Goal: Information Seeking & Learning: Learn about a topic

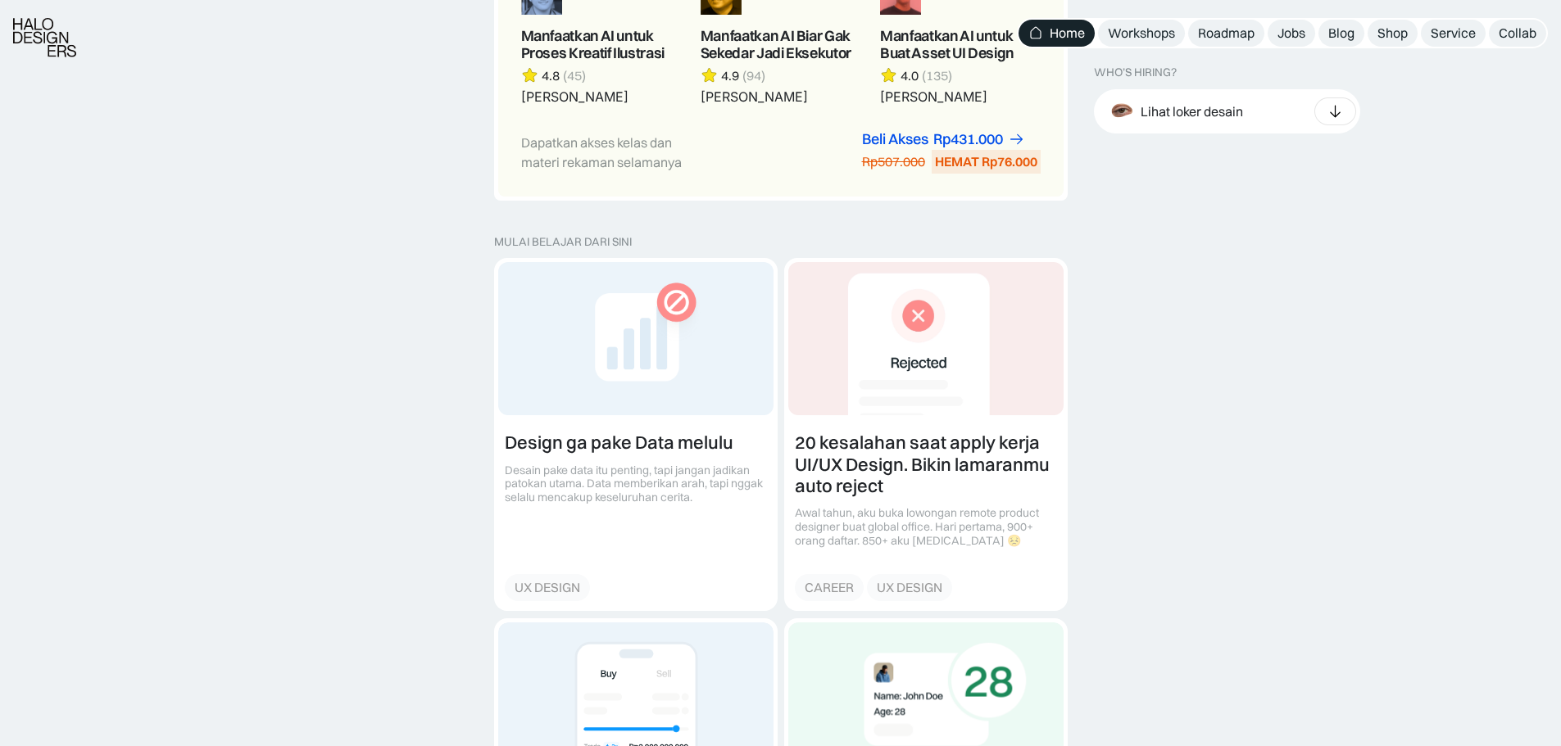
scroll to position [1747, 0]
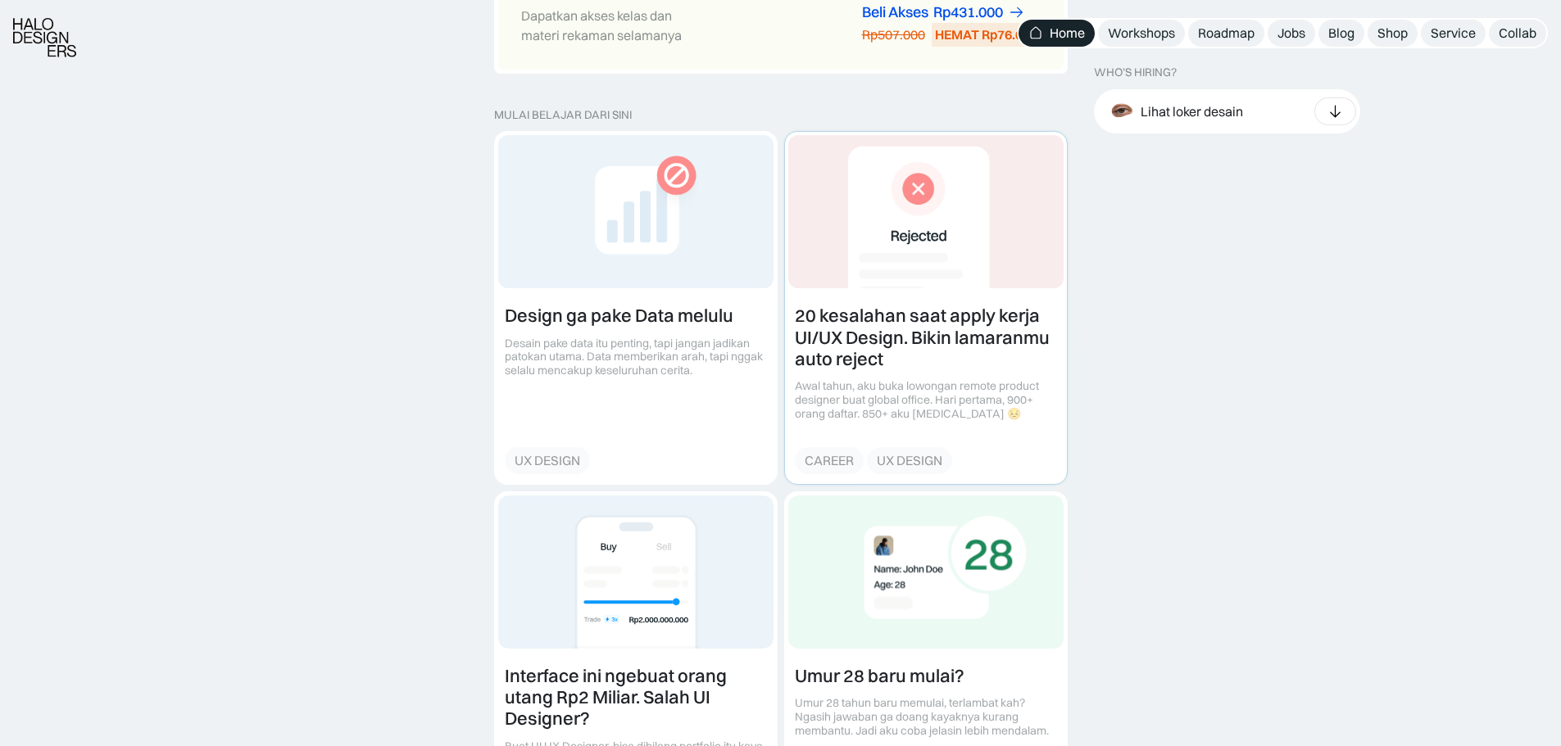
click at [972, 375] on link at bounding box center [926, 307] width 282 height 351
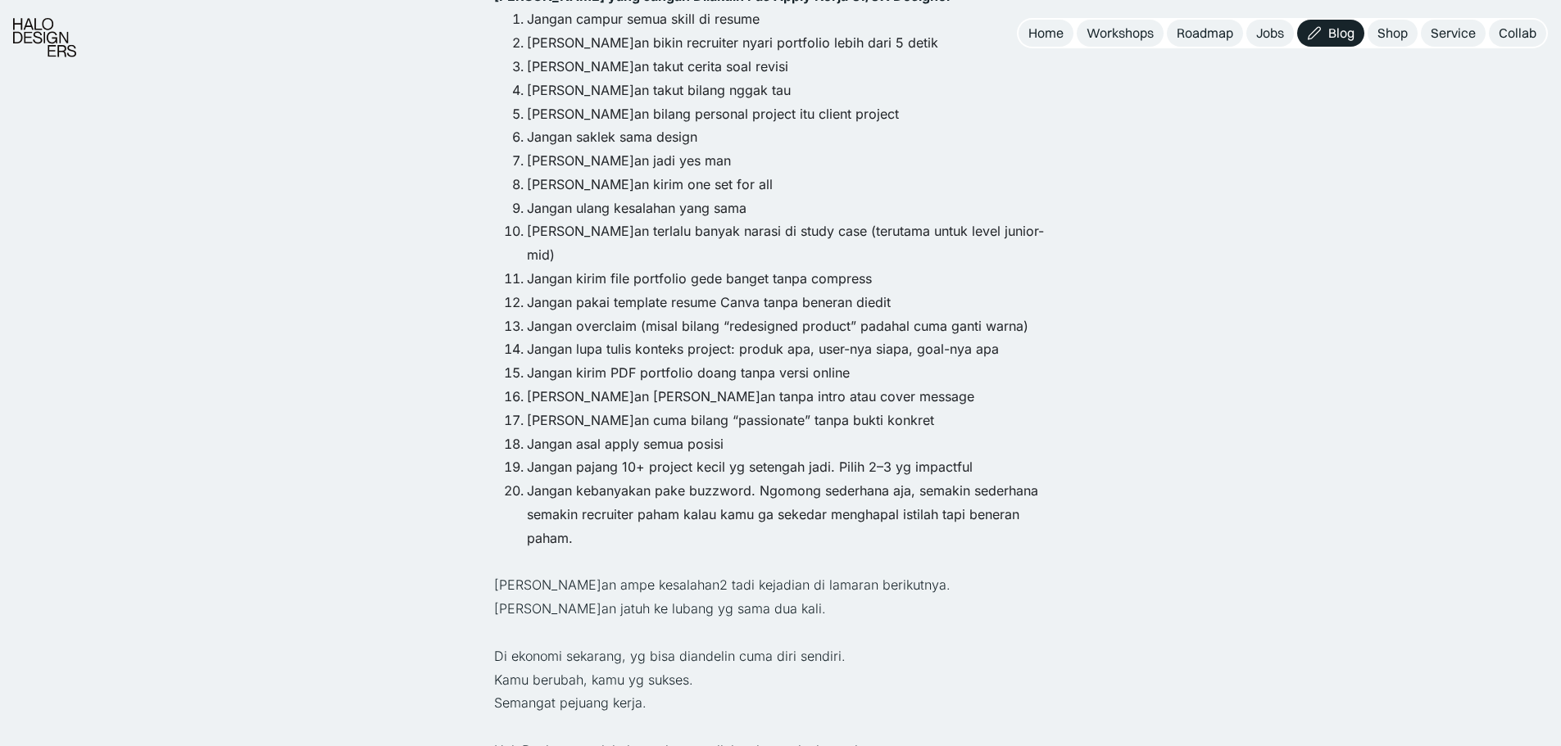
scroll to position [1966, 0]
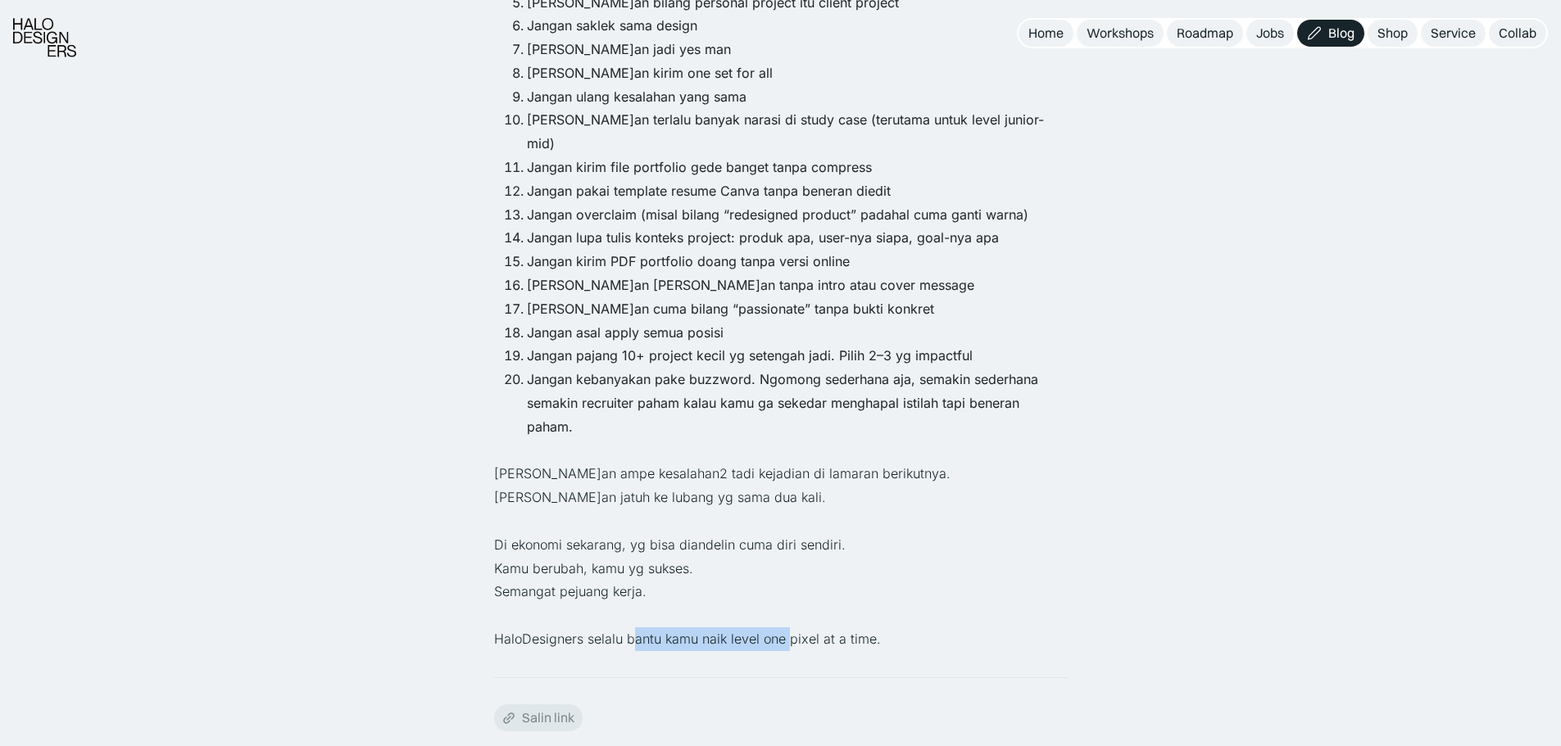
drag, startPoint x: 635, startPoint y: 568, endPoint x: 791, endPoint y: 574, distance: 156.6
click at [791, 628] on p "HaloDesigners selalu bantu kamu naik level one pixel at a time." at bounding box center [780, 640] width 573 height 24
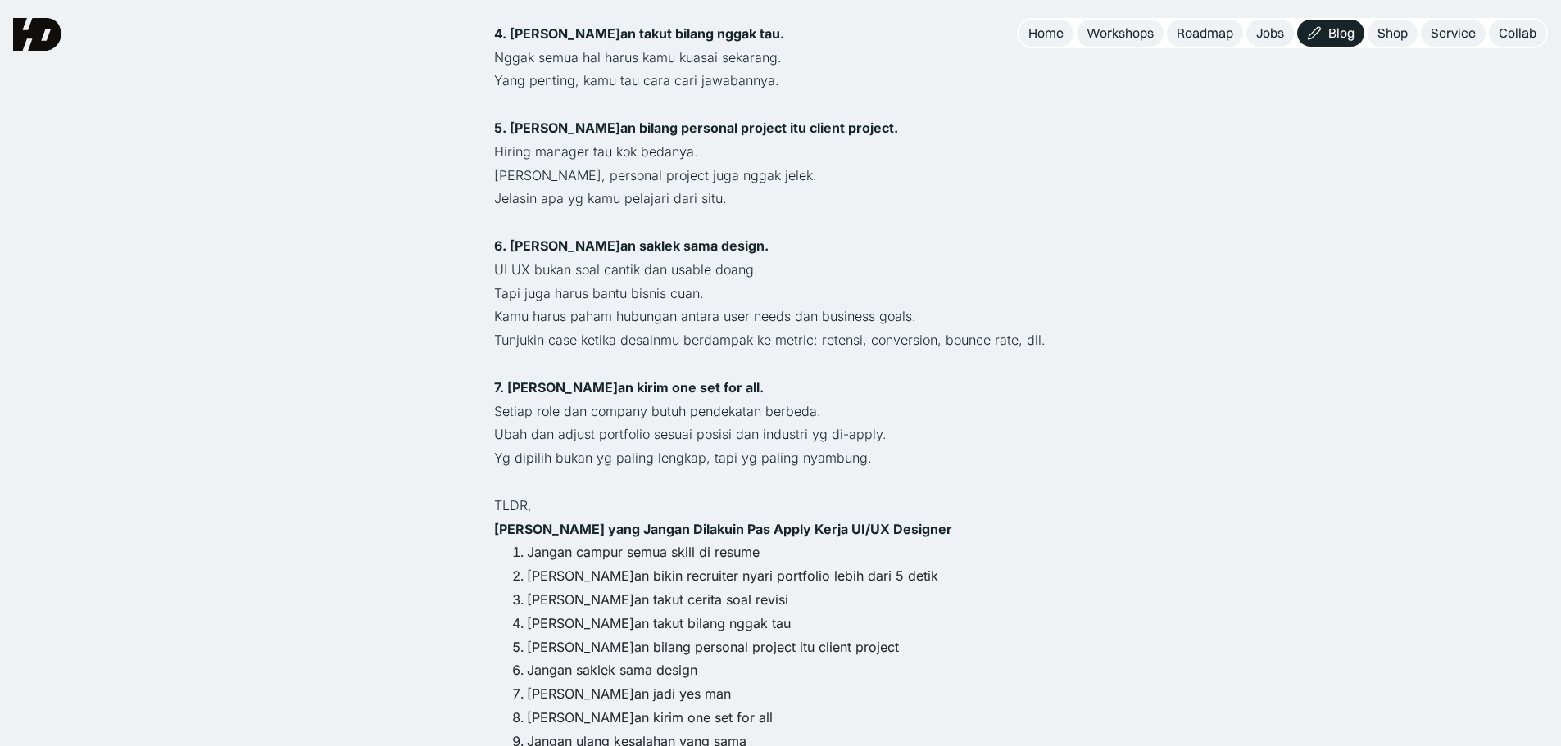
scroll to position [1311, 0]
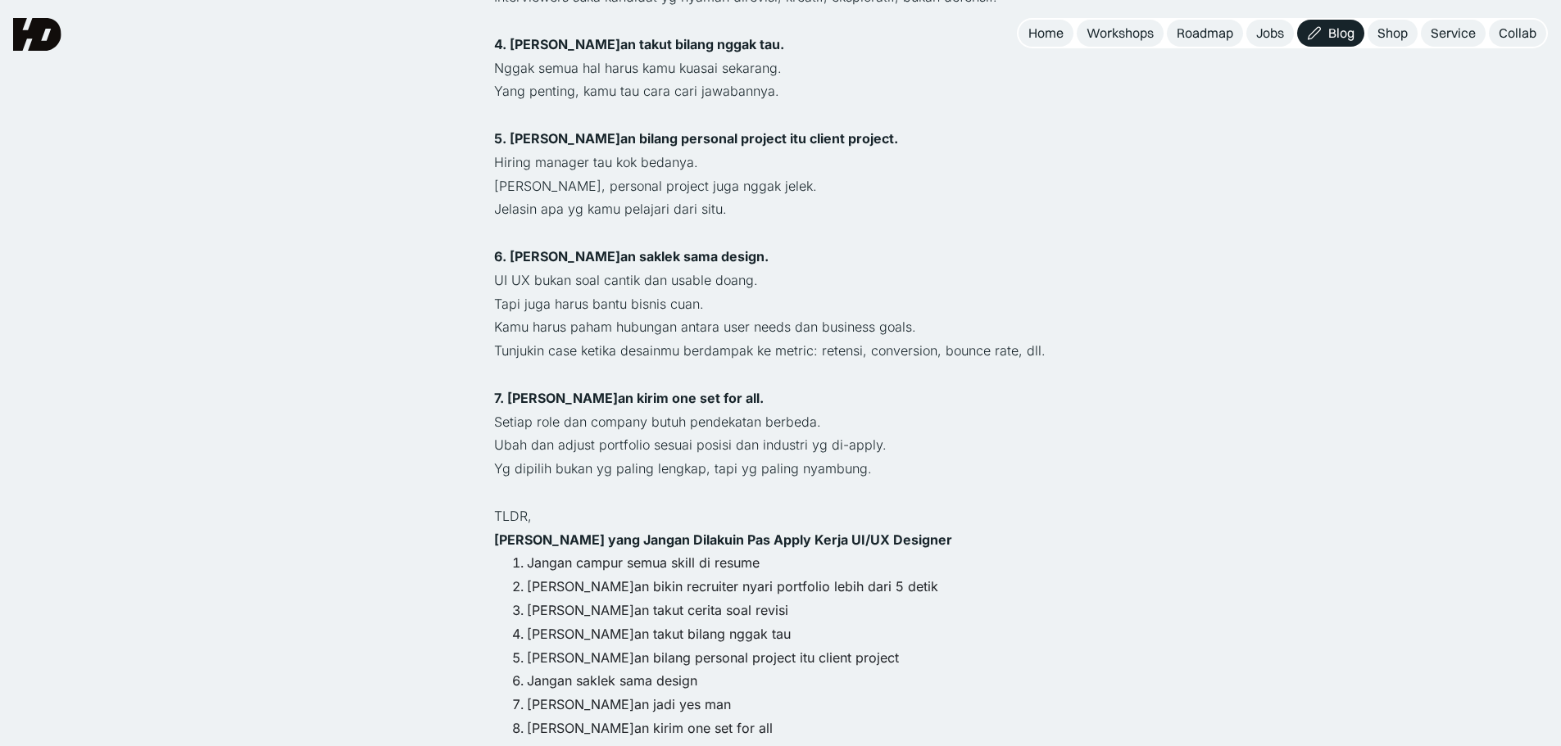
click at [574, 292] on p "Tapi juga harus bantu bisnis cuan." at bounding box center [780, 304] width 573 height 24
click at [595, 315] on p "Kamu harus paham hubungan antara user needs dan business goals." at bounding box center [780, 327] width 573 height 24
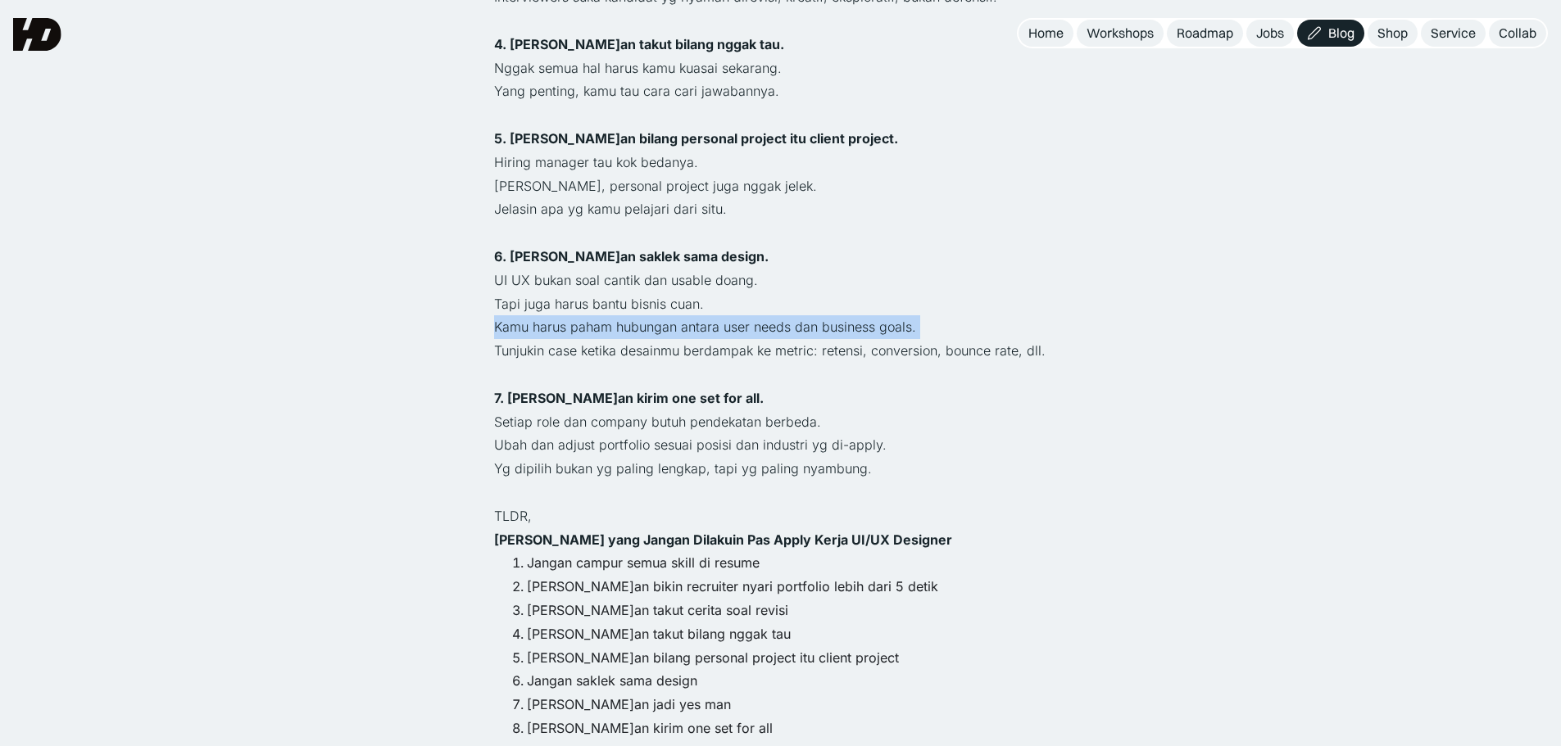
click at [595, 315] on p "Kamu harus paham hubungan antara user needs dan business goals." at bounding box center [780, 327] width 573 height 24
click at [601, 339] on p "Tunjukin case ketika desainmu berdampak ke metric: retensi, conversion, bounce …" at bounding box center [780, 351] width 573 height 24
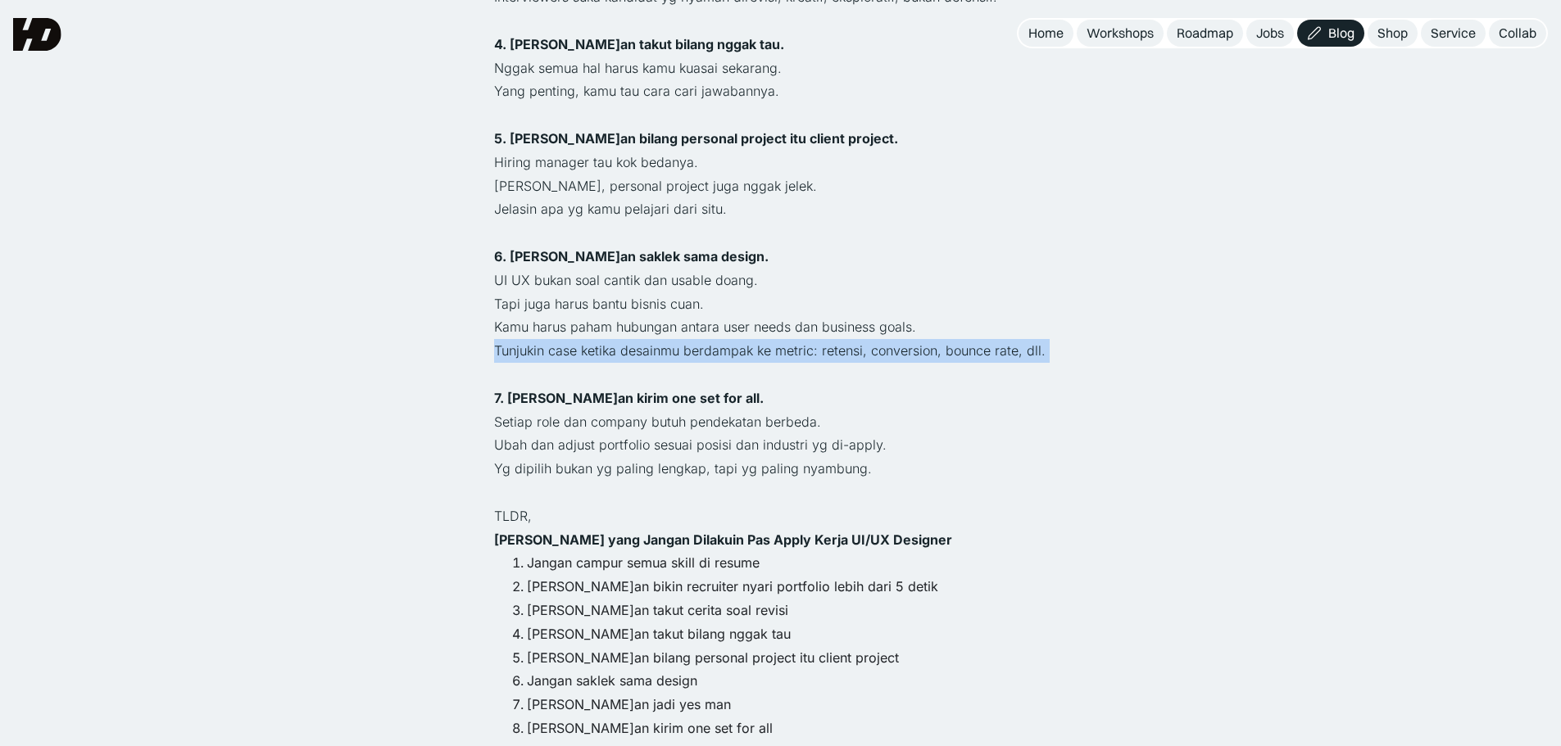
click at [601, 339] on p "Tunjukin case ketika desainmu berdampak ke metric: retensi, conversion, bounce …" at bounding box center [780, 351] width 573 height 24
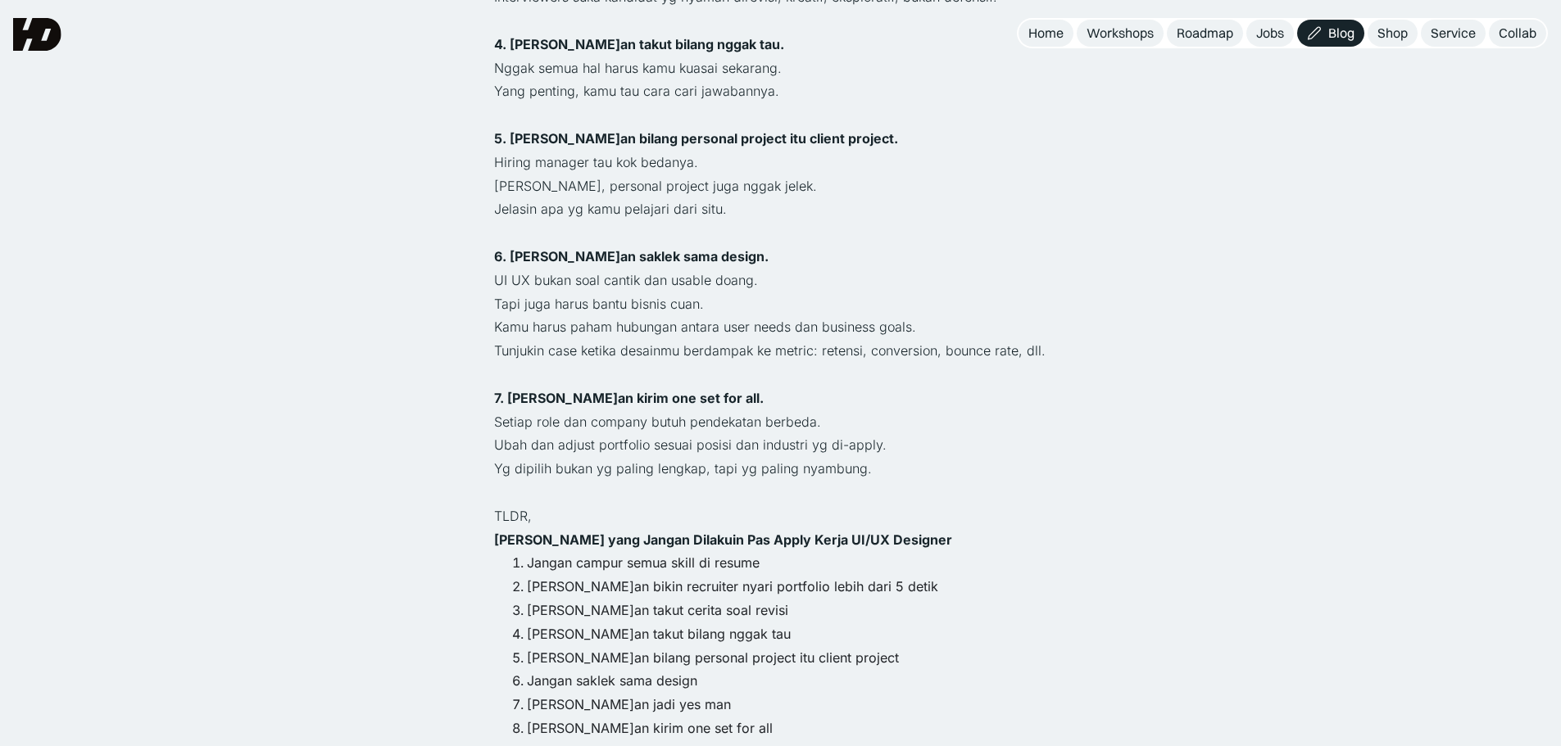
click at [612, 315] on p "Kamu harus paham hubungan antara user needs dan business goals." at bounding box center [780, 327] width 573 height 24
click at [613, 339] on p "Tunjukin case ketika desainmu berdampak ke metric: retensi, conversion, bounce …" at bounding box center [780, 351] width 573 height 24
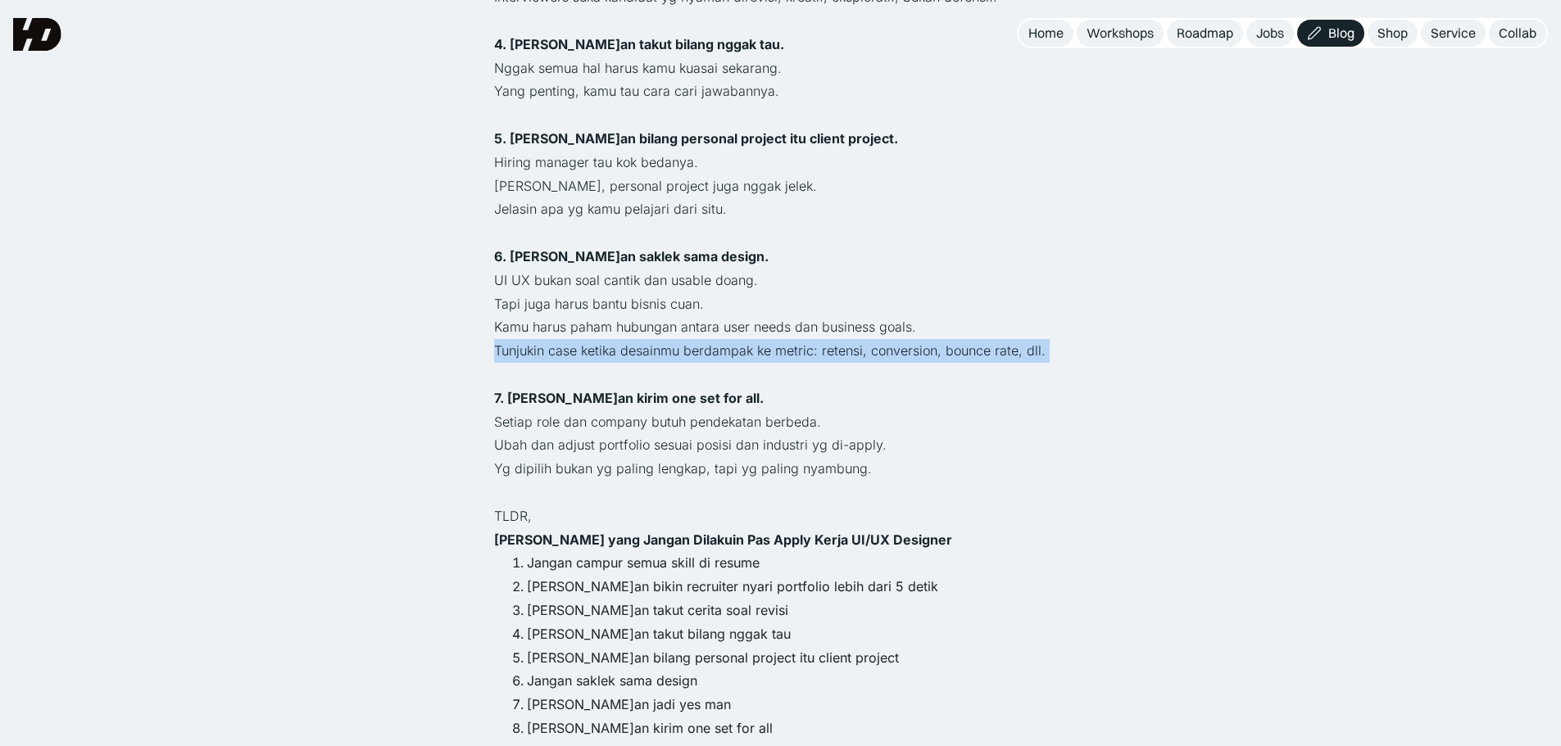
click at [613, 339] on p "Tunjukin case ketika desainmu berdampak ke metric: retensi, conversion, bounce …" at bounding box center [780, 351] width 573 height 24
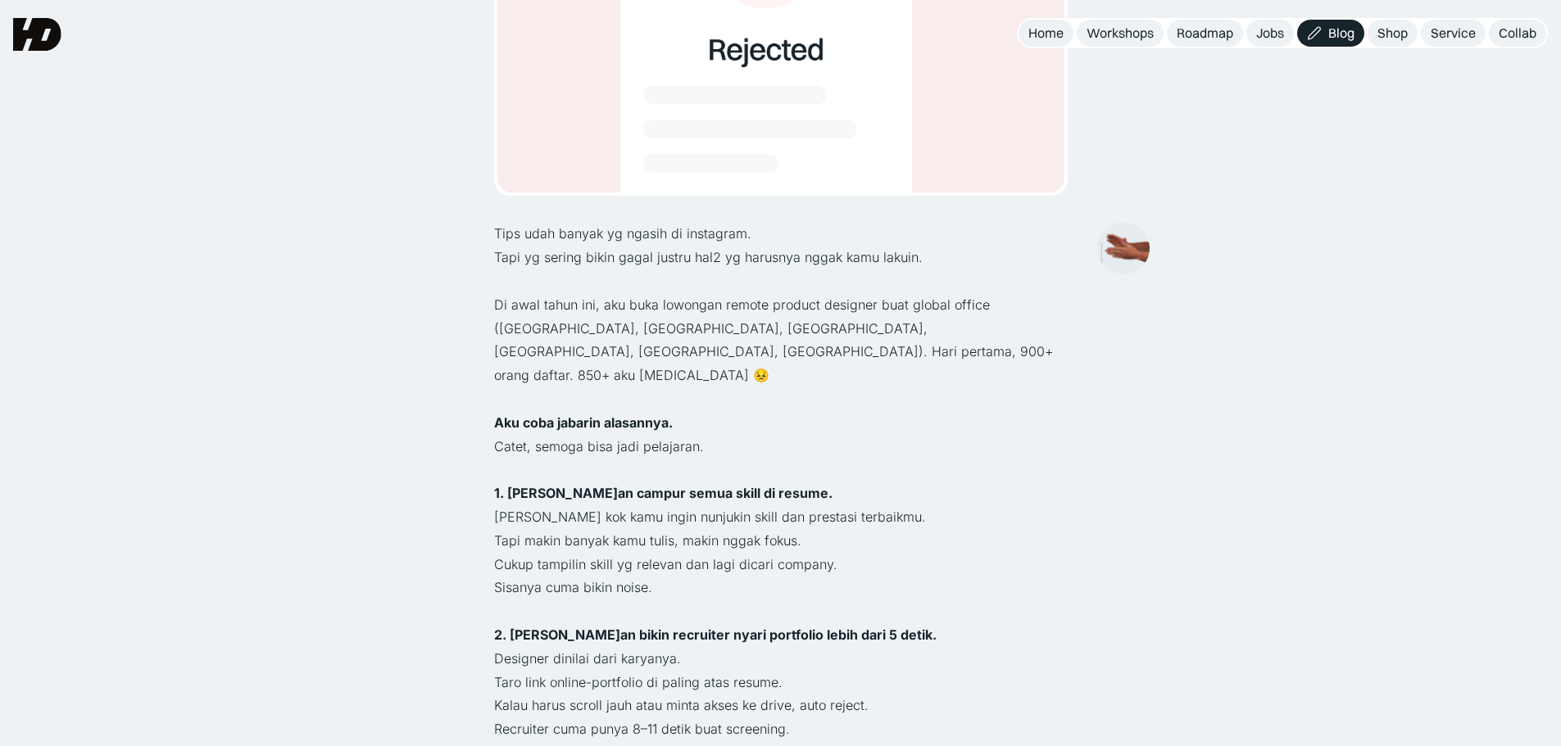
scroll to position [437, 0]
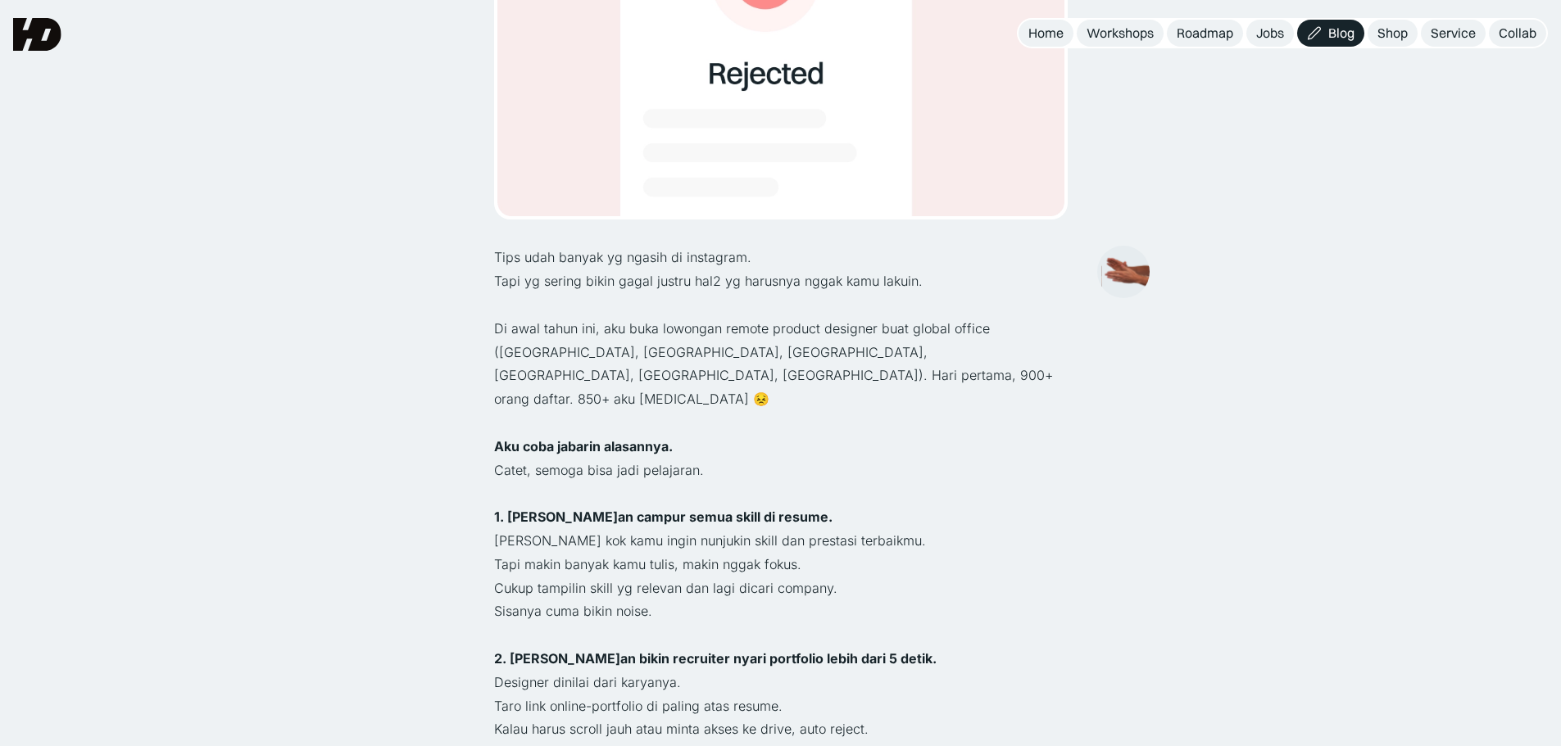
click at [723, 330] on p "Di awal tahun ini, aku buka lowongan remote product designer buat global office…" at bounding box center [780, 364] width 573 height 94
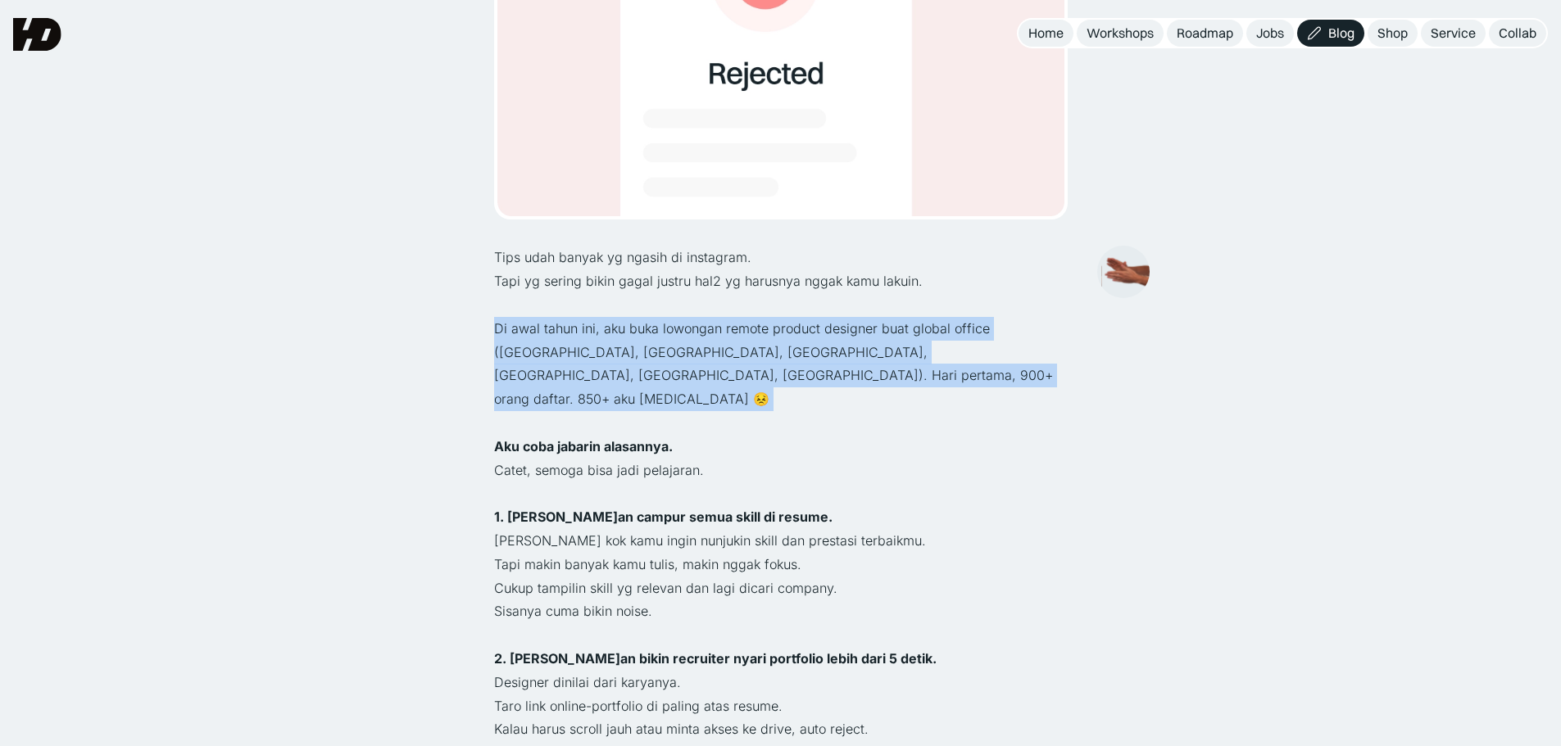
click at [723, 330] on p "Di awal tahun ini, aku buka lowongan remote product designer buat global office…" at bounding box center [780, 364] width 573 height 94
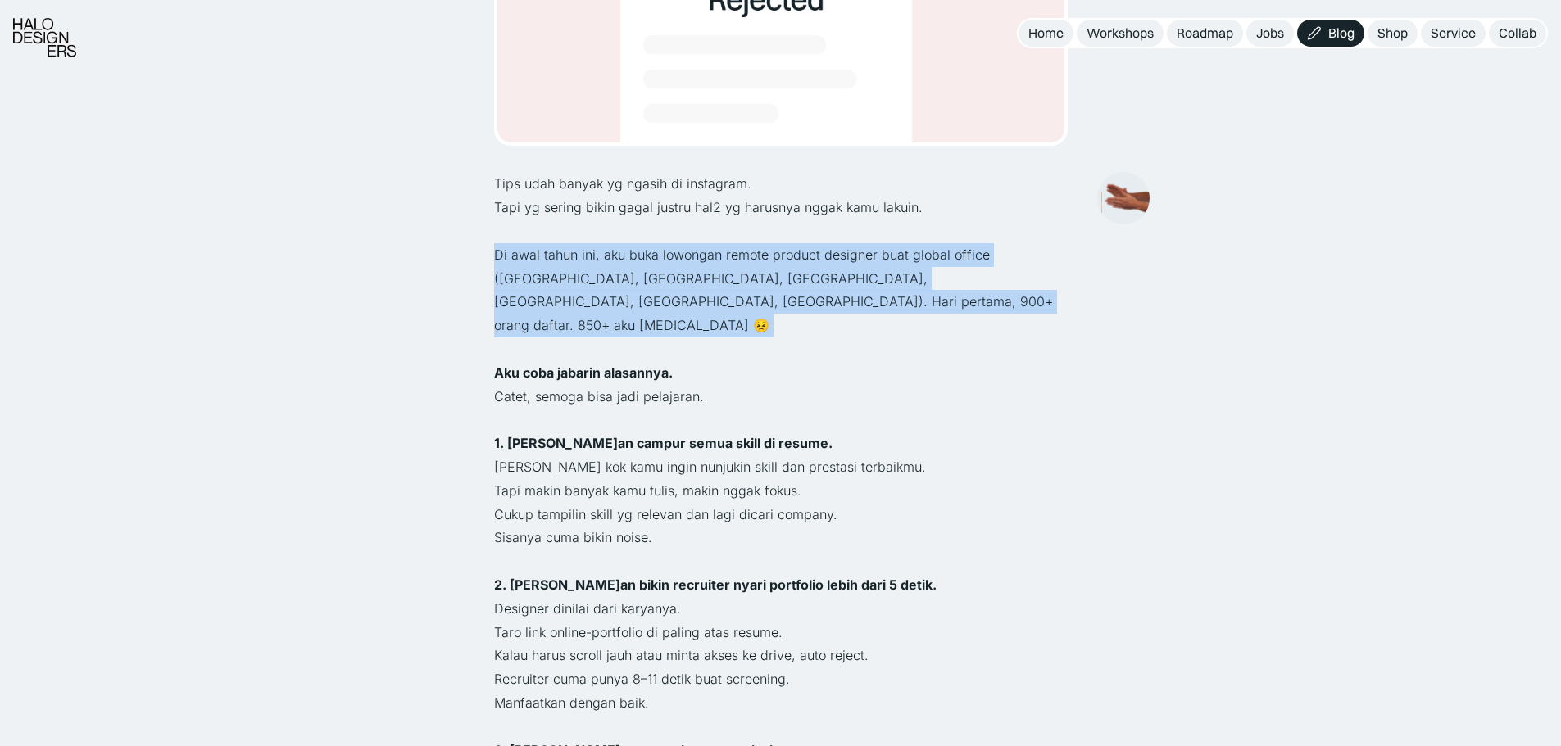
scroll to position [546, 0]
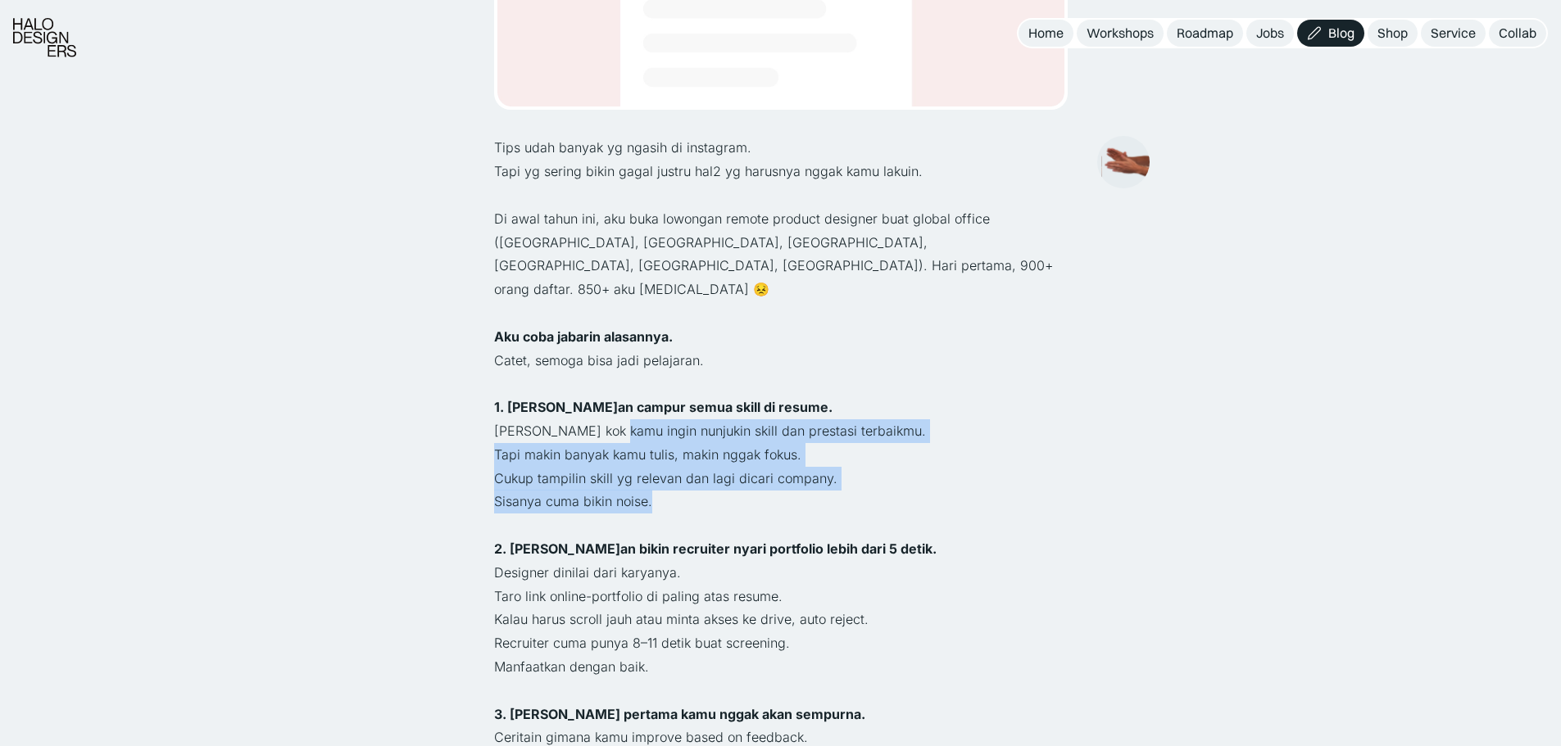
drag, startPoint x: 618, startPoint y: 384, endPoint x: 775, endPoint y: 464, distance: 176.2
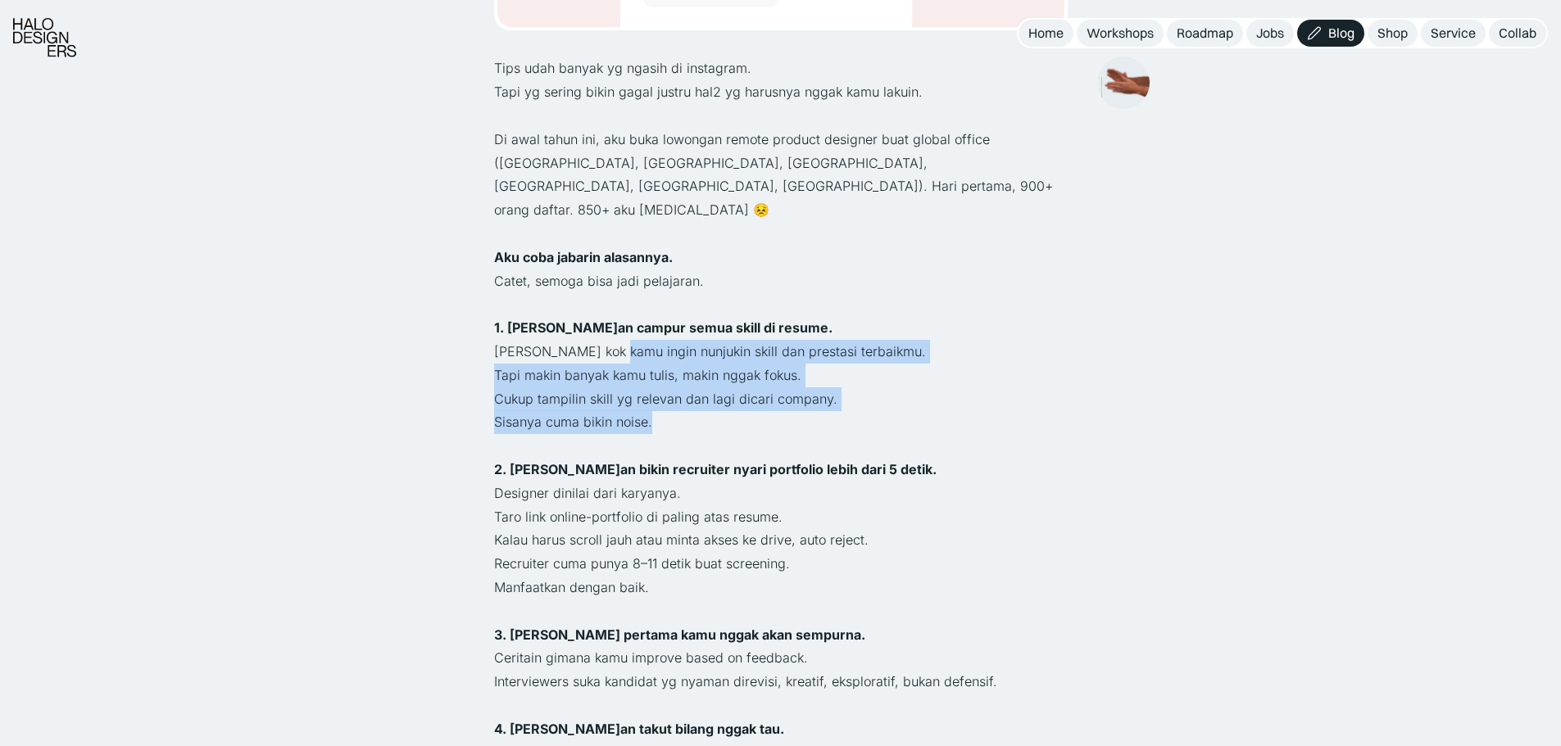
scroll to position [764, 0]
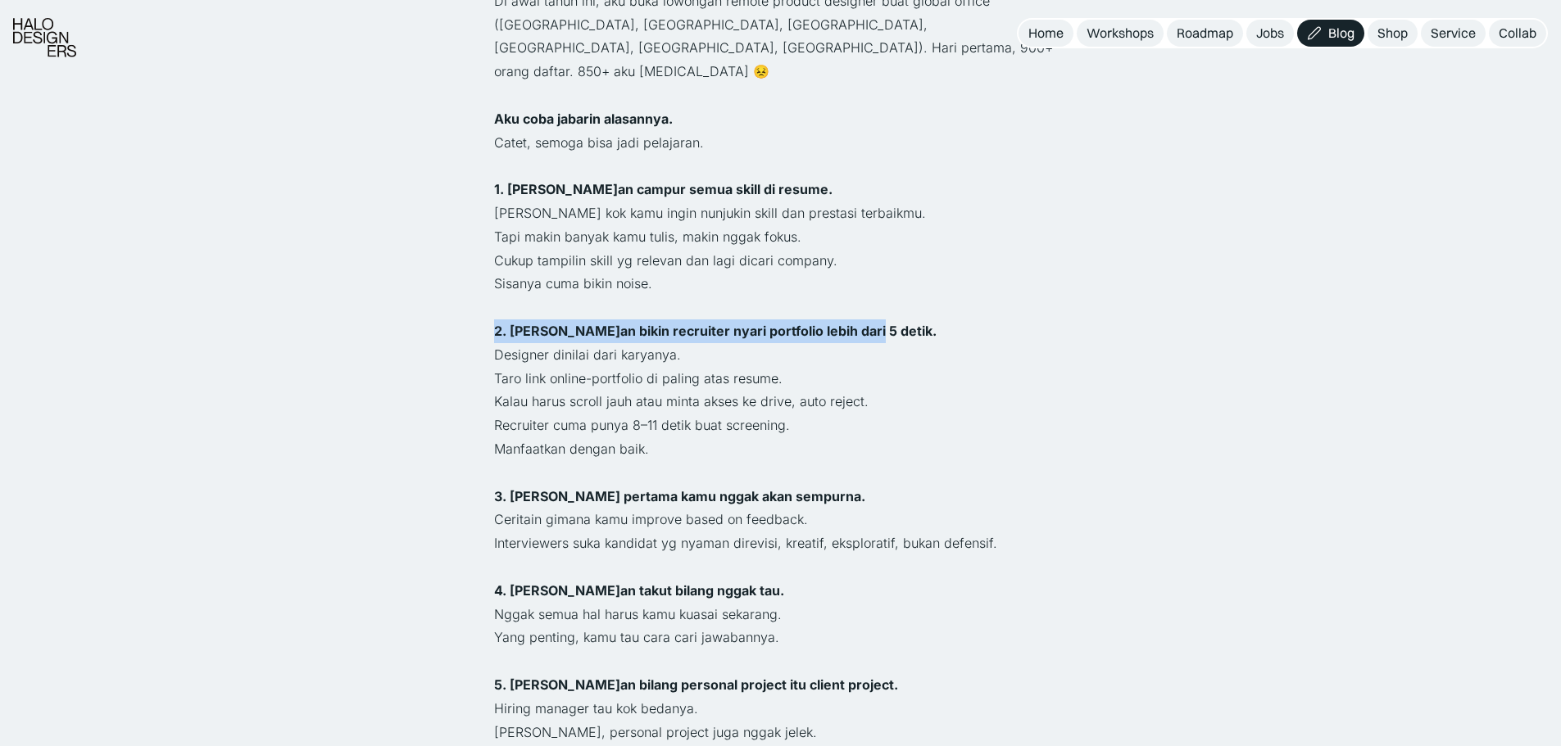
drag, startPoint x: 542, startPoint y: 283, endPoint x: 857, endPoint y: 288, distance: 314.6
click at [857, 319] on p "2. Jangan bikin recruiter nyari portfolio lebih dari 5 detik." at bounding box center [780, 331] width 573 height 24
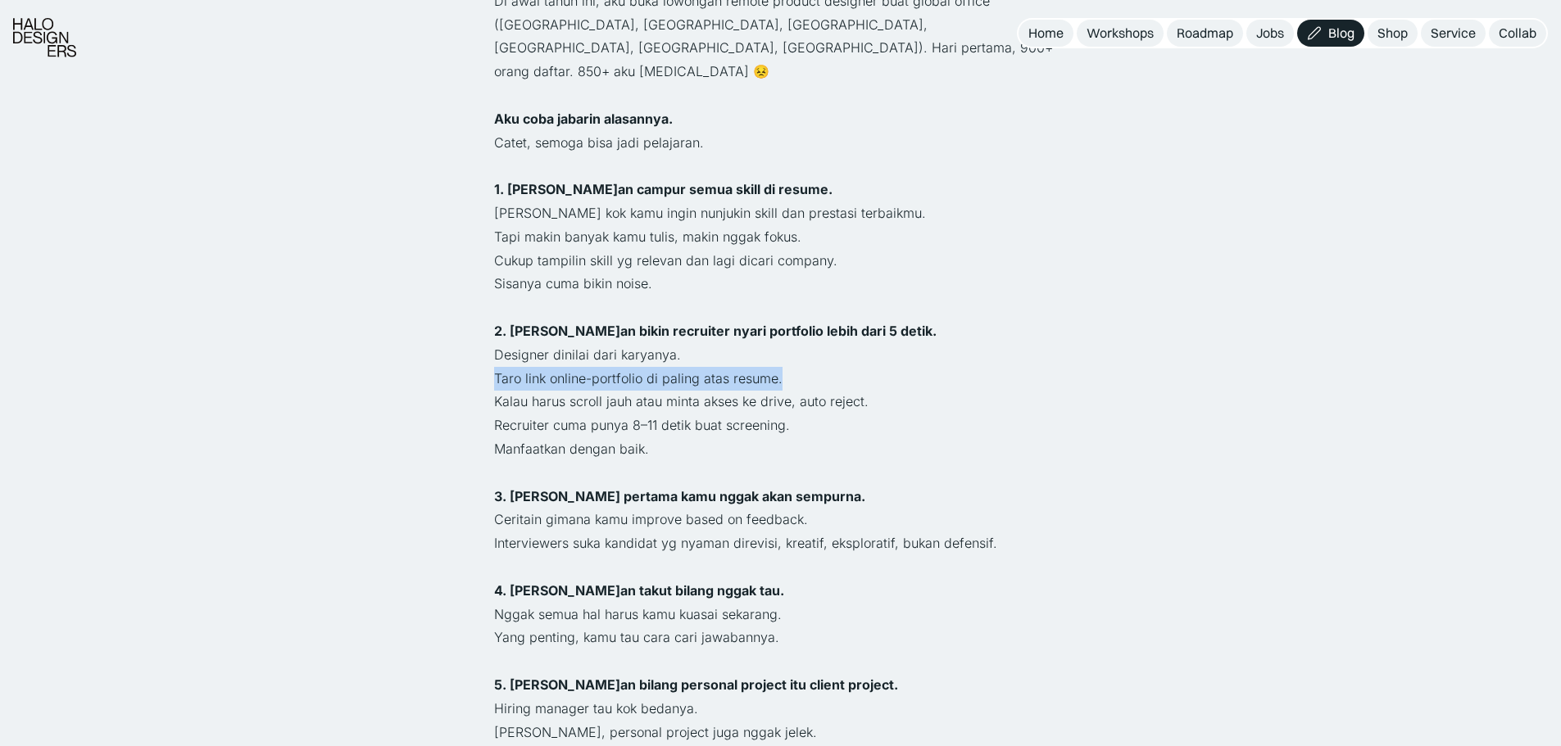
drag, startPoint x: 483, startPoint y: 329, endPoint x: 829, endPoint y: 320, distance: 345.8
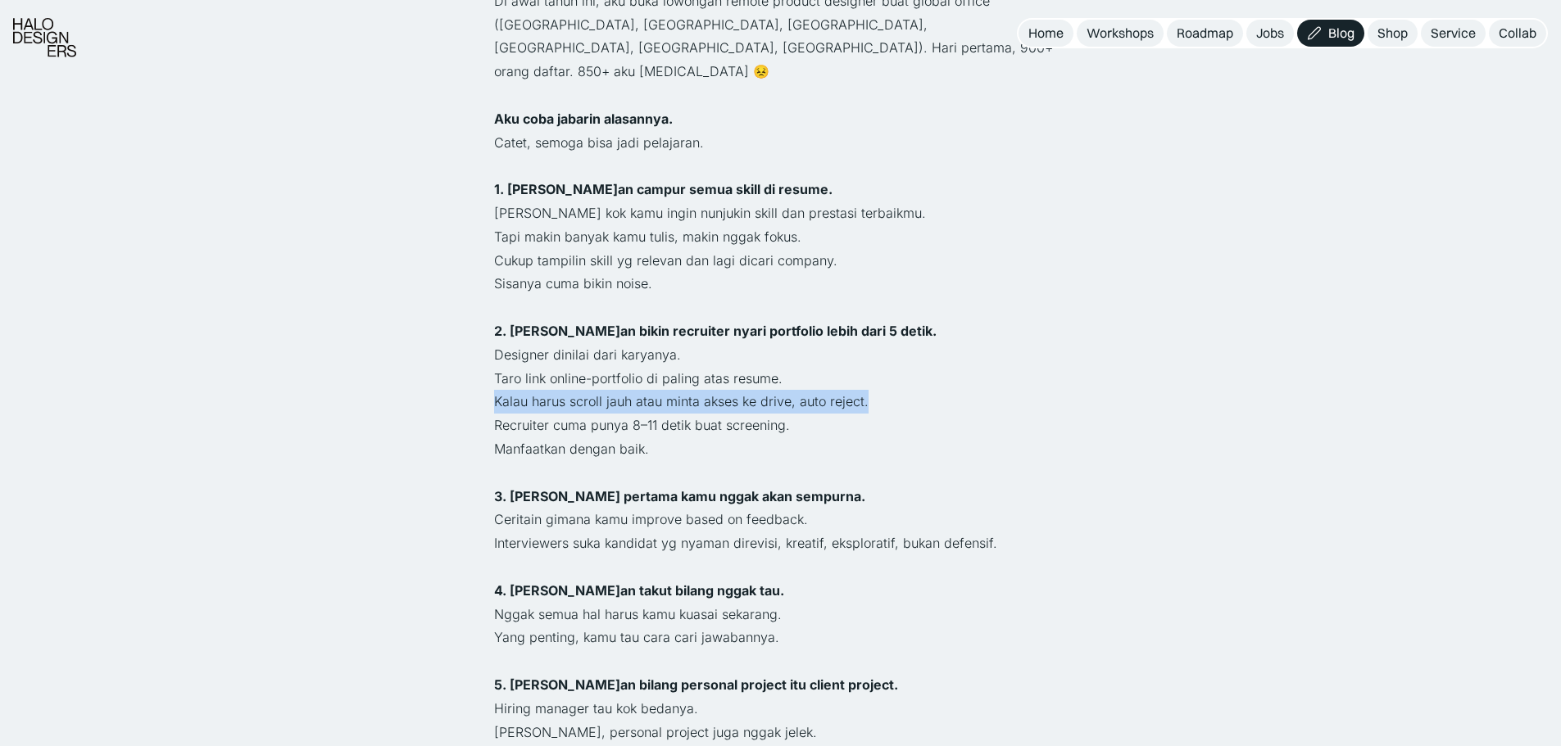
drag, startPoint x: 481, startPoint y: 351, endPoint x: 871, endPoint y: 356, distance: 390.0
drag, startPoint x: 507, startPoint y: 378, endPoint x: 843, endPoint y: 378, distance: 335.9
drag, startPoint x: 575, startPoint y: 390, endPoint x: 708, endPoint y: 379, distance: 133.1
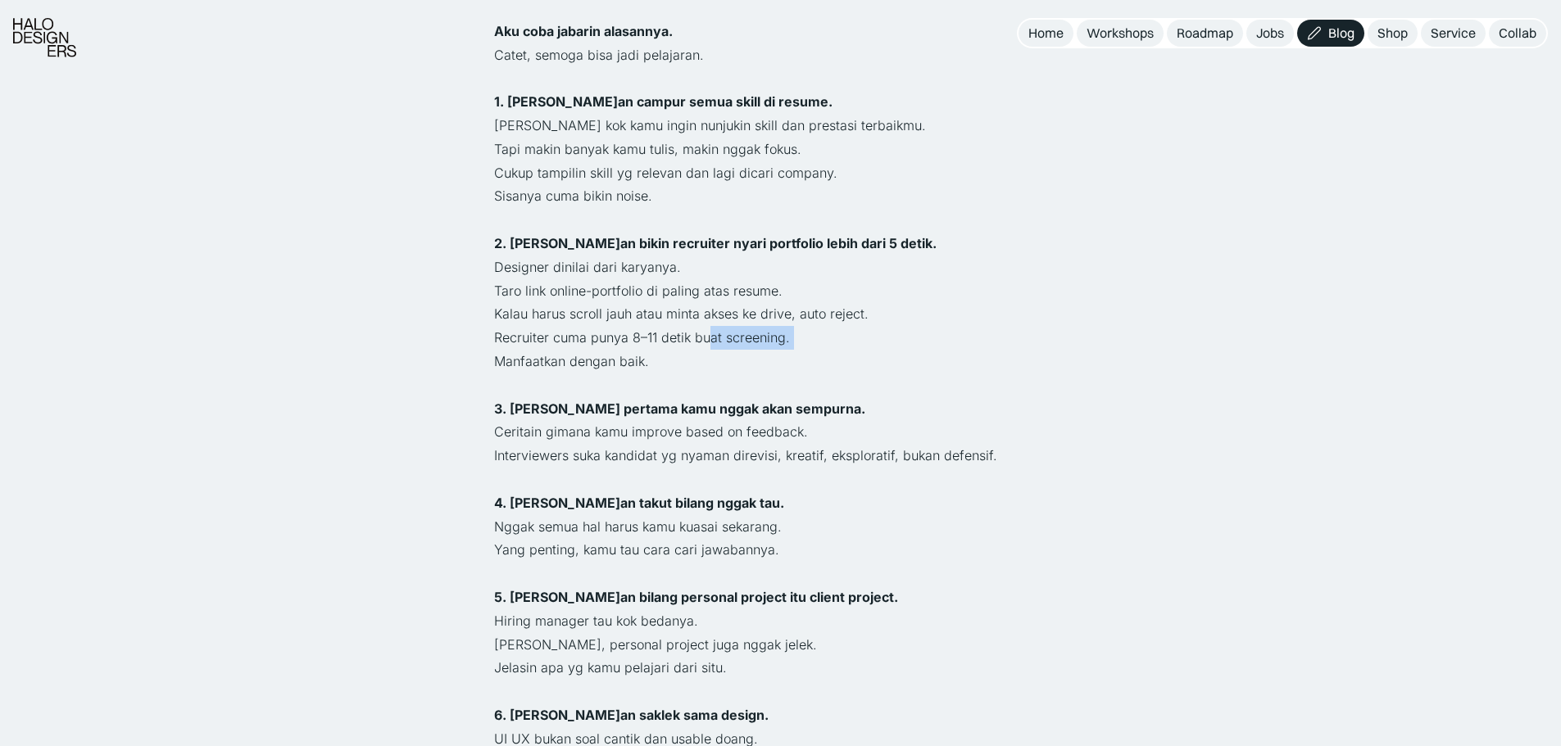
scroll to position [874, 0]
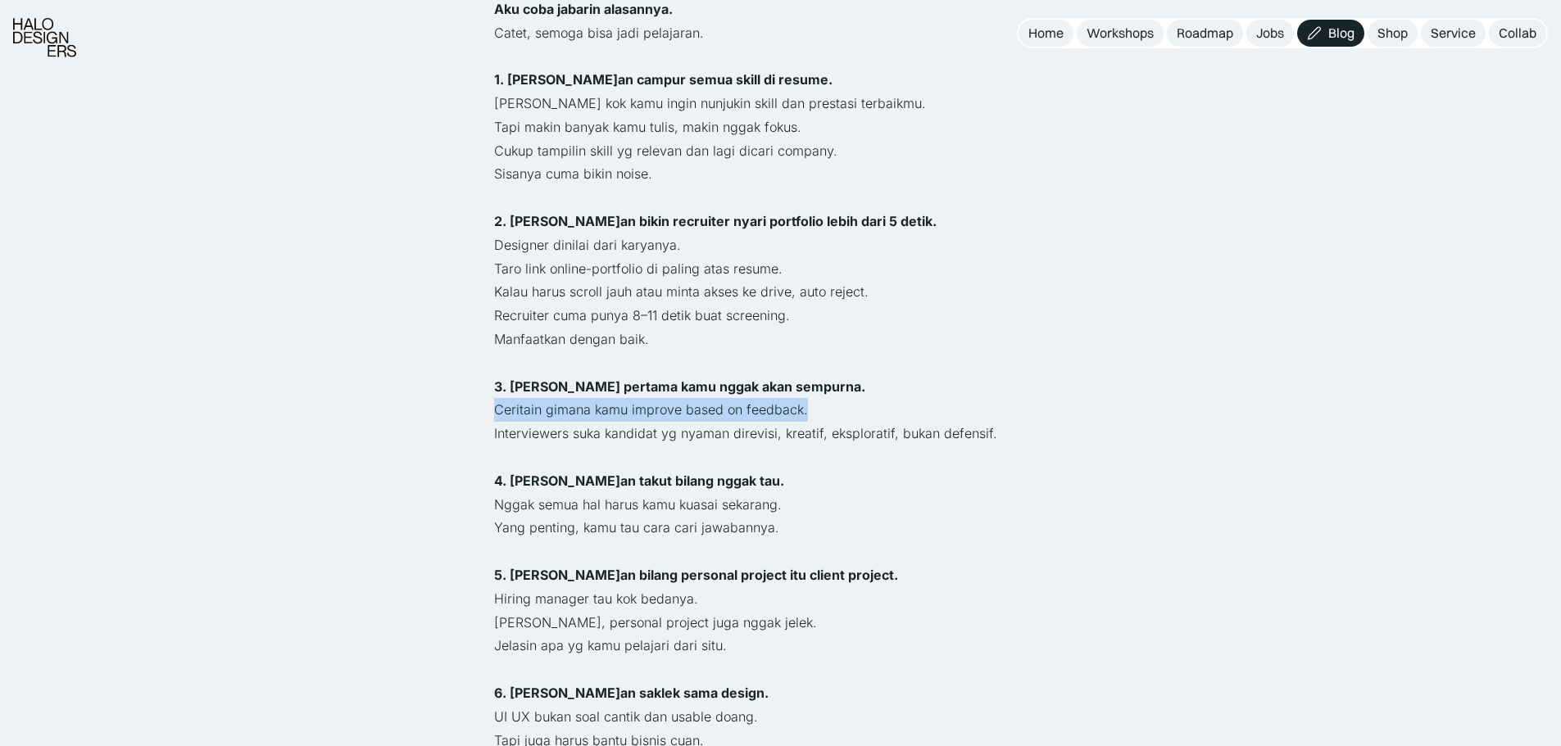
drag, startPoint x: 484, startPoint y: 364, endPoint x: 835, endPoint y: 355, distance: 350.7
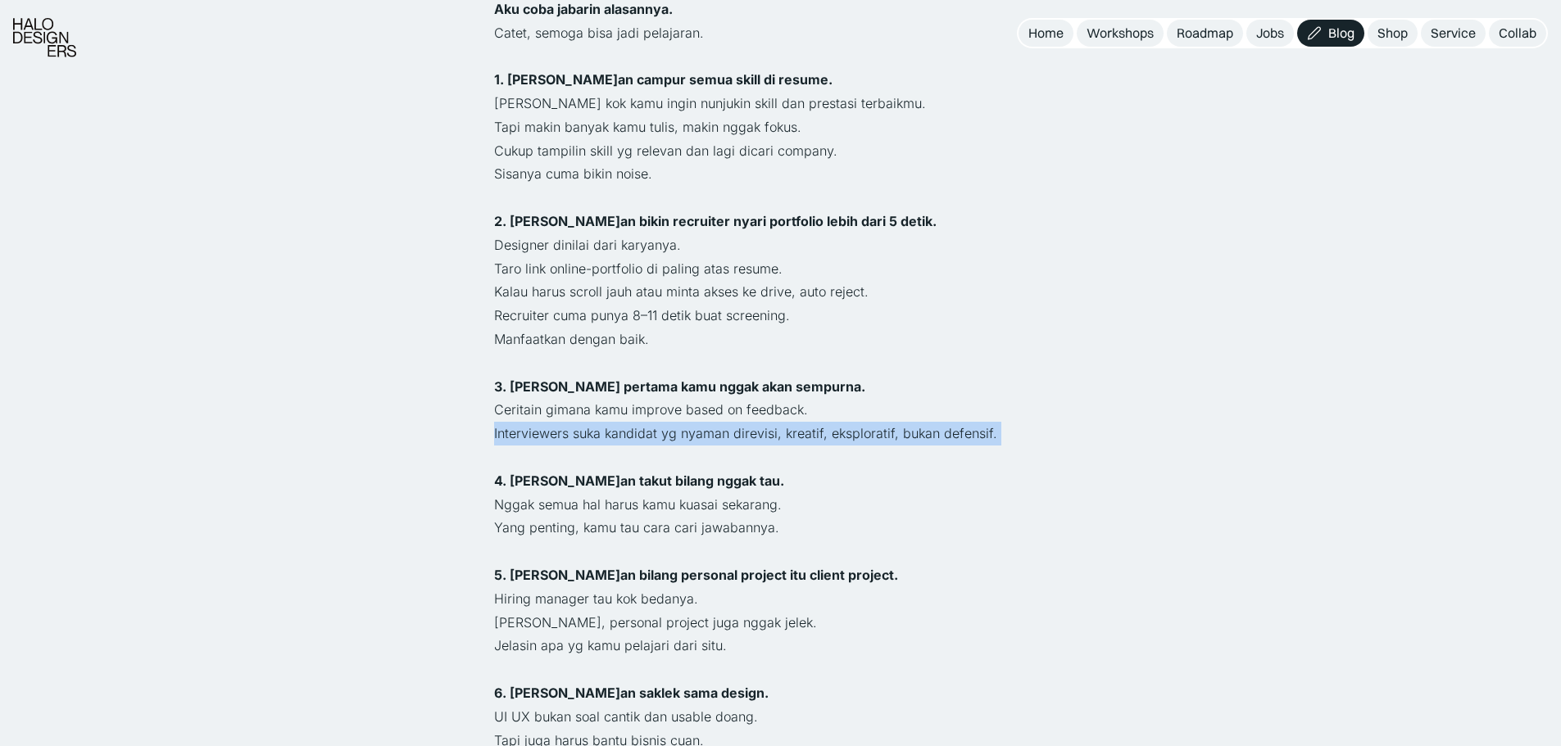
drag, startPoint x: 486, startPoint y: 397, endPoint x: 1031, endPoint y: 403, distance: 544.8
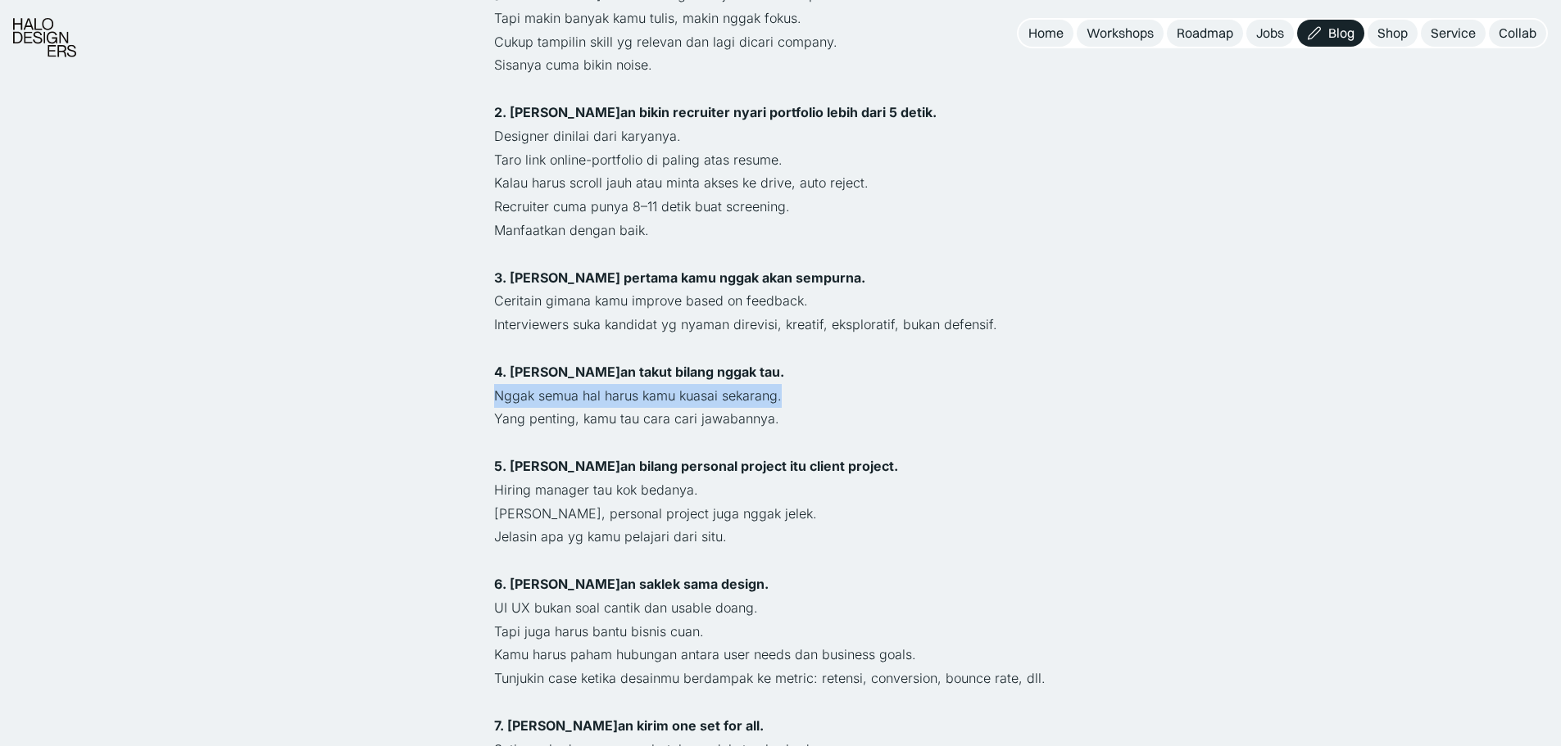
drag, startPoint x: 580, startPoint y: 342, endPoint x: 839, endPoint y: 342, distance: 258.9
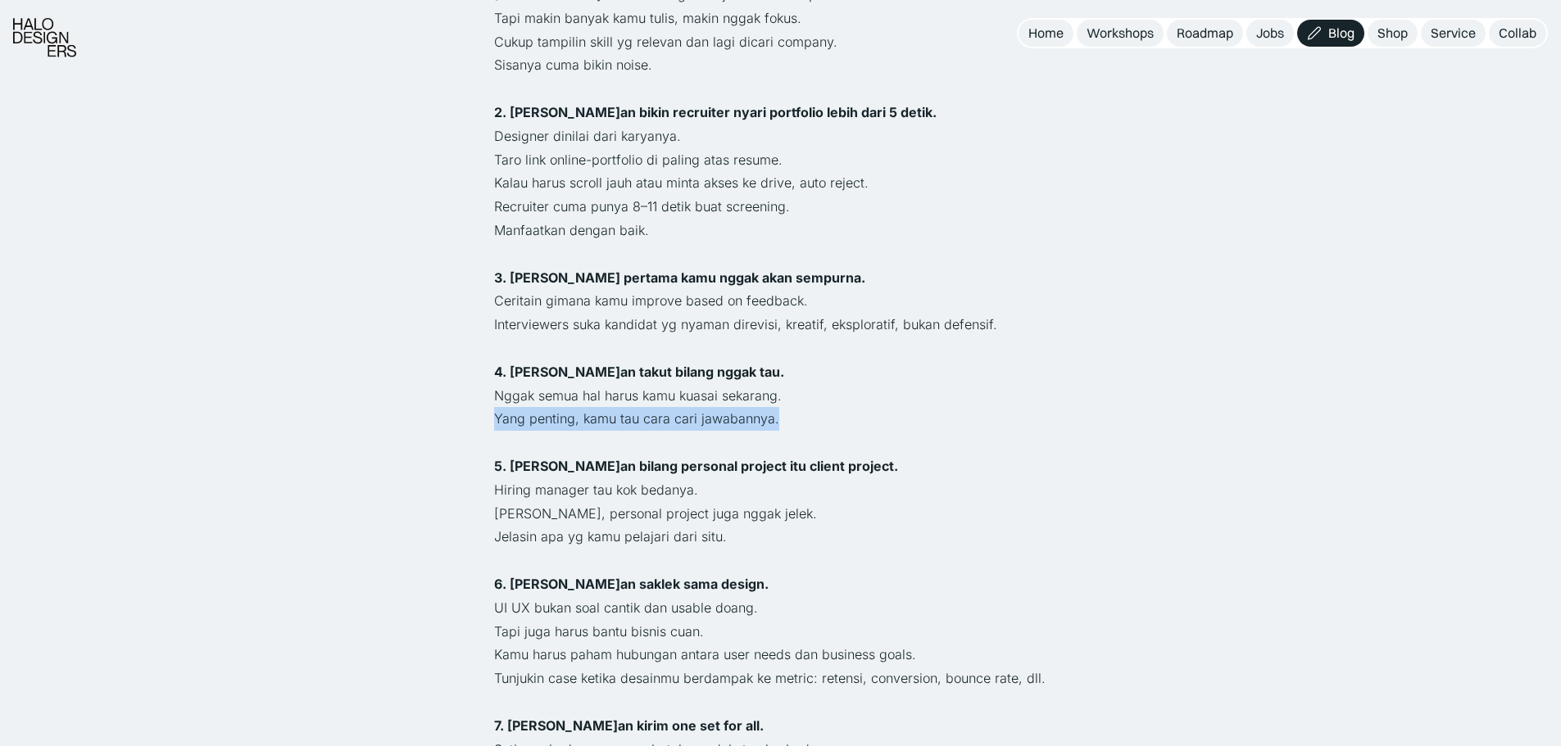
drag, startPoint x: 492, startPoint y: 384, endPoint x: 812, endPoint y: 374, distance: 320.5
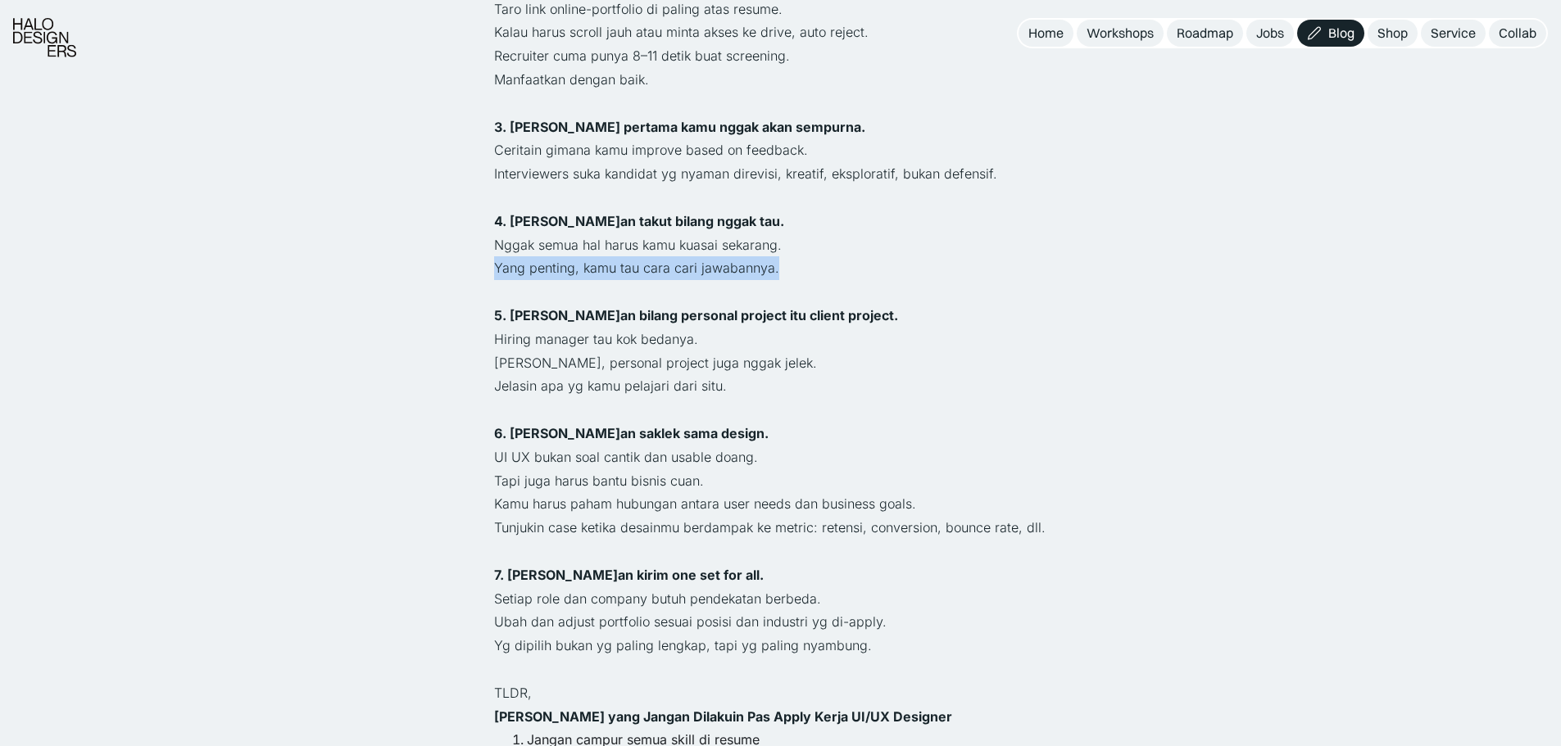
scroll to position [1202, 0]
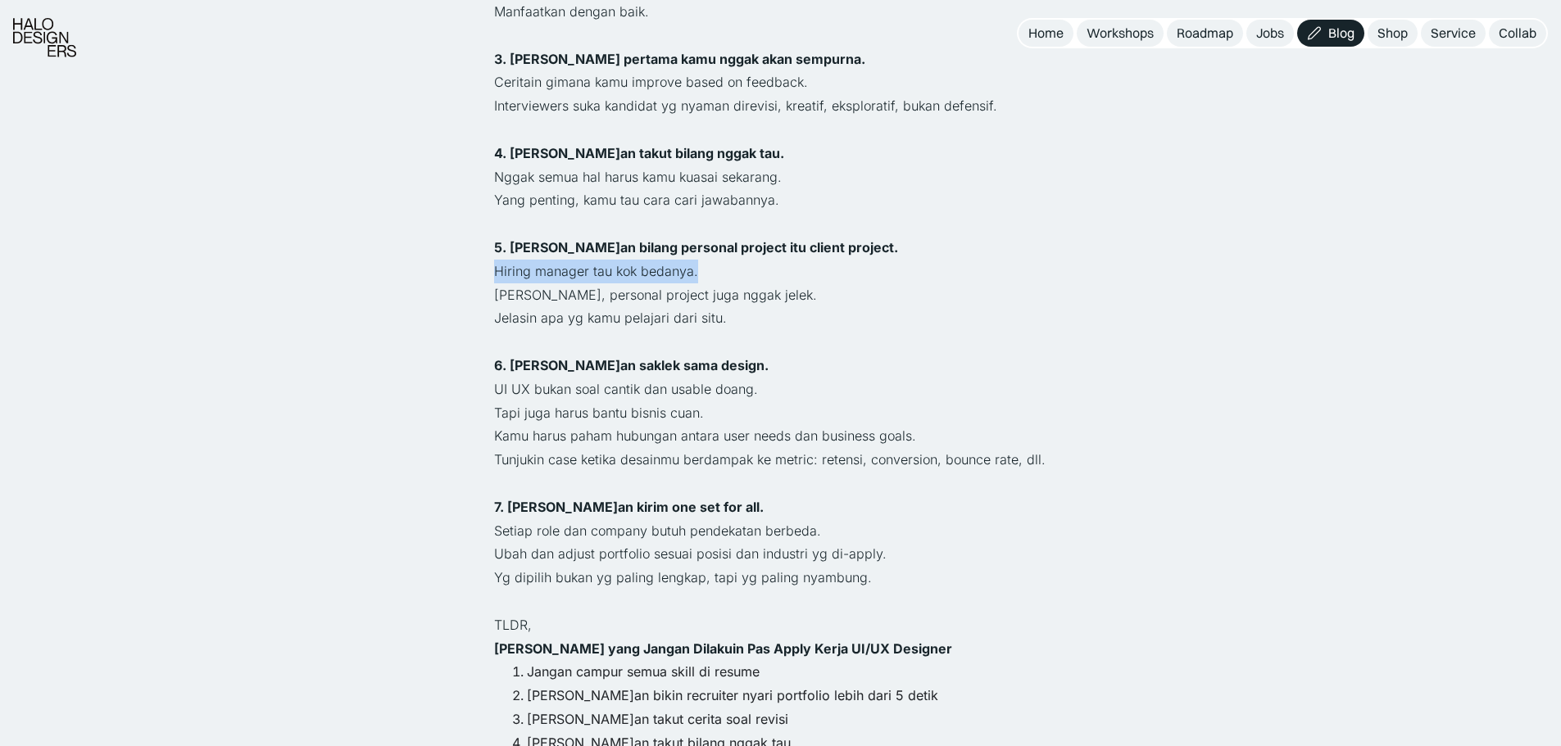
drag, startPoint x: 476, startPoint y: 229, endPoint x: 773, endPoint y: 221, distance: 296.6
drag, startPoint x: 556, startPoint y: 246, endPoint x: 809, endPoint y: 242, distance: 252.3
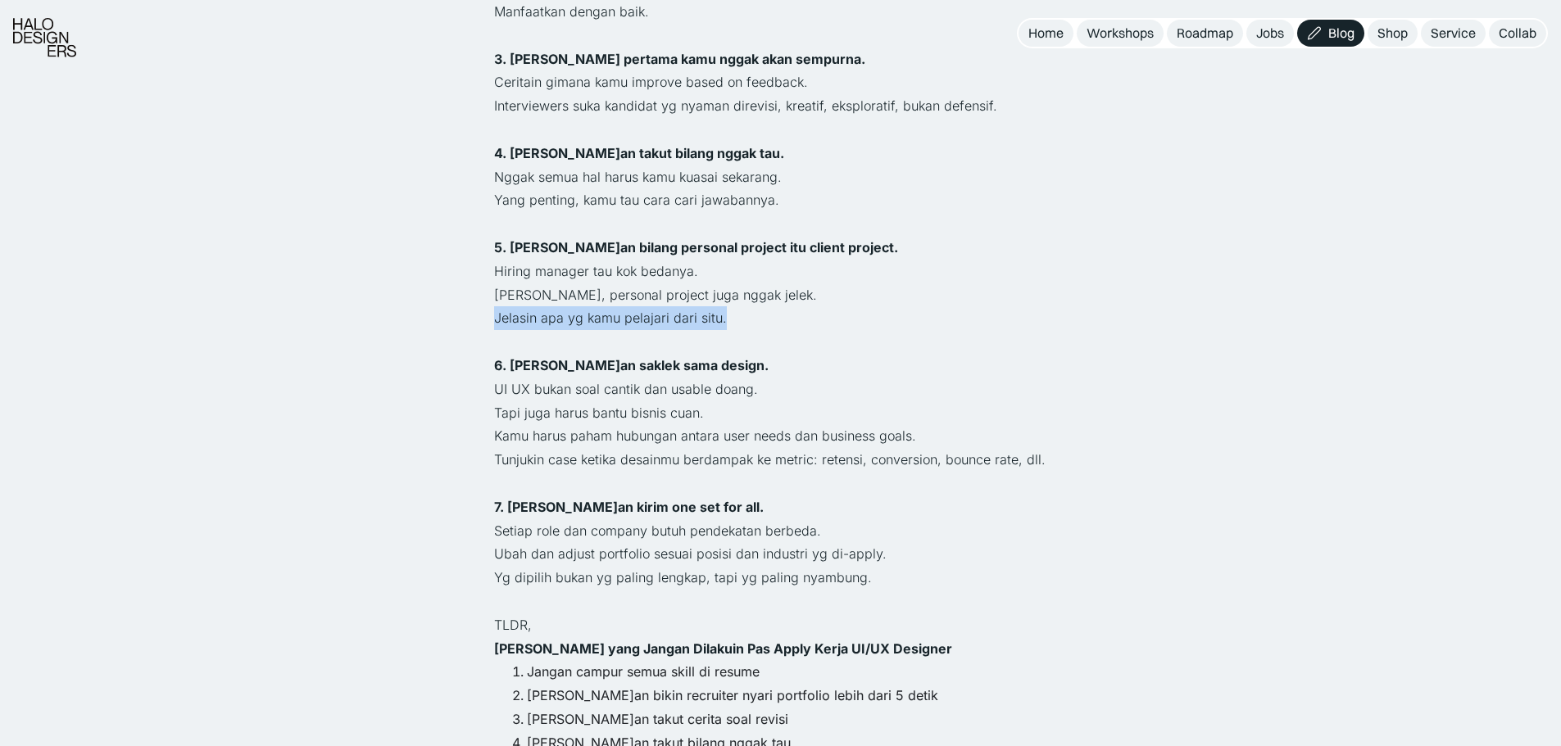
drag, startPoint x: 609, startPoint y: 261, endPoint x: 616, endPoint y: 292, distance: 32.0
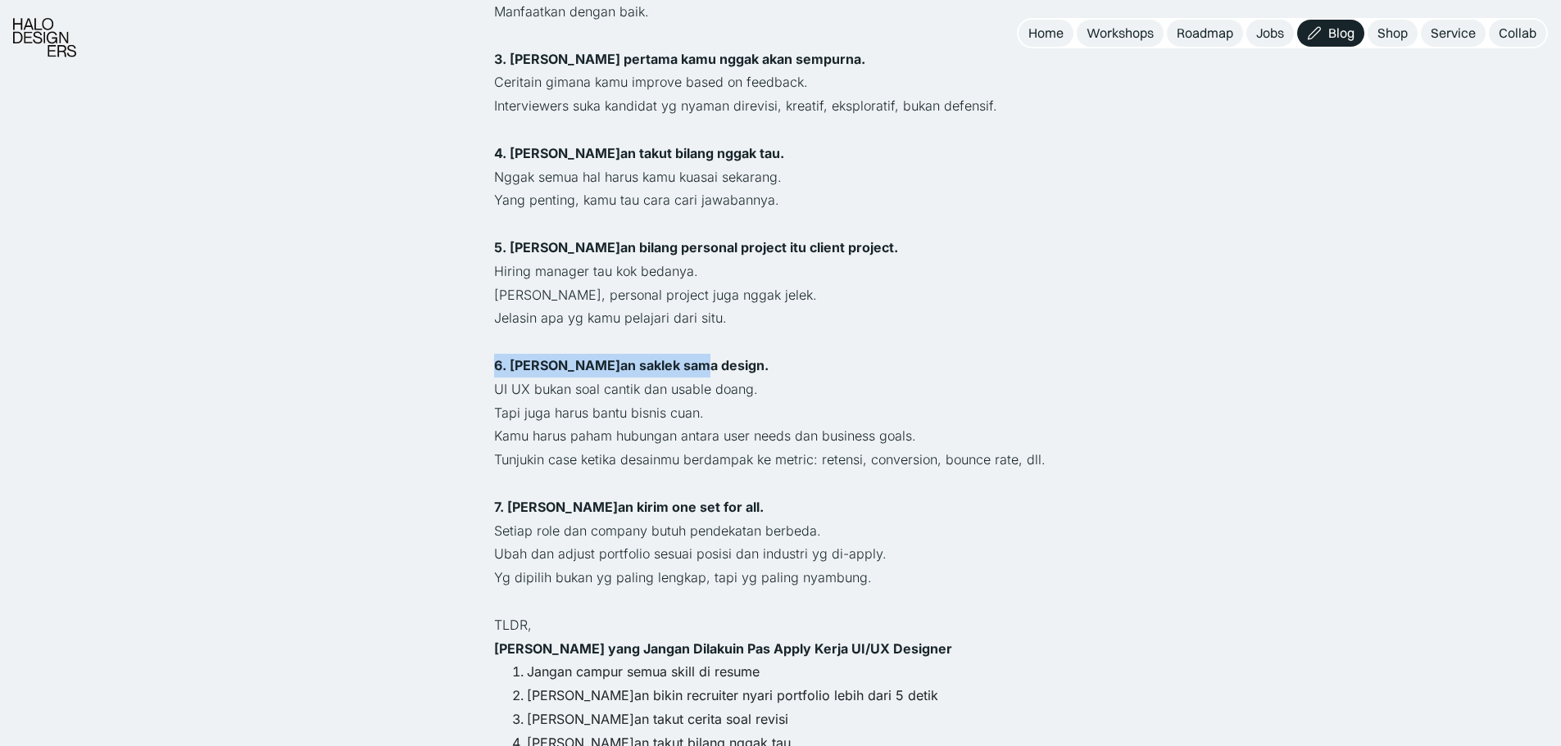
drag, startPoint x: 462, startPoint y: 329, endPoint x: 723, endPoint y: 313, distance: 261.8
drag, startPoint x: 517, startPoint y: 345, endPoint x: 756, endPoint y: 352, distance: 239.3
drag, startPoint x: 505, startPoint y: 315, endPoint x: 736, endPoint y: 306, distance: 231.2
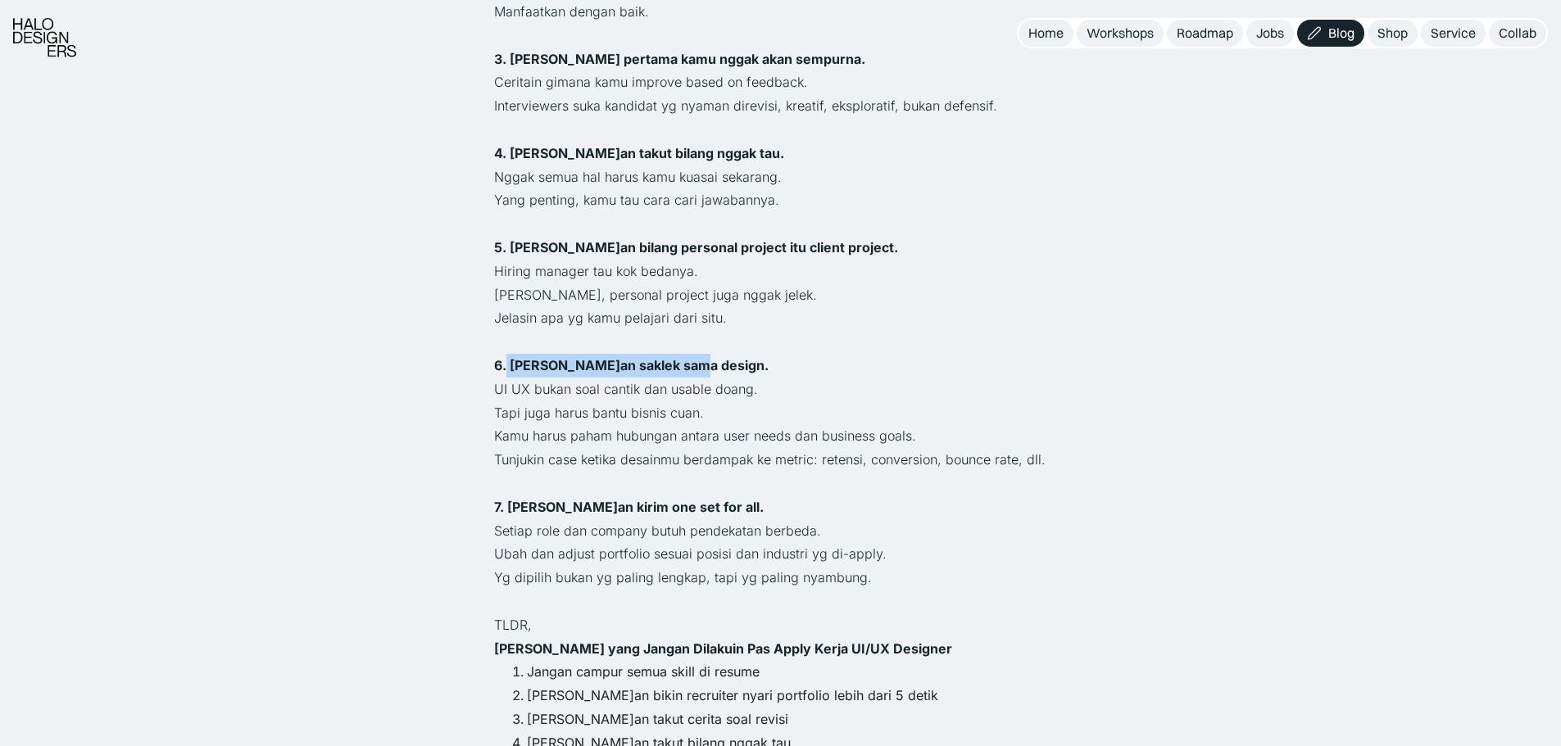
click at [736, 354] on p "6. Jangan saklek sama design." at bounding box center [780, 366] width 573 height 24
click at [559, 357] on strong "6. Jangan saklek sama design." at bounding box center [631, 365] width 274 height 16
drag, startPoint x: 482, startPoint y: 314, endPoint x: 720, endPoint y: 315, distance: 238.4
drag, startPoint x: 507, startPoint y: 333, endPoint x: 757, endPoint y: 345, distance: 250.2
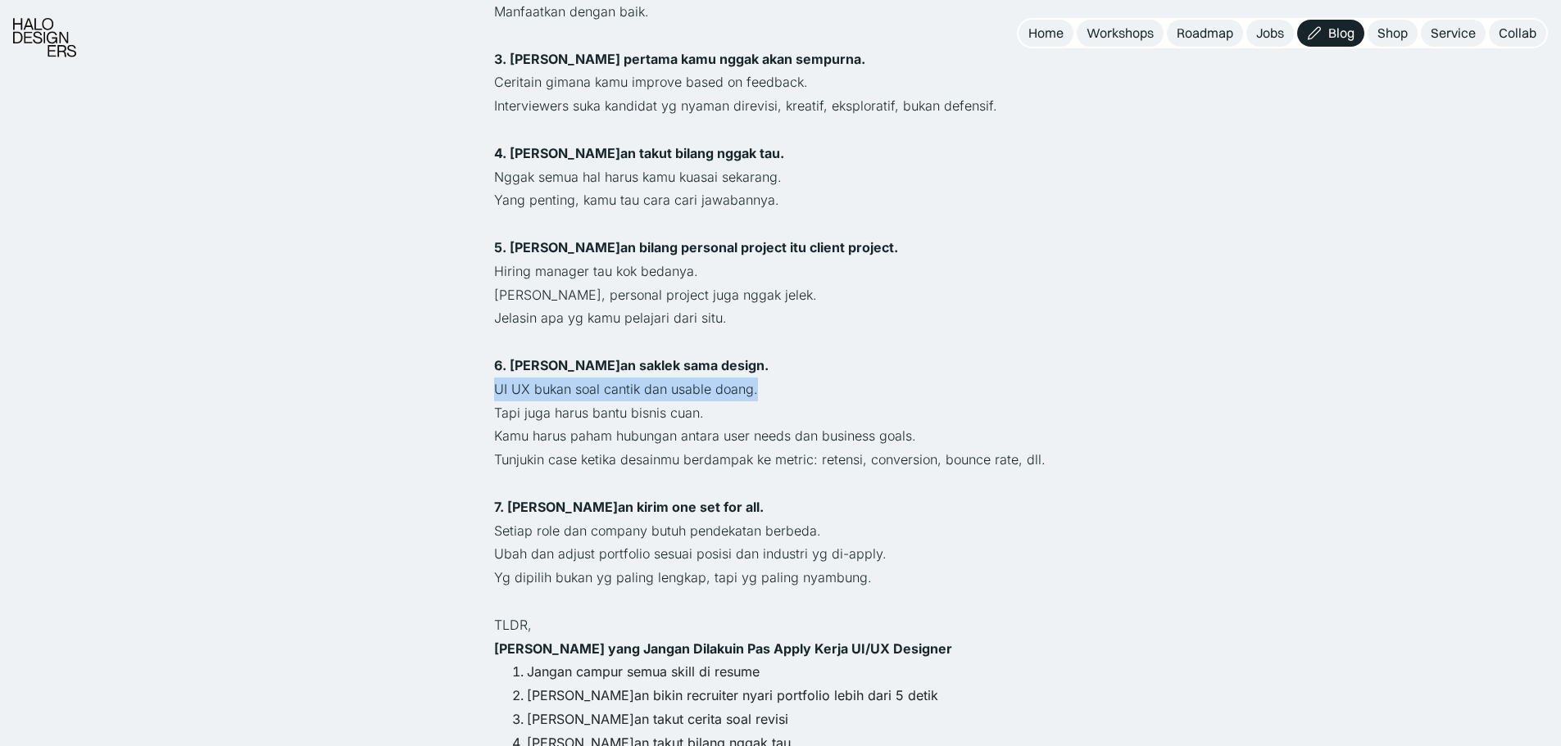
drag, startPoint x: 583, startPoint y: 368, endPoint x: 762, endPoint y: 364, distance: 178.6
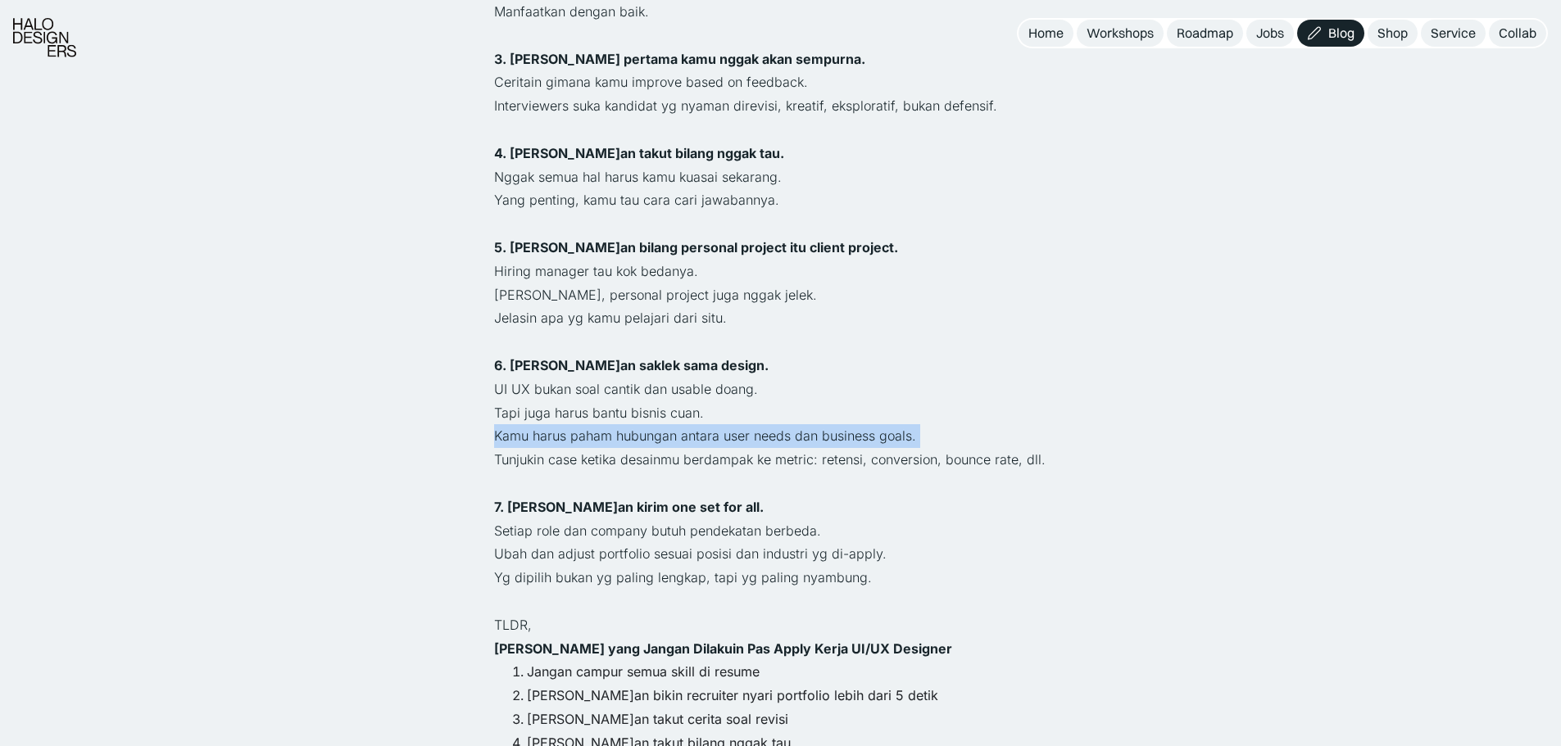
click at [501, 448] on p "Tunjukin case ketika desainmu berdampak ke metric: retensi, conversion, bounce …" at bounding box center [780, 460] width 573 height 24
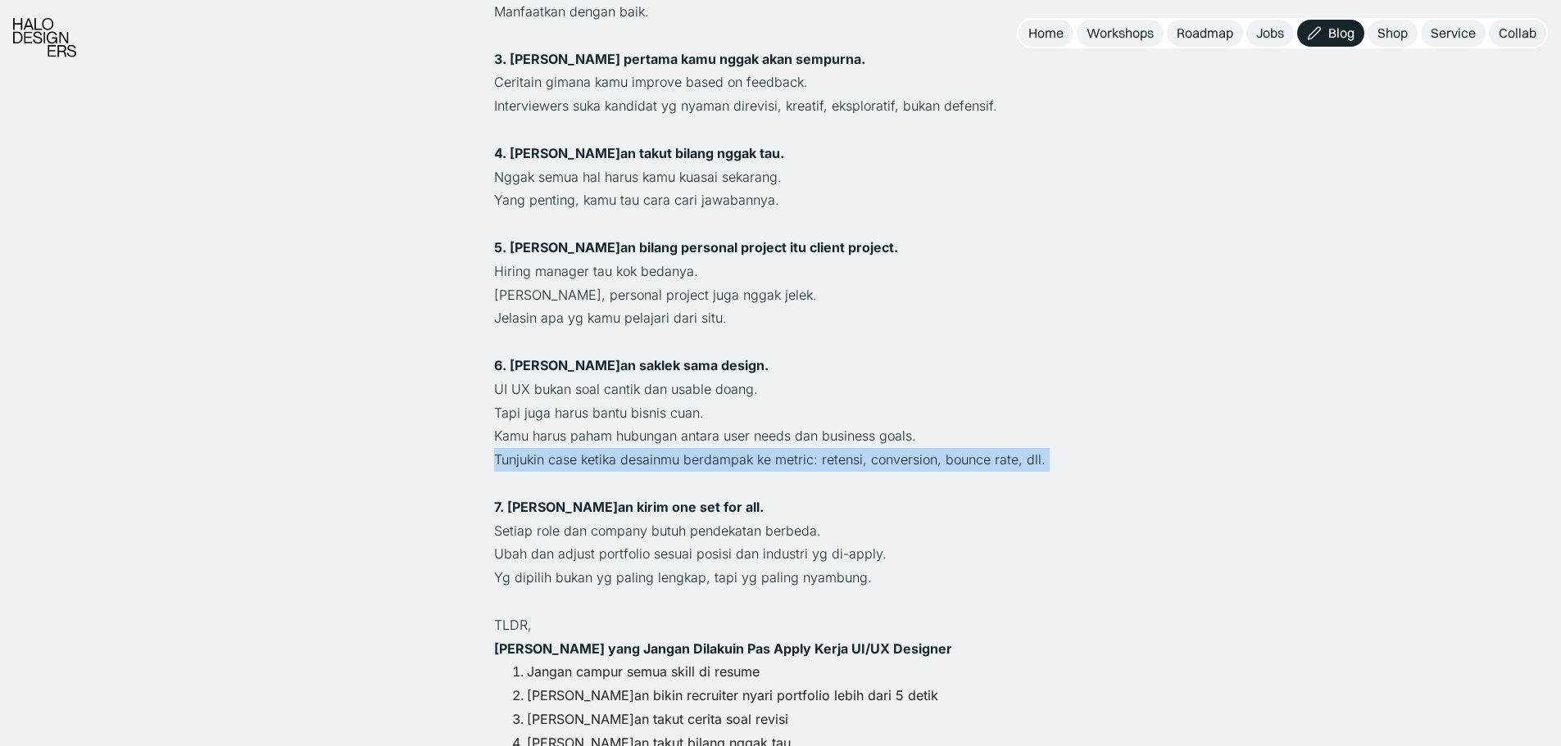
click at [501, 448] on p "Tunjukin case ketika desainmu berdampak ke metric: retensi, conversion, bounce …" at bounding box center [780, 460] width 573 height 24
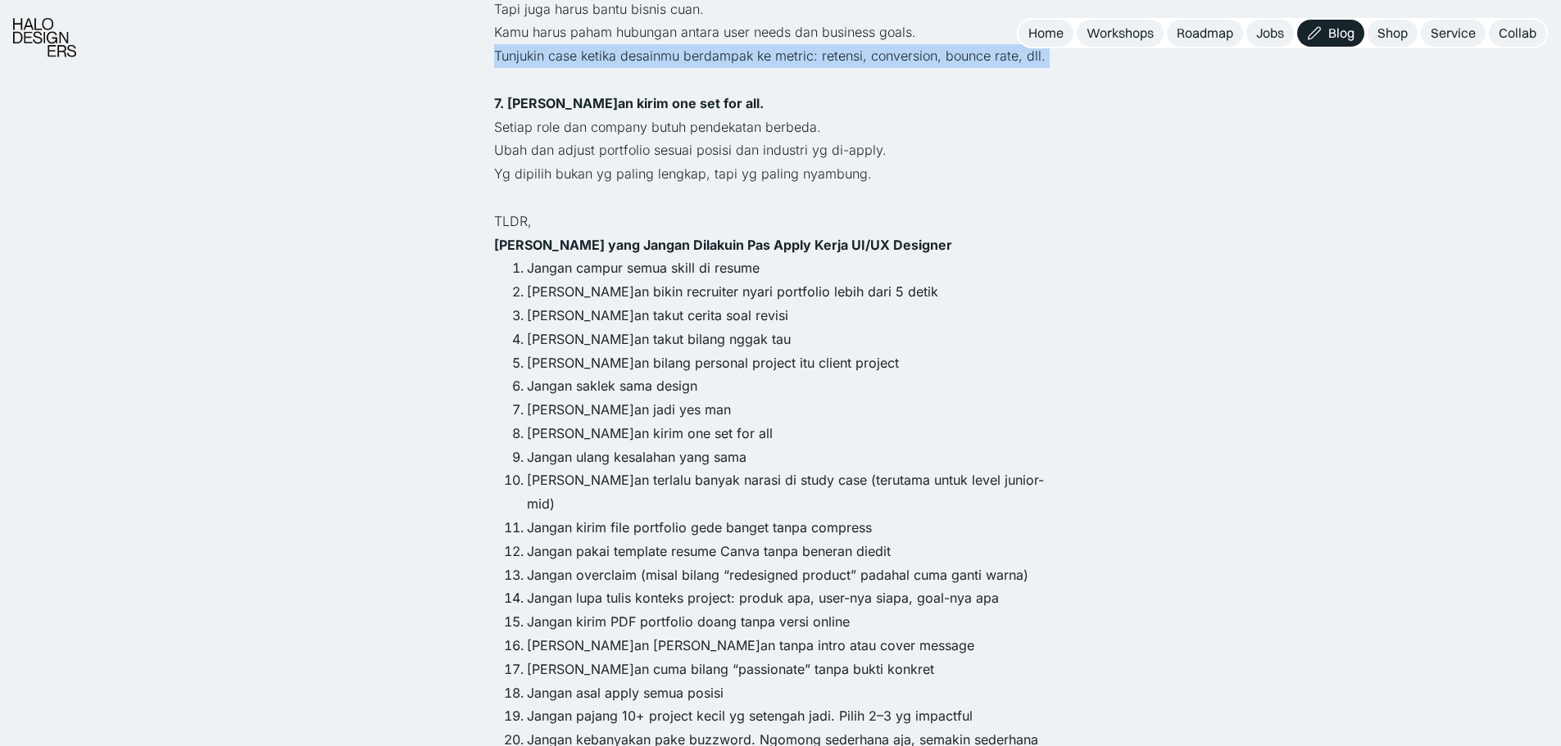
scroll to position [1638, 0]
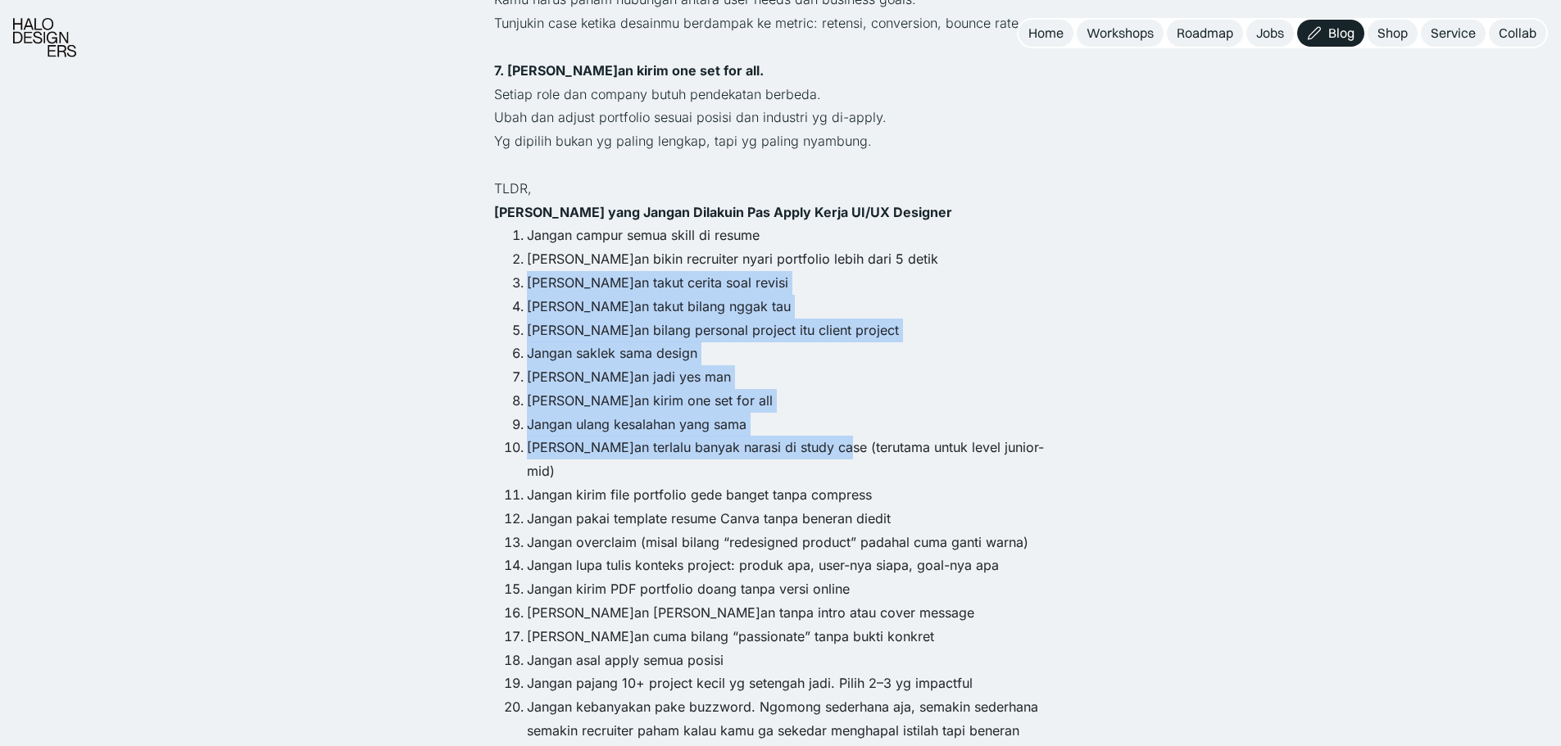
drag, startPoint x: 519, startPoint y: 239, endPoint x: 827, endPoint y: 402, distance: 347.8
click at [827, 402] on ol "Jangan campur semua skill di resume Jangan bikin recruiter nyari portfolio lebi…" at bounding box center [780, 495] width 573 height 542
click at [827, 436] on li "Jangan terlalu banyak narasi di study case (terutama untuk level junior-mid)" at bounding box center [797, 460] width 541 height 48
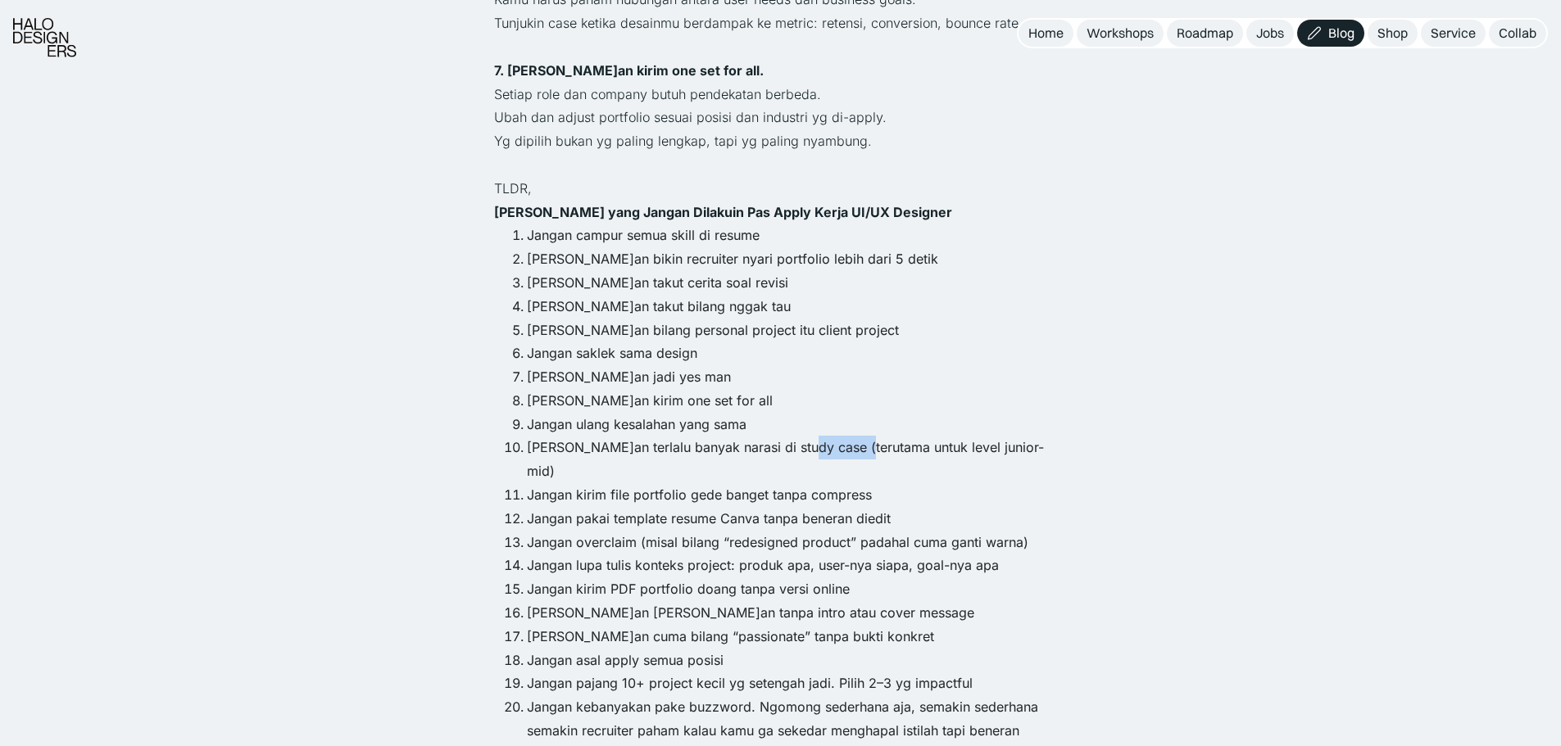
click at [827, 436] on li "Jangan terlalu banyak narasi di study case (terutama untuk level junior-mid)" at bounding box center [797, 460] width 541 height 48
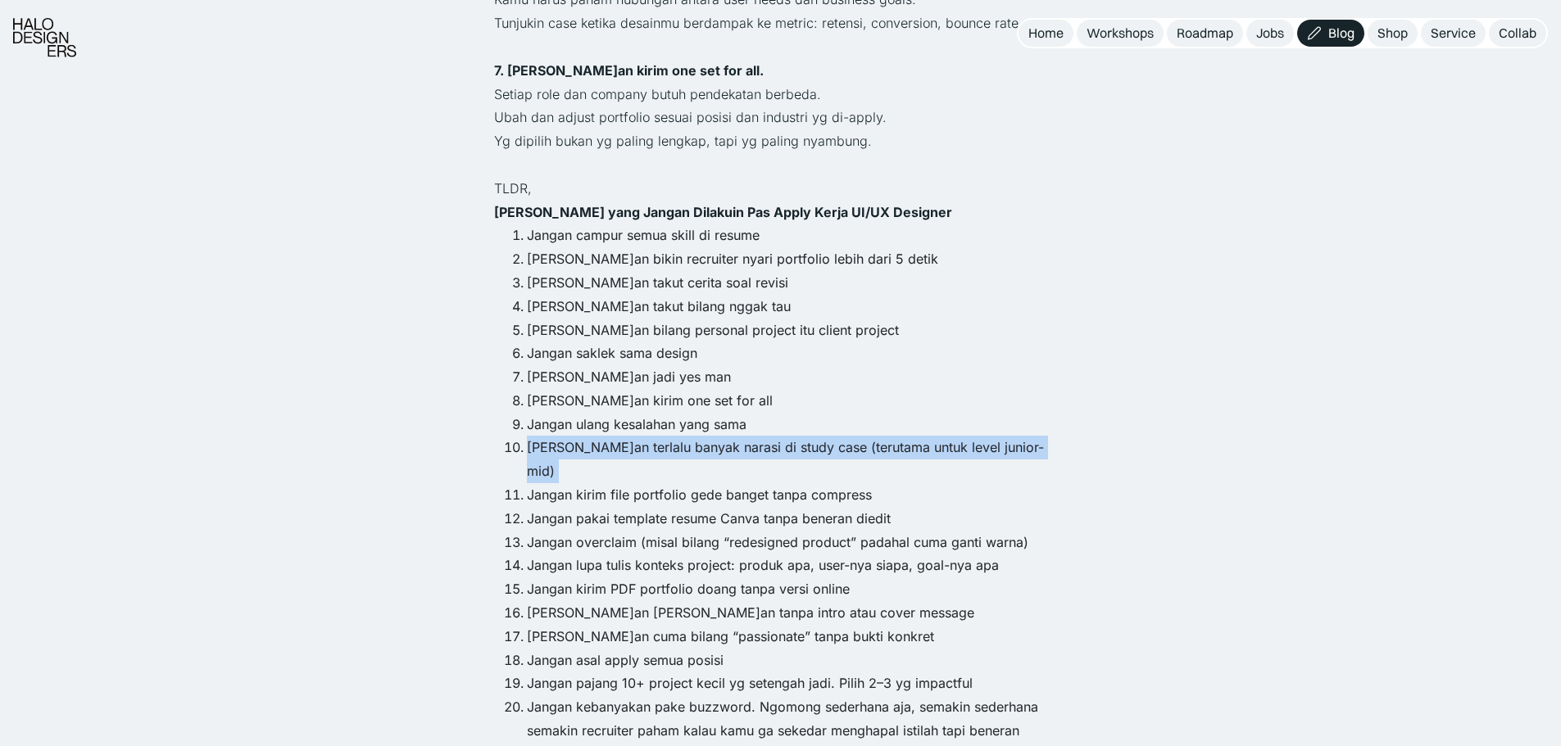
click at [827, 436] on li "Jangan terlalu banyak narasi di study case (terutama untuk level junior-mid)" at bounding box center [797, 460] width 541 height 48
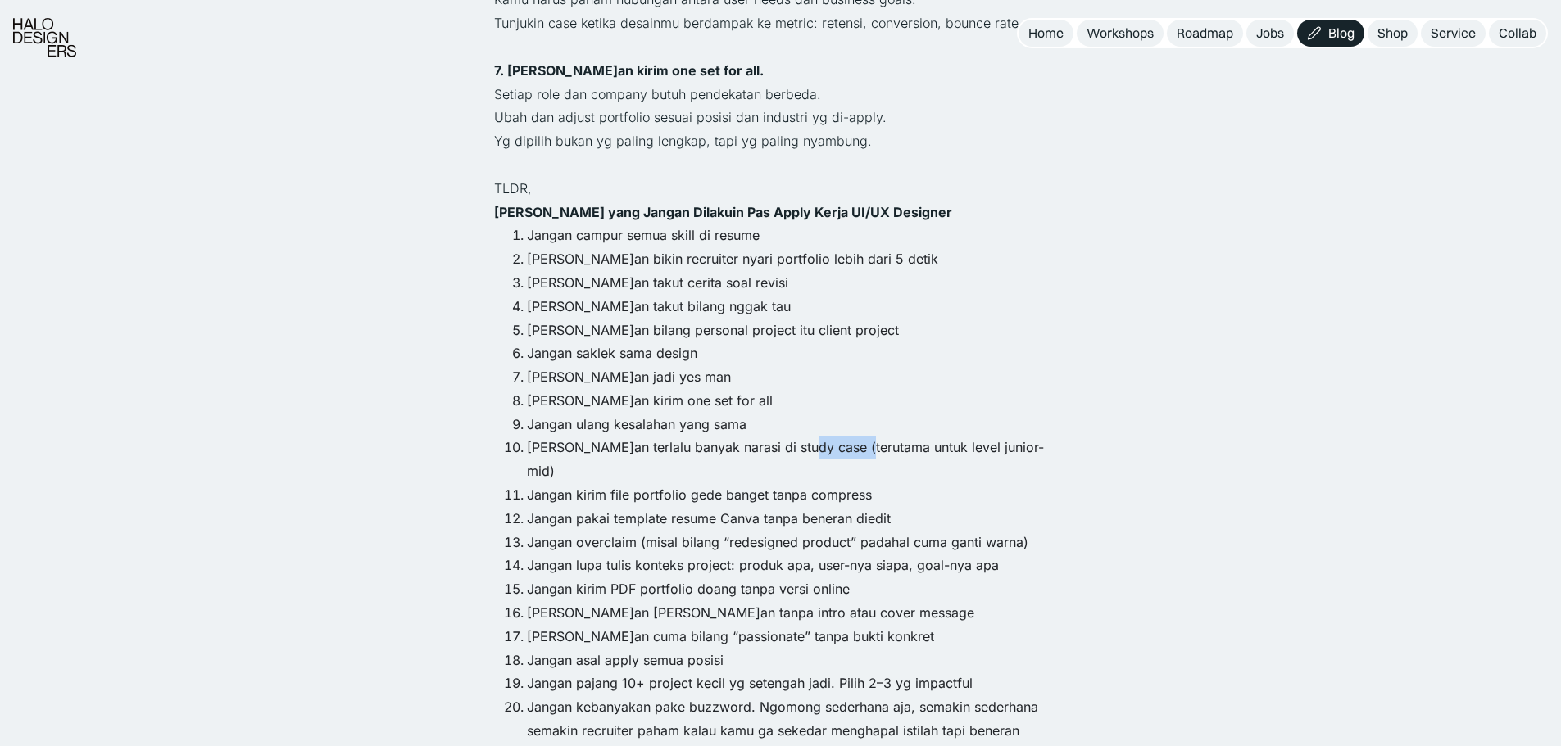
click at [827, 436] on li "Jangan terlalu banyak narasi di study case (terutama untuk level junior-mid)" at bounding box center [797, 460] width 541 height 48
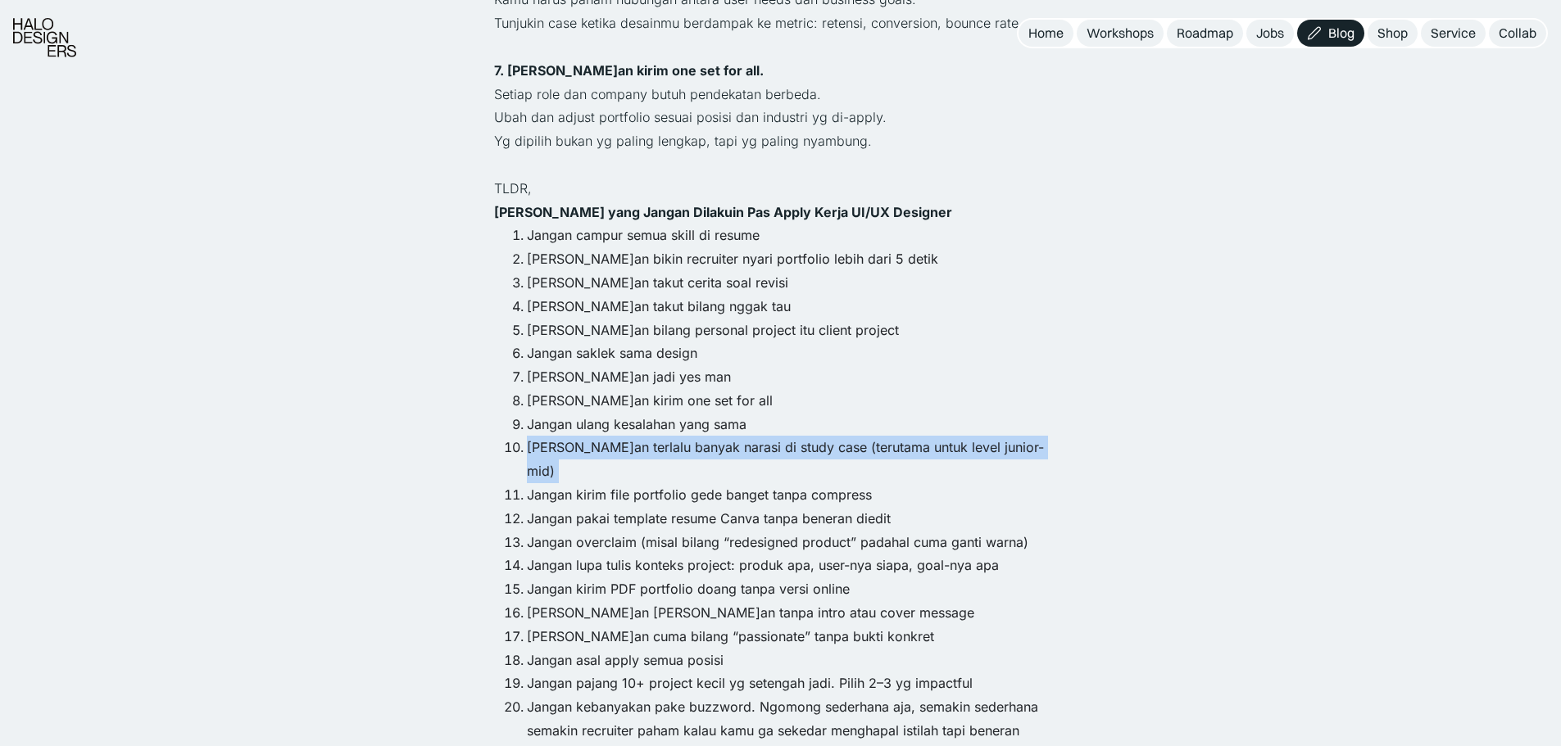
click at [827, 436] on li "Jangan terlalu banyak narasi di study case (terutama untuk level junior-mid)" at bounding box center [797, 460] width 541 height 48
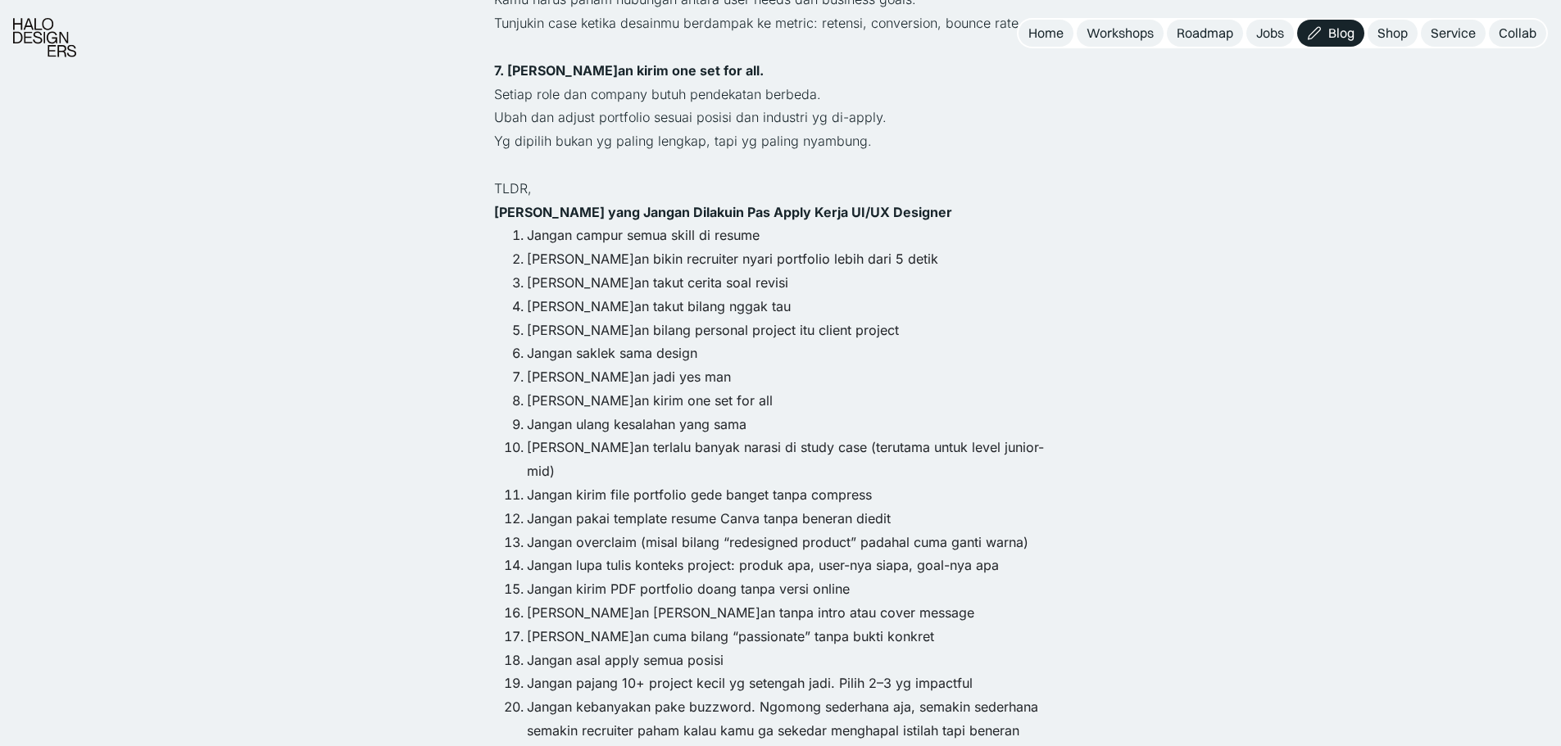
click at [769, 483] on li "Jangan kirim file portfolio gede banget tanpa compress" at bounding box center [797, 495] width 541 height 24
click at [573, 436] on li "Jangan terlalu banyak narasi di study case (terutama untuk level junior-mid)" at bounding box center [797, 460] width 541 height 48
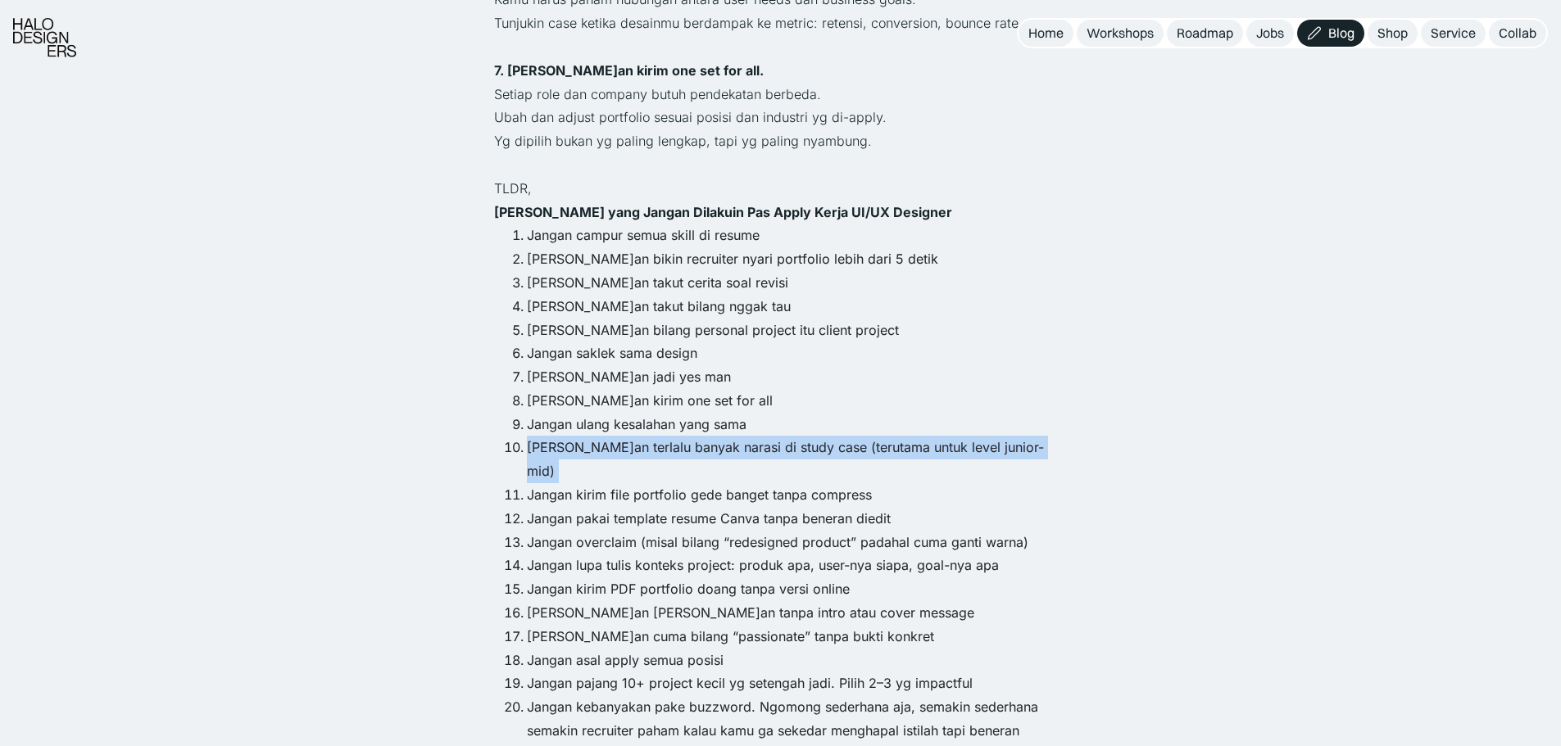
click at [573, 436] on li "Jangan terlalu banyak narasi di study case (terutama untuk level junior-mid)" at bounding box center [797, 460] width 541 height 48
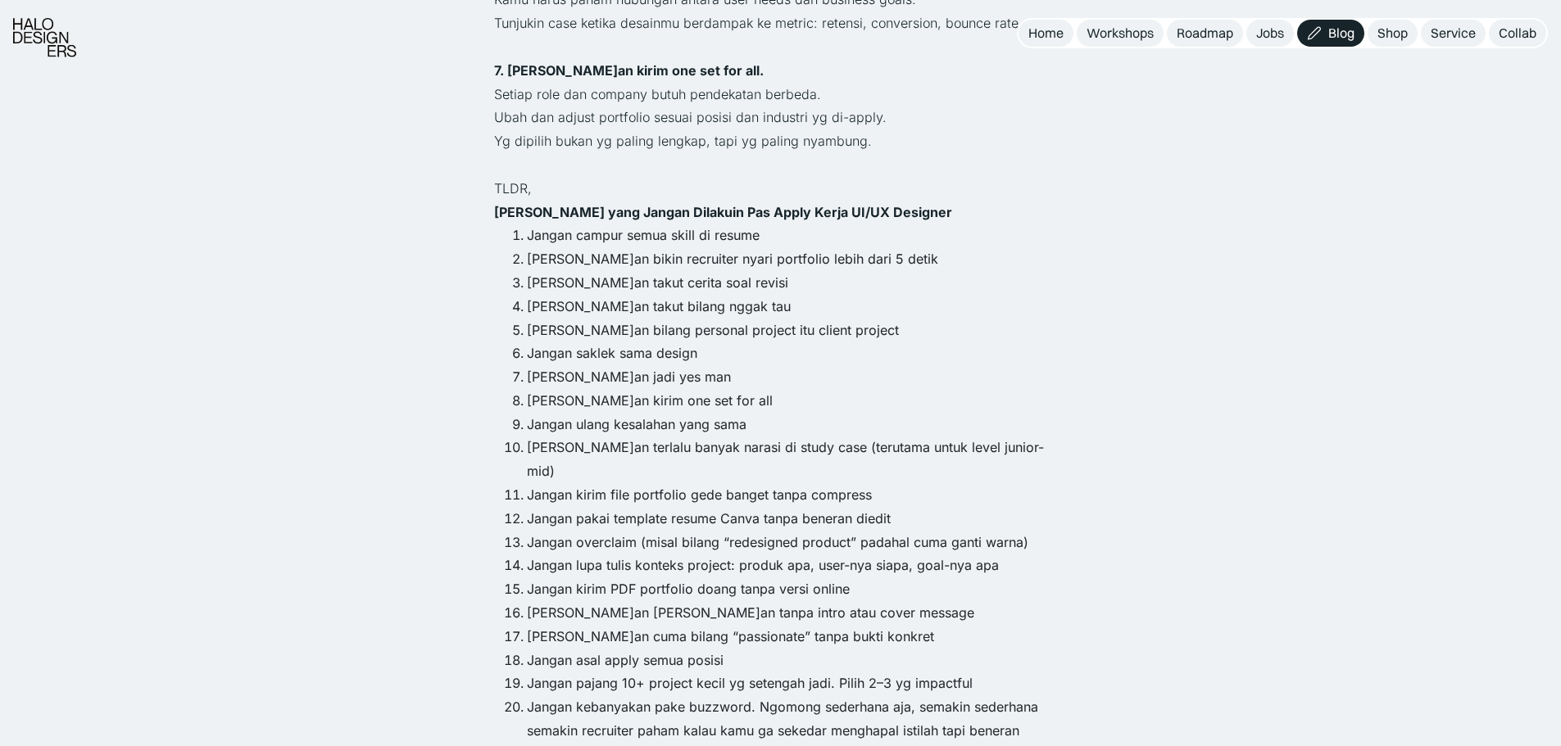
click at [609, 224] on li "Jangan campur semua skill di resume" at bounding box center [797, 236] width 541 height 24
click at [637, 247] on li "Jangan bikin recruiter nyari portfolio lebih dari 5 detik" at bounding box center [797, 259] width 541 height 24
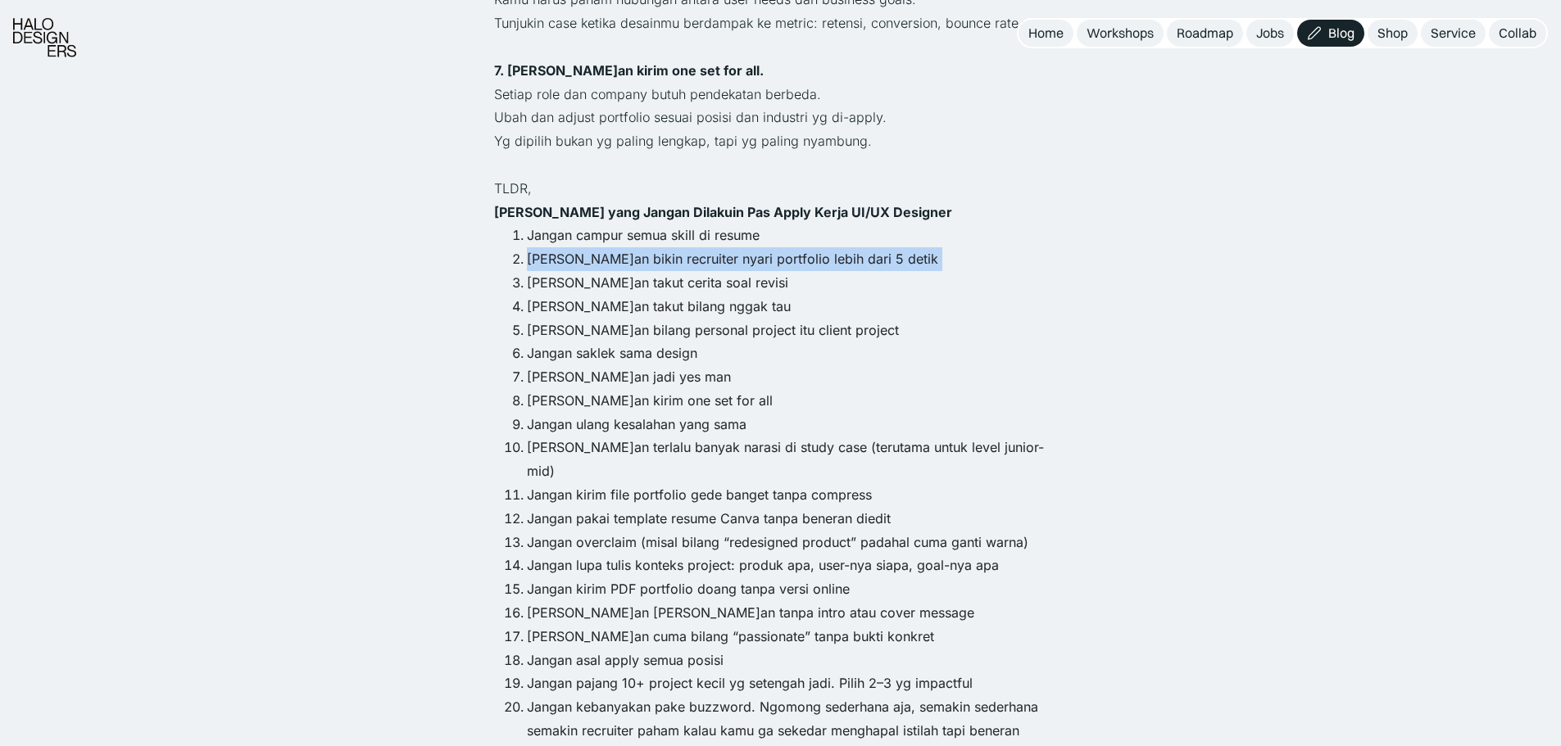
click at [637, 247] on li "Jangan bikin recruiter nyari portfolio lebih dari 5 detik" at bounding box center [797, 259] width 541 height 24
click at [627, 247] on li "Jangan bikin recruiter nyari portfolio lebih dari 5 detik" at bounding box center [797, 259] width 541 height 24
click at [623, 224] on li "Jangan campur semua skill di resume" at bounding box center [797, 236] width 541 height 24
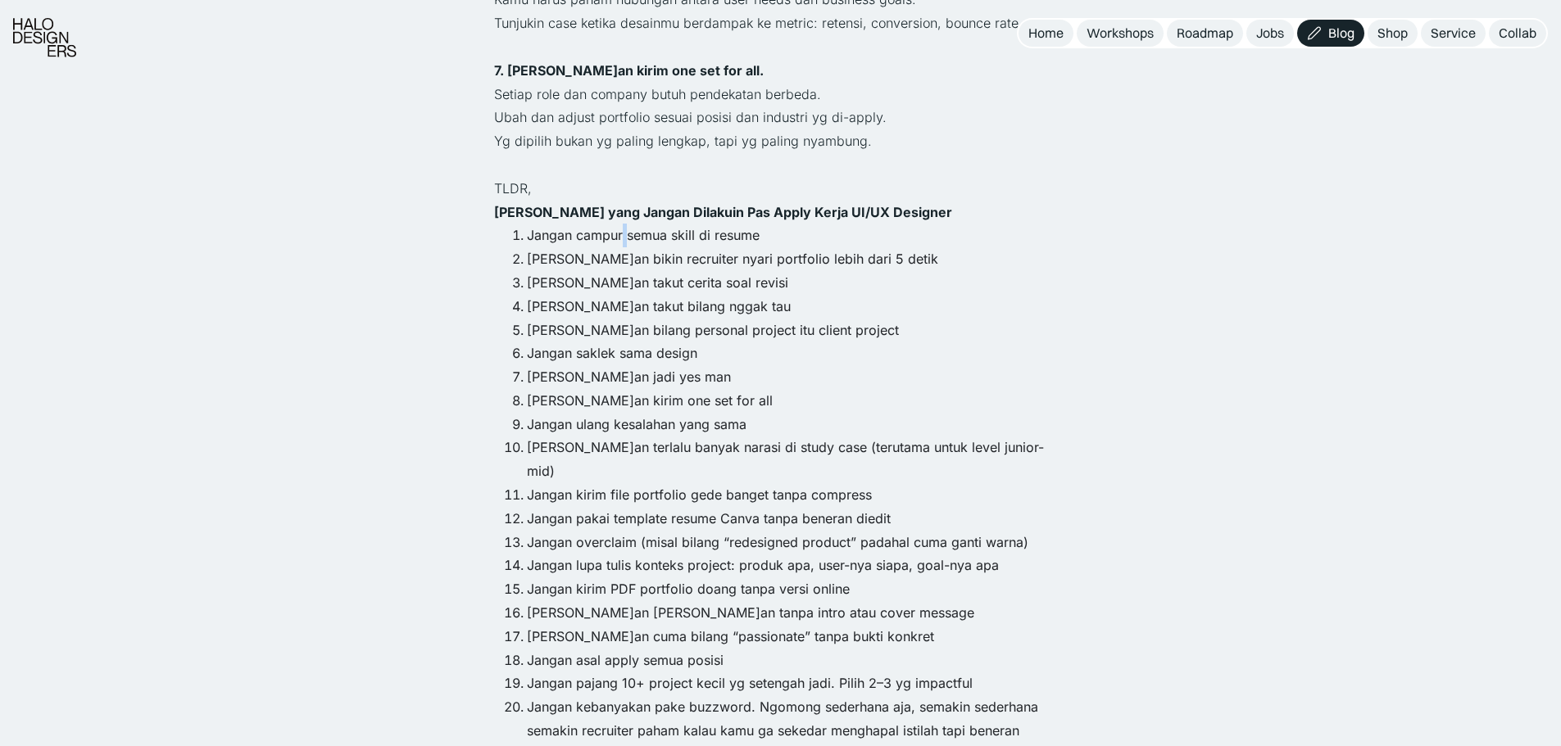
click at [623, 224] on li "Jangan campur semua skill di resume" at bounding box center [797, 236] width 541 height 24
click at [881, 507] on li "Jangan pakai template resume Canva tanpa beneran diedit" at bounding box center [797, 519] width 541 height 24
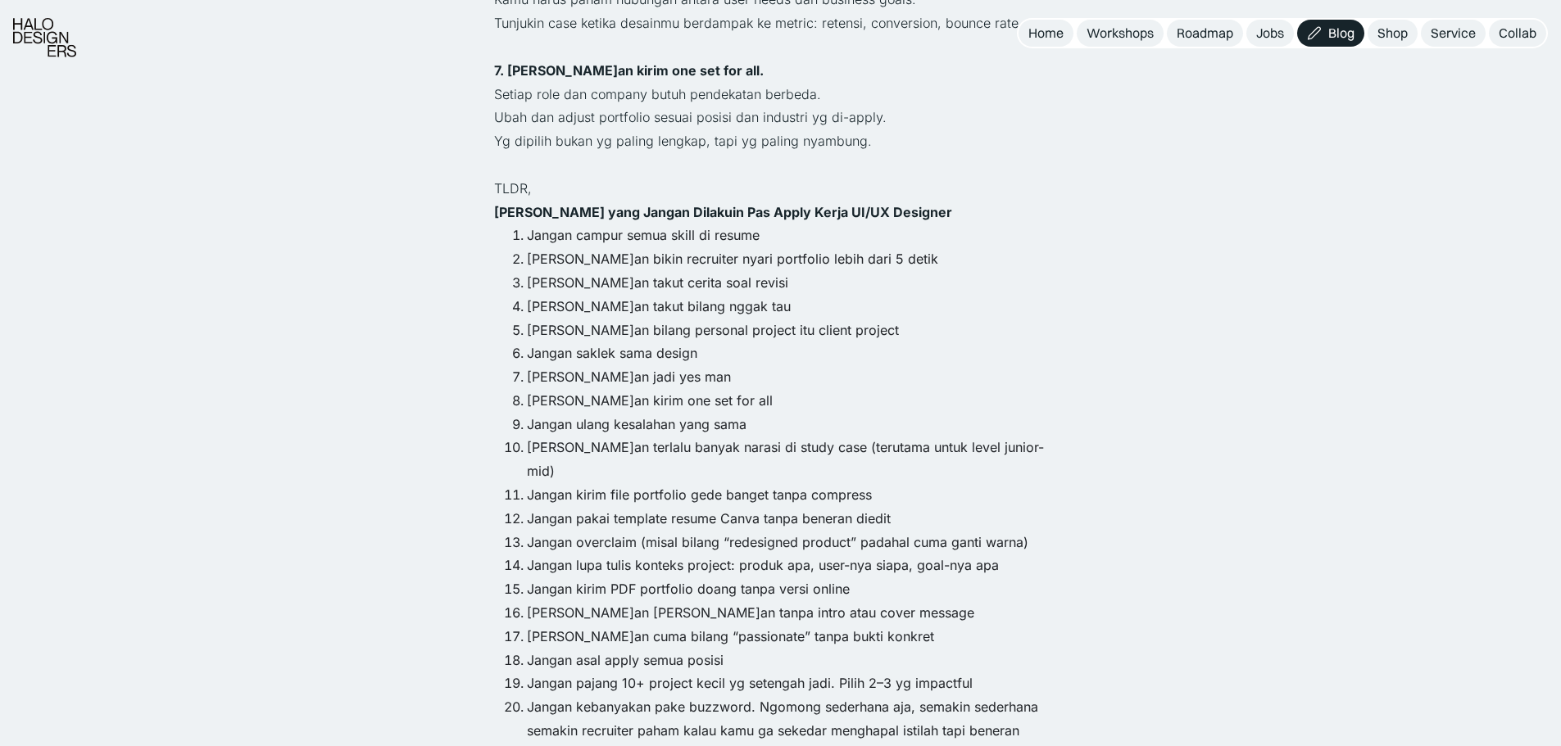
click at [859, 531] on li "Jangan overclaim (misal bilang “redesigned product” padahal cuma ganti warna)" at bounding box center [797, 543] width 541 height 24
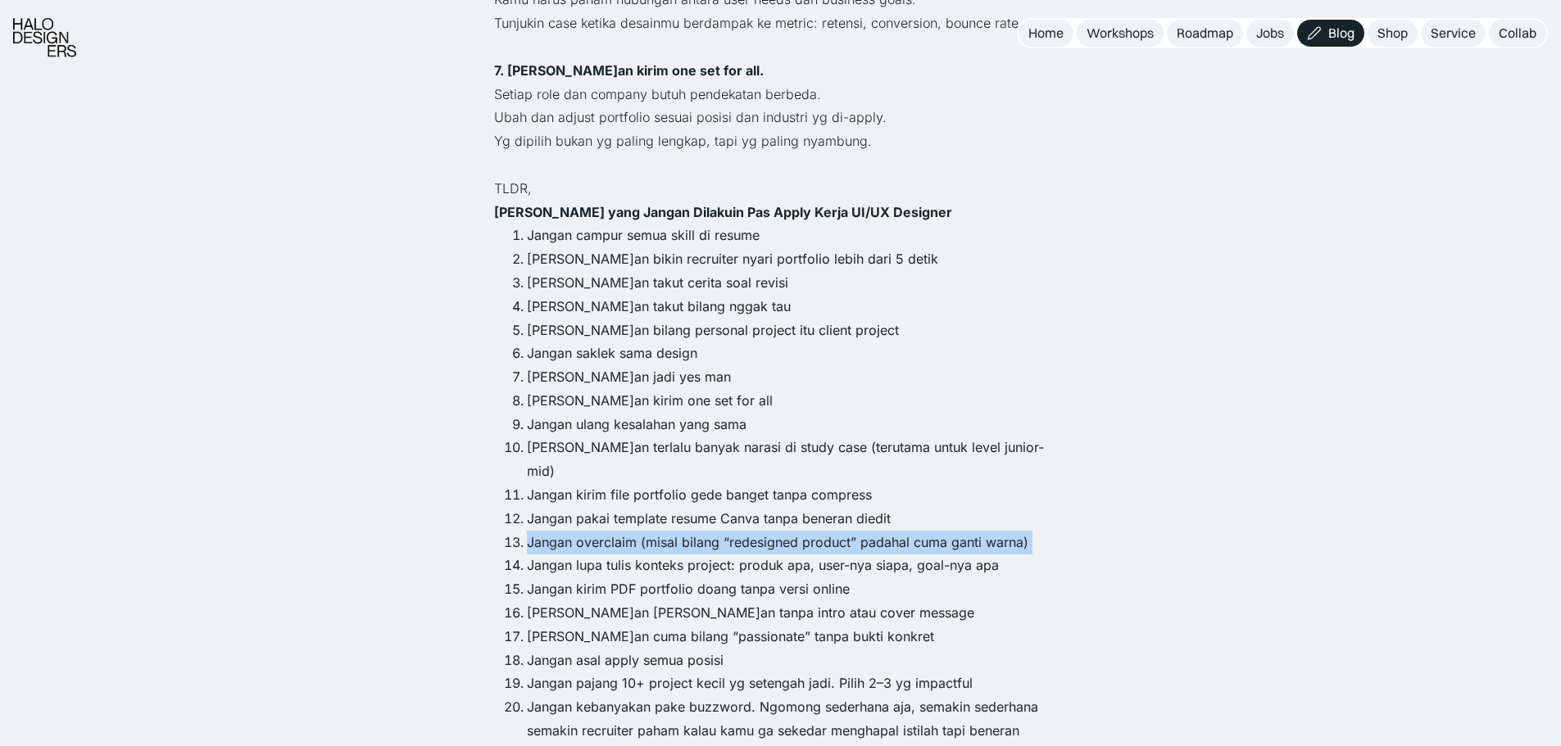
click at [859, 531] on li "Jangan overclaim (misal bilang “redesigned product” padahal cuma ganti warna)" at bounding box center [797, 543] width 541 height 24
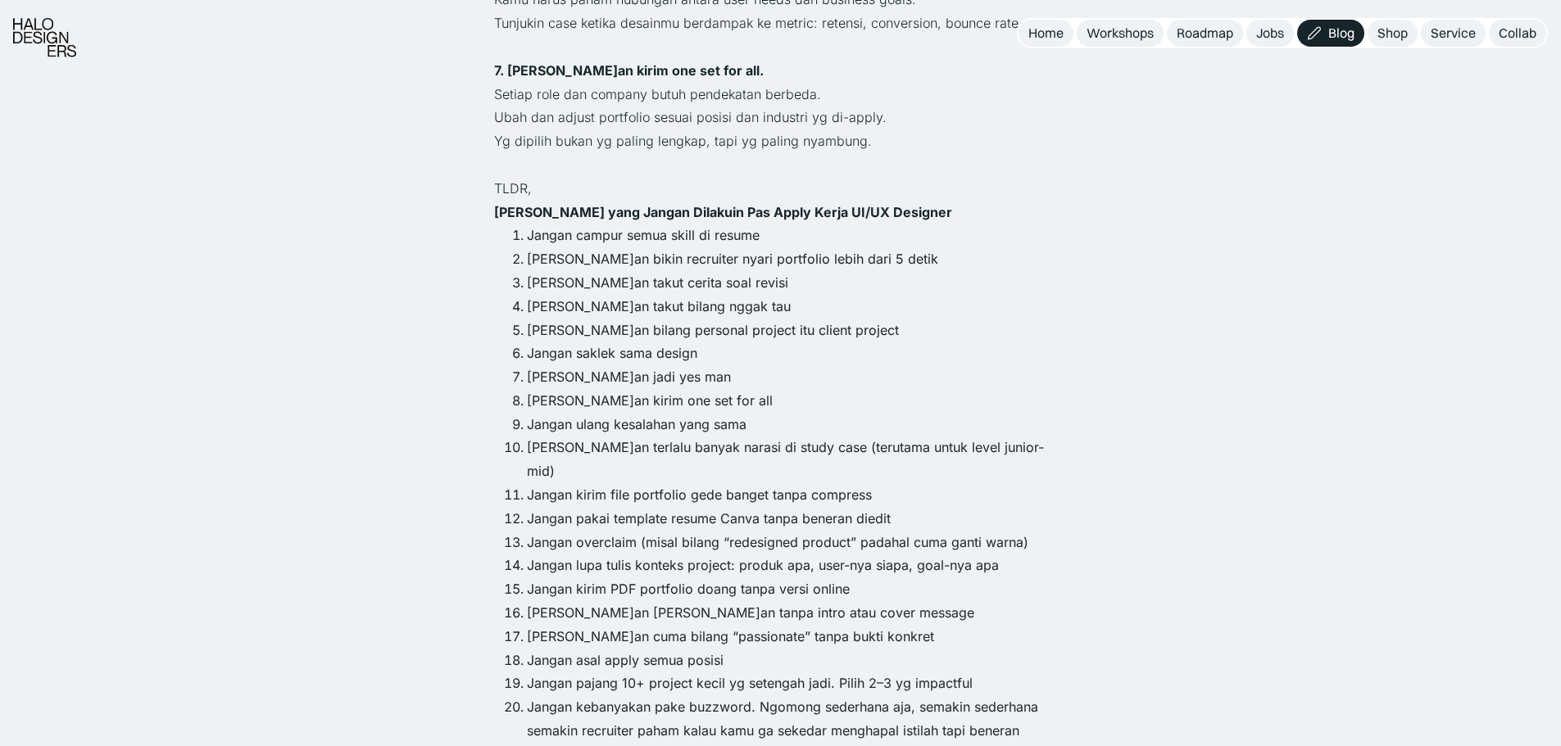
click at [762, 483] on li "Jangan kirim file portfolio gede banget tanpa compress" at bounding box center [797, 495] width 541 height 24
click at [645, 554] on li "Jangan lupa tulis konteks project: produk apa, user-nya siapa, goal-nya apa" at bounding box center [797, 566] width 541 height 24
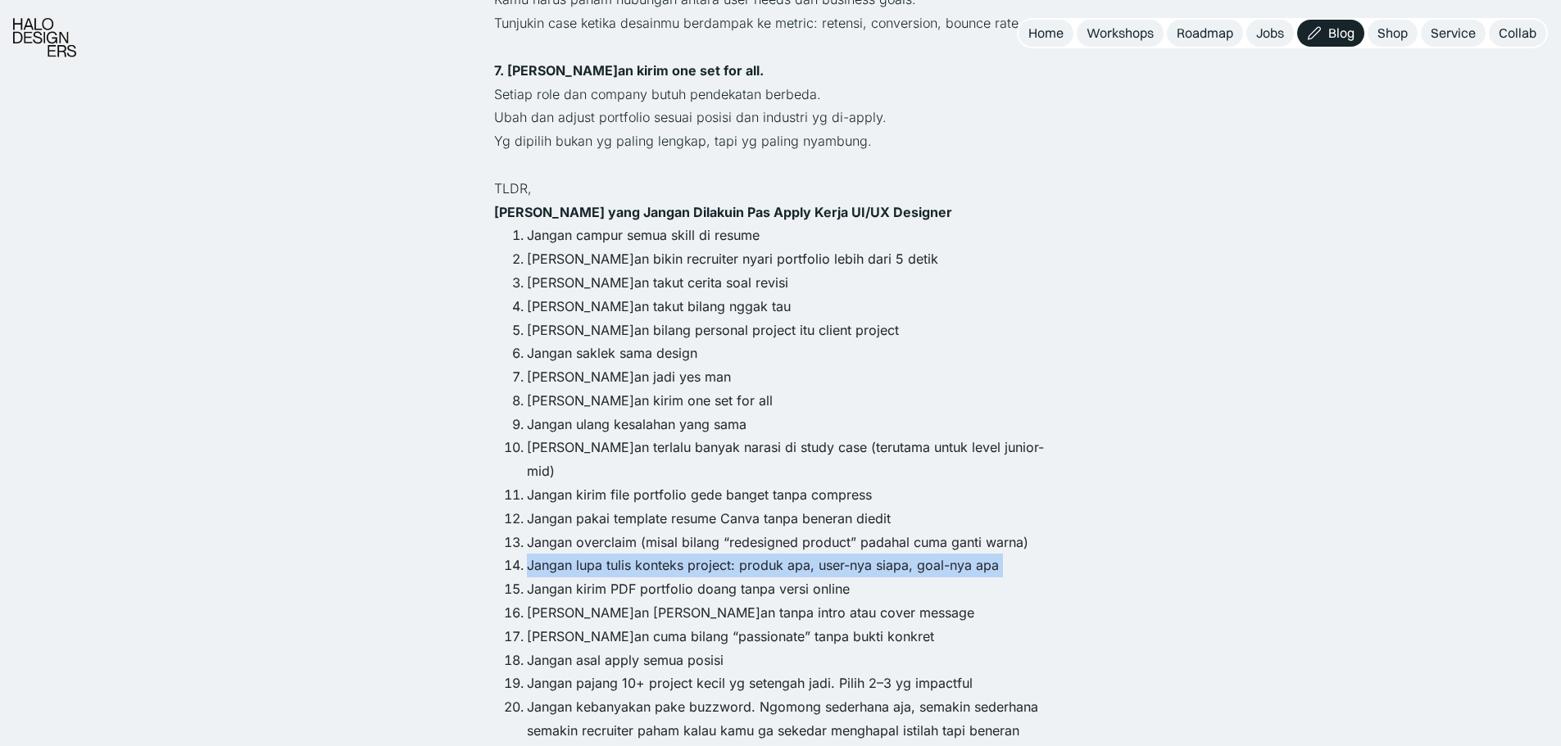
click at [645, 554] on li "Jangan lupa tulis konteks project: produk apa, user-nya siapa, goal-nya apa" at bounding box center [797, 566] width 541 height 24
click at [653, 531] on li "Jangan overclaim (misal bilang “redesigned product” padahal cuma ganti warna)" at bounding box center [797, 543] width 541 height 24
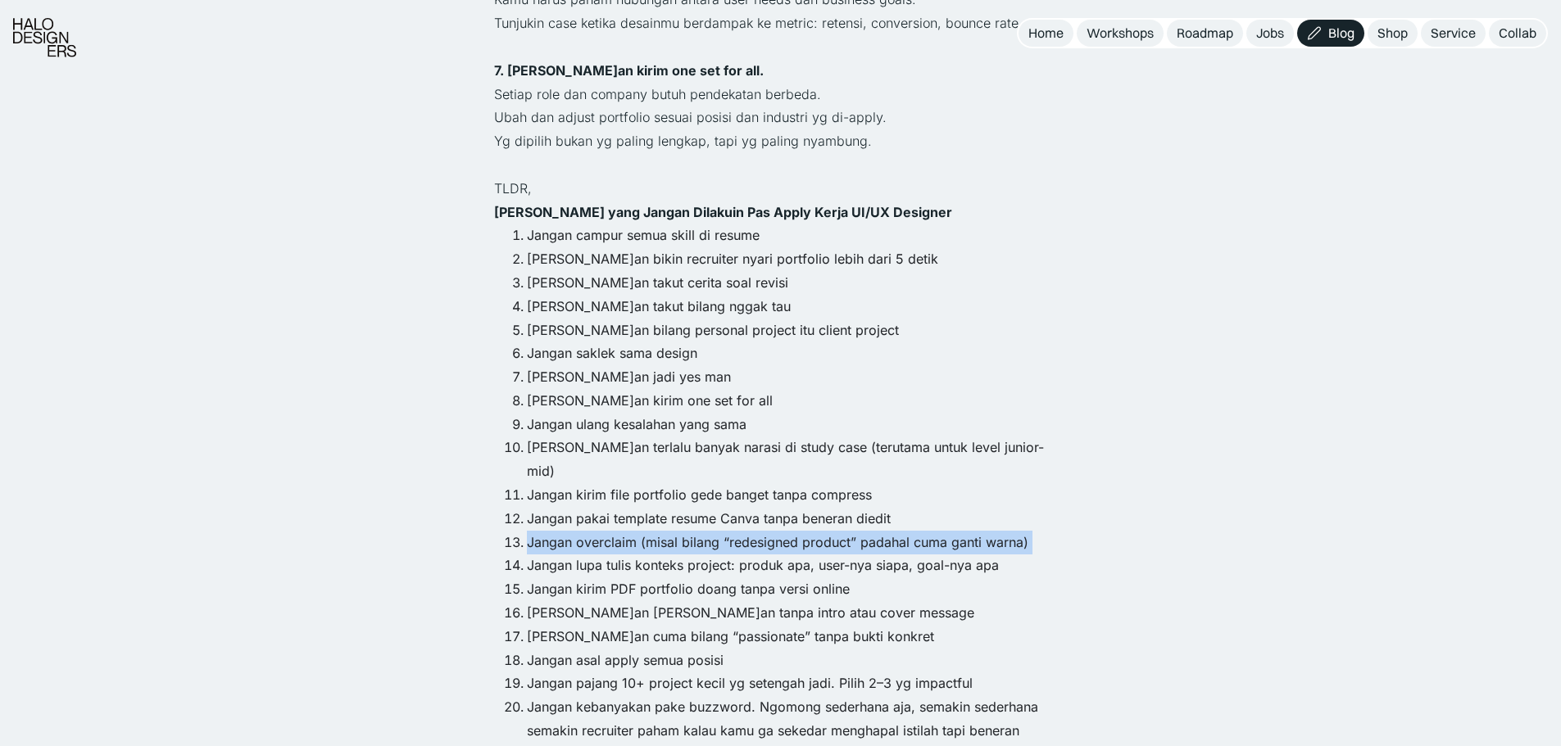
click at [653, 531] on li "Jangan overclaim (misal bilang “redesigned product” padahal cuma ganti warna)" at bounding box center [797, 543] width 541 height 24
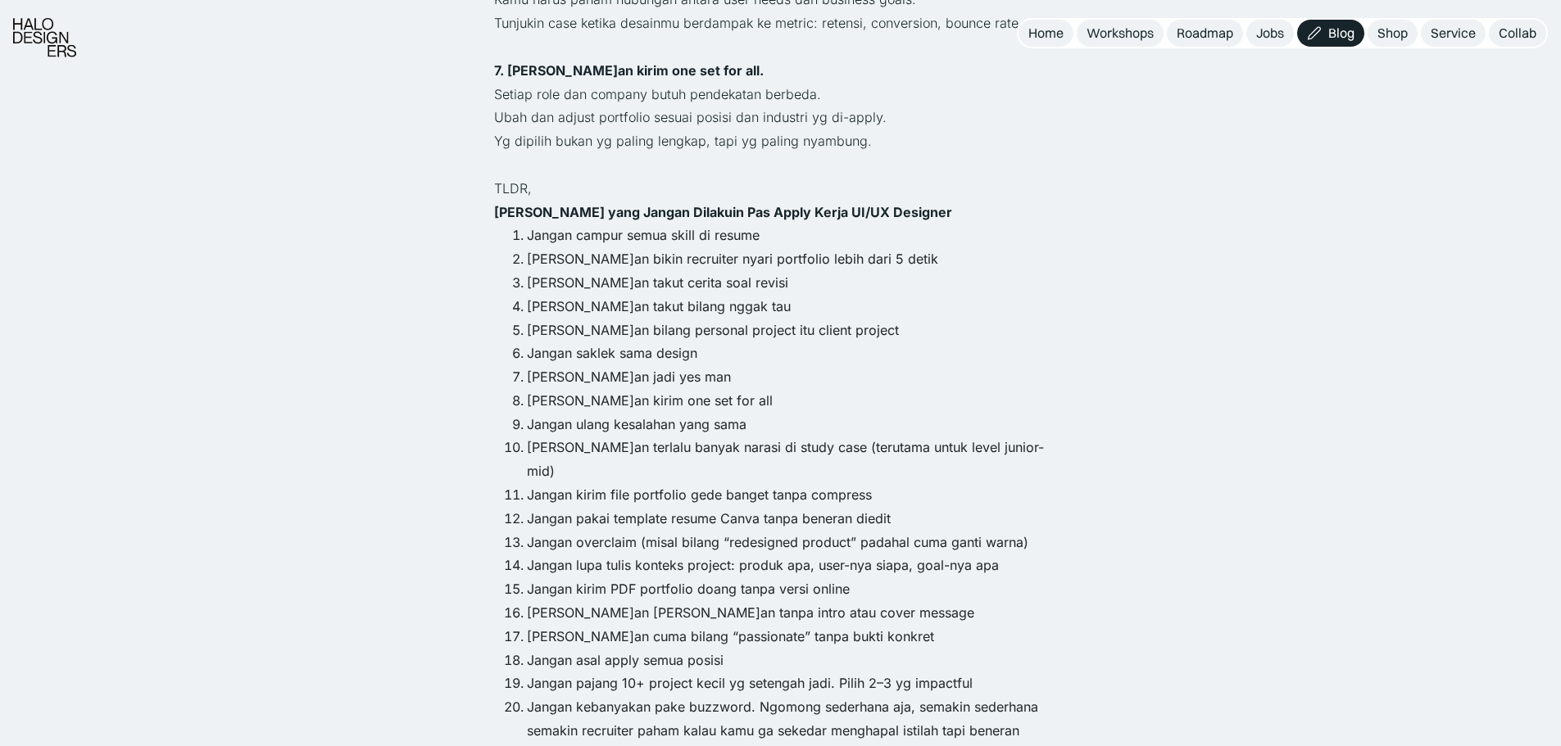
click at [663, 554] on li "Jangan lupa tulis konteks project: produk apa, user-nya siapa, goal-nya apa" at bounding box center [797, 566] width 541 height 24
click at [655, 578] on li "Jangan kirim PDF portfolio doang tanpa versi online" at bounding box center [797, 590] width 541 height 24
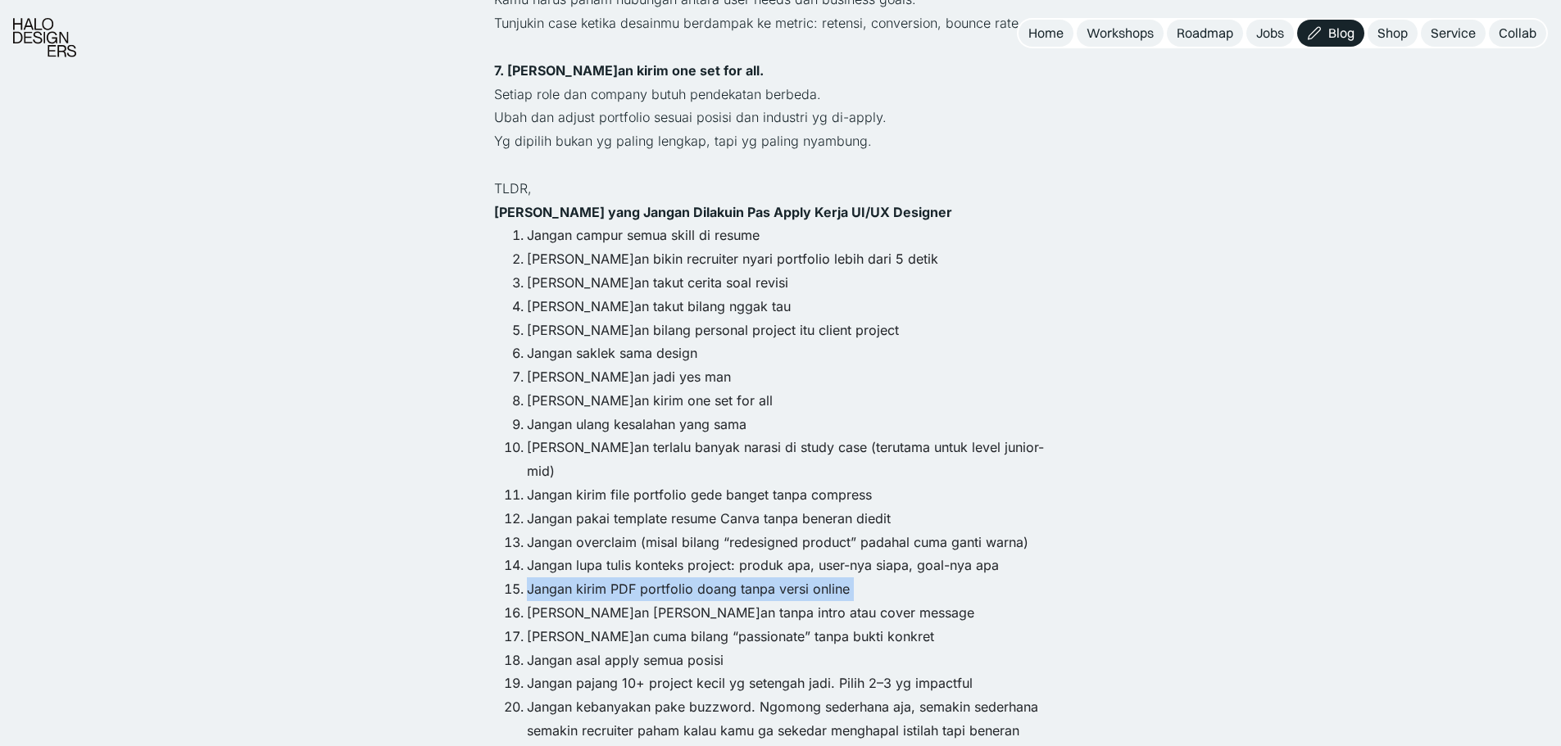
click at [655, 578] on li "Jangan kirim PDF portfolio doang tanpa versi online" at bounding box center [797, 590] width 541 height 24
click at [634, 601] on li "Jangan kirim lamaran tanpa intro atau cover message" at bounding box center [797, 613] width 541 height 24
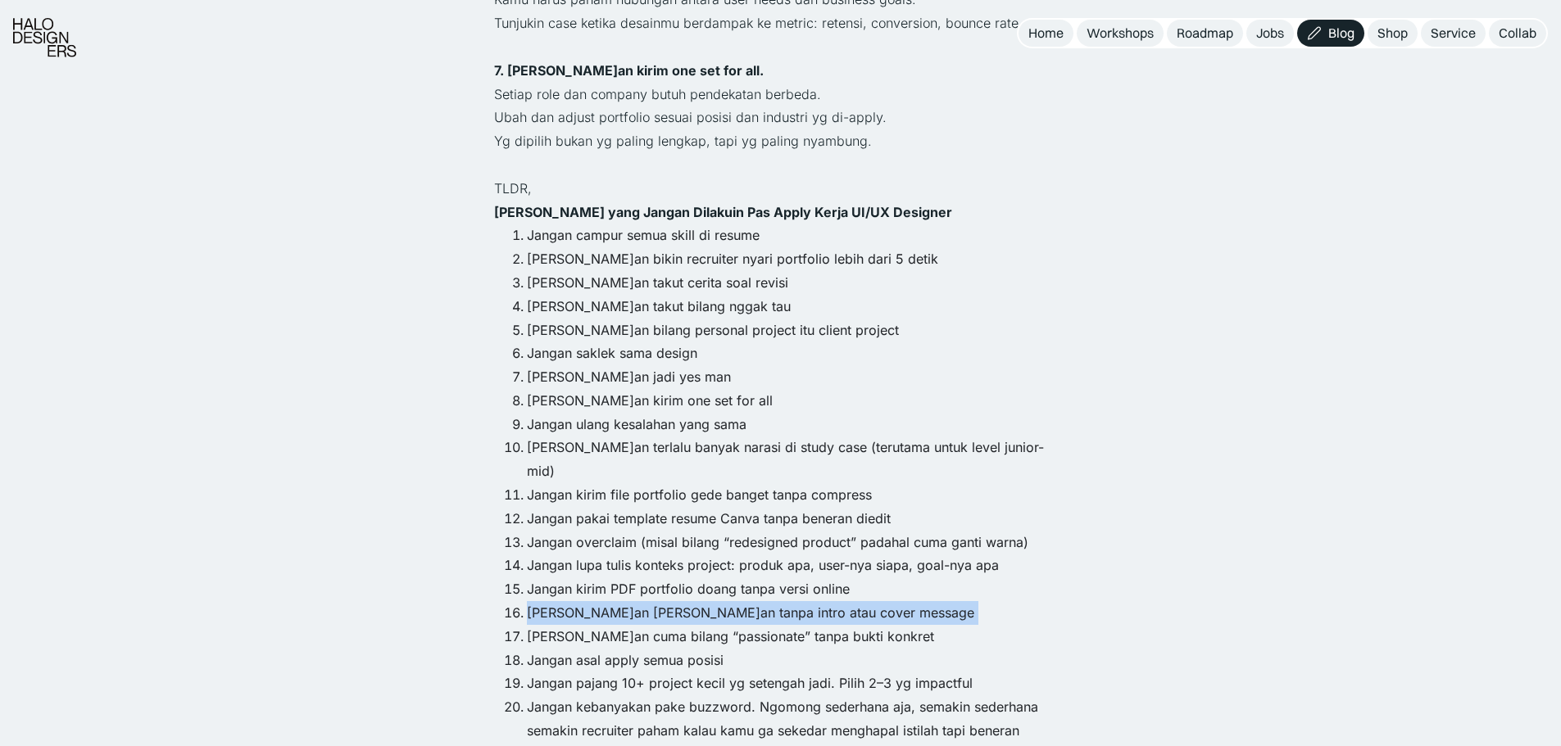
click at [634, 601] on li "Jangan kirim lamaran tanpa intro atau cover message" at bounding box center [797, 613] width 541 height 24
click at [663, 578] on li "Jangan kirim PDF portfolio doang tanpa versi online" at bounding box center [797, 590] width 541 height 24
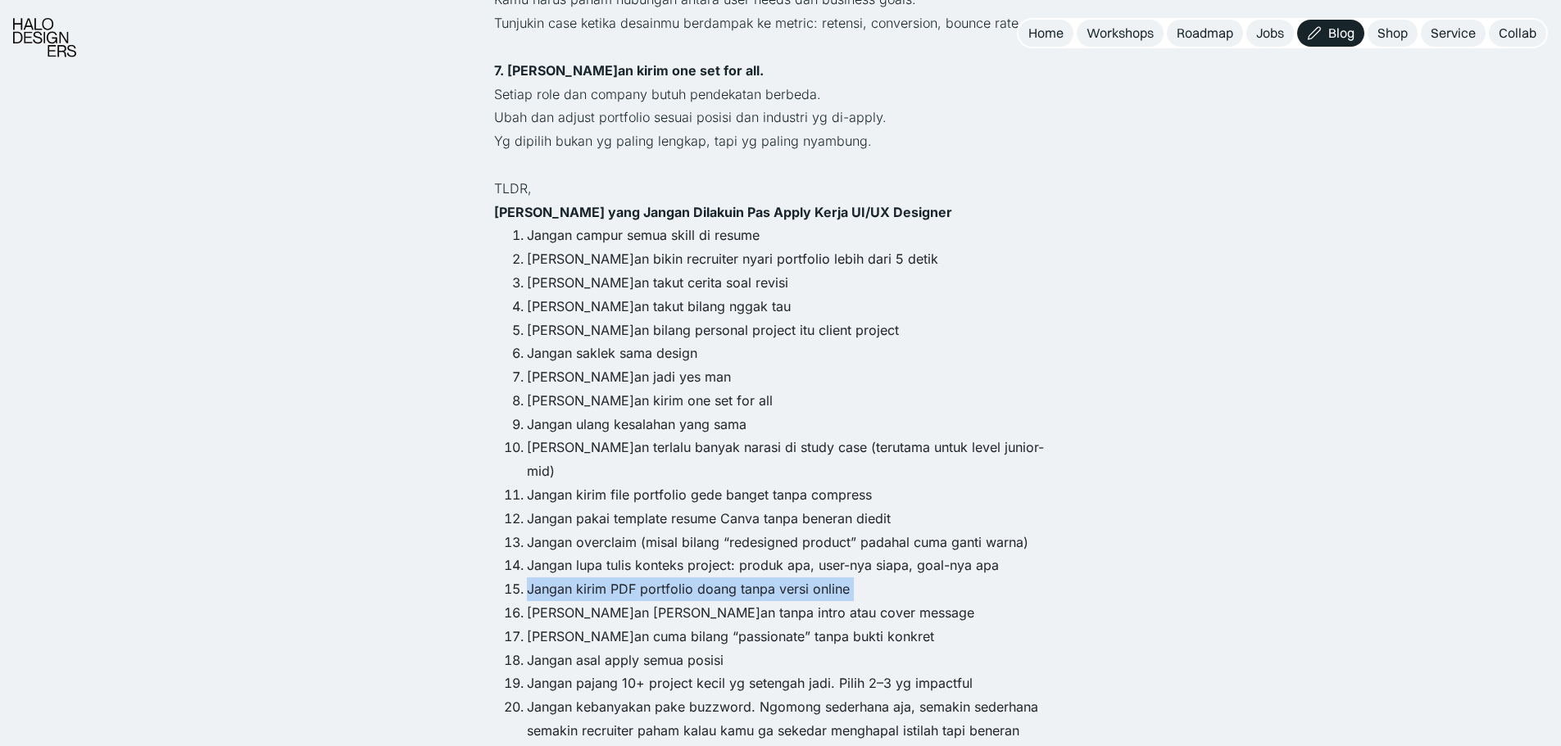
click at [663, 578] on li "Jangan kirim PDF portfolio doang tanpa versi online" at bounding box center [797, 590] width 541 height 24
click at [672, 578] on li "Jangan kirim PDF portfolio doang tanpa versi online" at bounding box center [797, 590] width 541 height 24
click at [671, 601] on li "Jangan kirim lamaran tanpa intro atau cover message" at bounding box center [797, 613] width 541 height 24
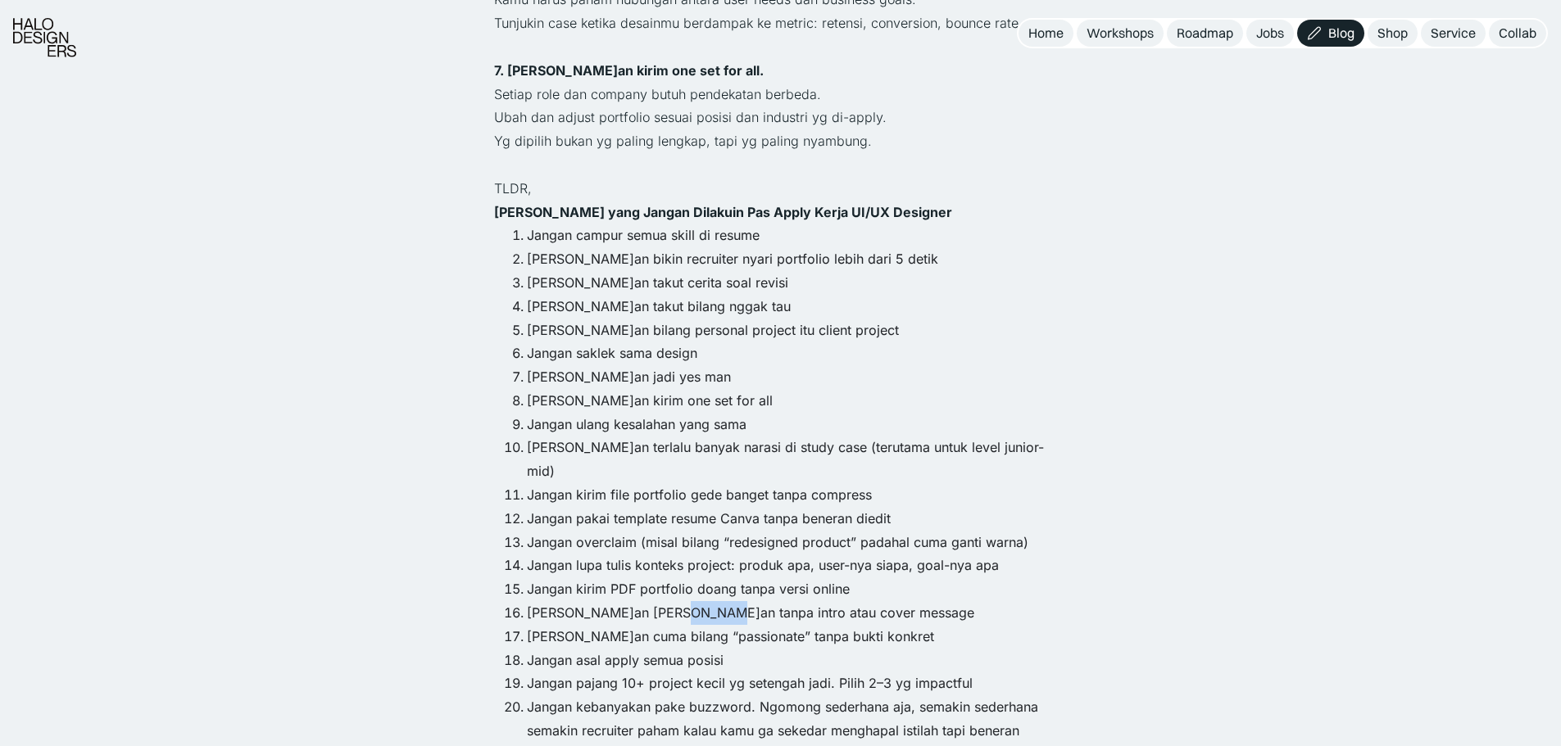
click at [671, 601] on li "Jangan kirim lamaran tanpa intro atau cover message" at bounding box center [797, 613] width 541 height 24
click at [676, 625] on li "Jangan cuma bilang “passionate” tanpa bukti konkret" at bounding box center [797, 637] width 541 height 24
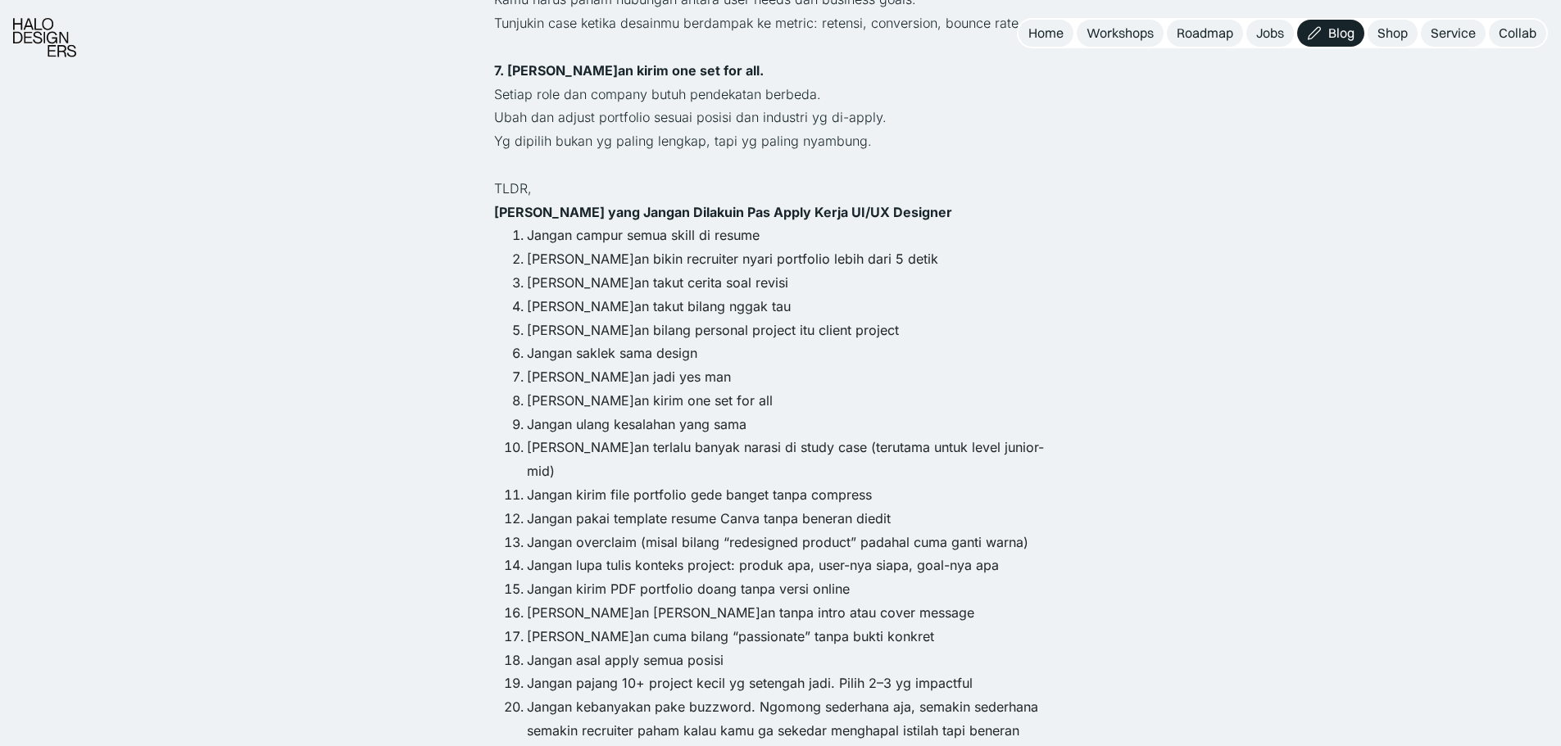
click at [686, 601] on li "Jangan kirim lamaran tanpa intro atau cover message" at bounding box center [797, 613] width 541 height 24
click at [667, 625] on li "Jangan cuma bilang “passionate” tanpa bukti konkret" at bounding box center [797, 637] width 541 height 24
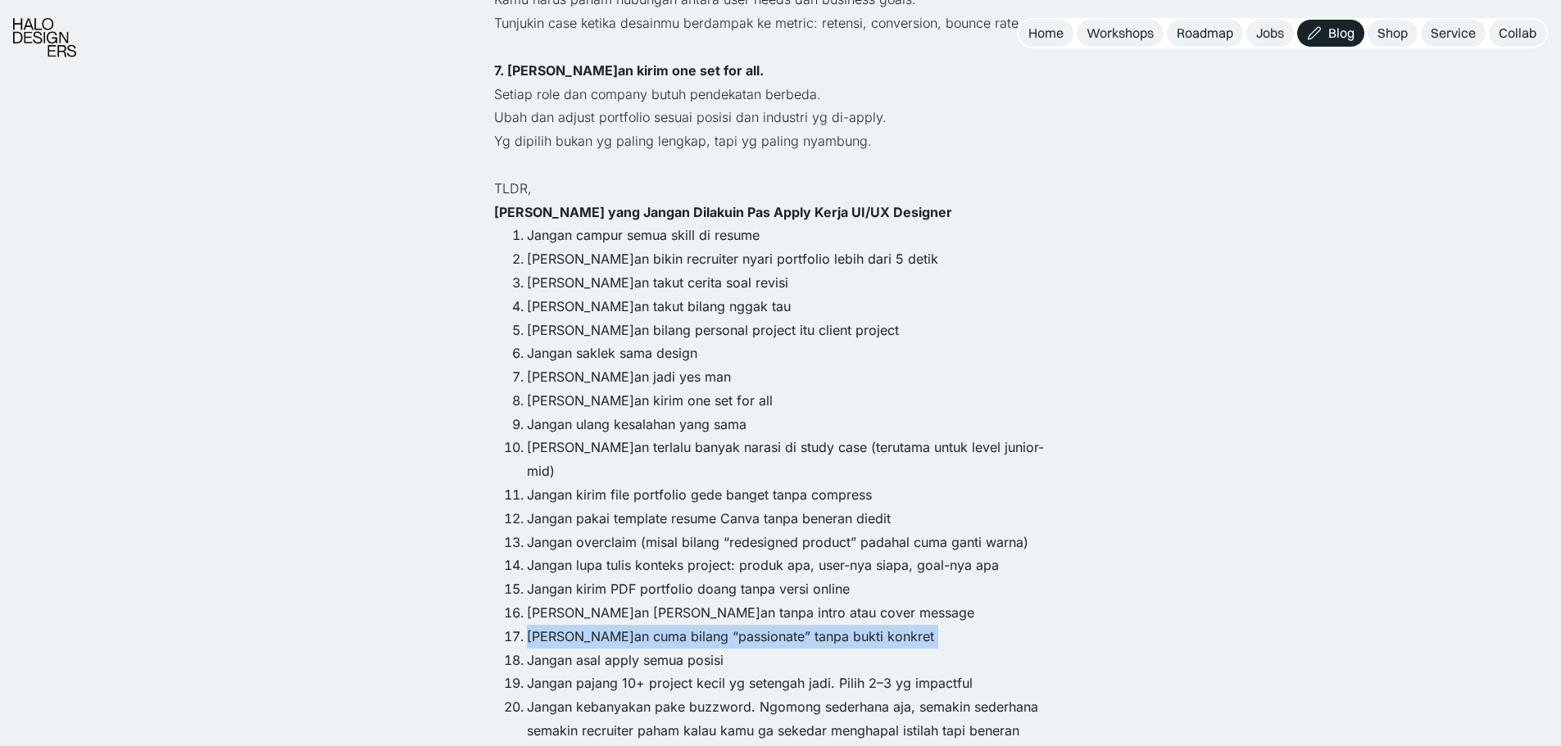
drag, startPoint x: 666, startPoint y: 569, endPoint x: 727, endPoint y: 506, distance: 86.9
click at [665, 625] on li "Jangan cuma bilang “passionate” tanpa bukti konkret" at bounding box center [797, 637] width 541 height 24
click at [640, 649] on li "Jangan asal apply semua posisi" at bounding box center [797, 661] width 541 height 24
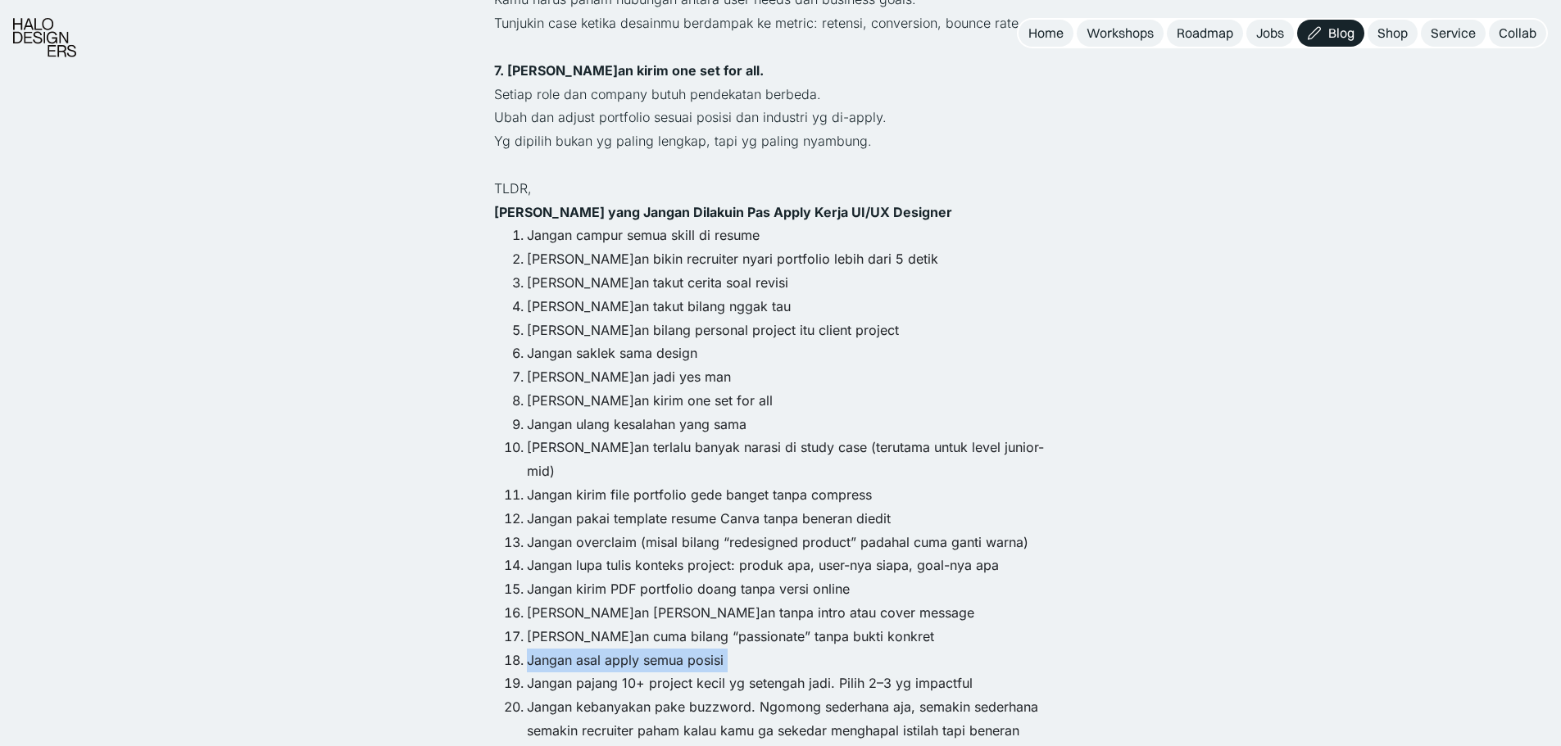
click at [640, 649] on li "Jangan asal apply semua posisi" at bounding box center [797, 661] width 541 height 24
click at [630, 672] on li "Jangan pajang 10+ project kecil yg setengah jadi. Pilih 2–3 yg impactful" at bounding box center [797, 684] width 541 height 24
click at [619, 695] on li "Jangan kebanyakan pake buzzword. Ngomong sederhana aja, semakin sederhana semak…" at bounding box center [797, 730] width 541 height 70
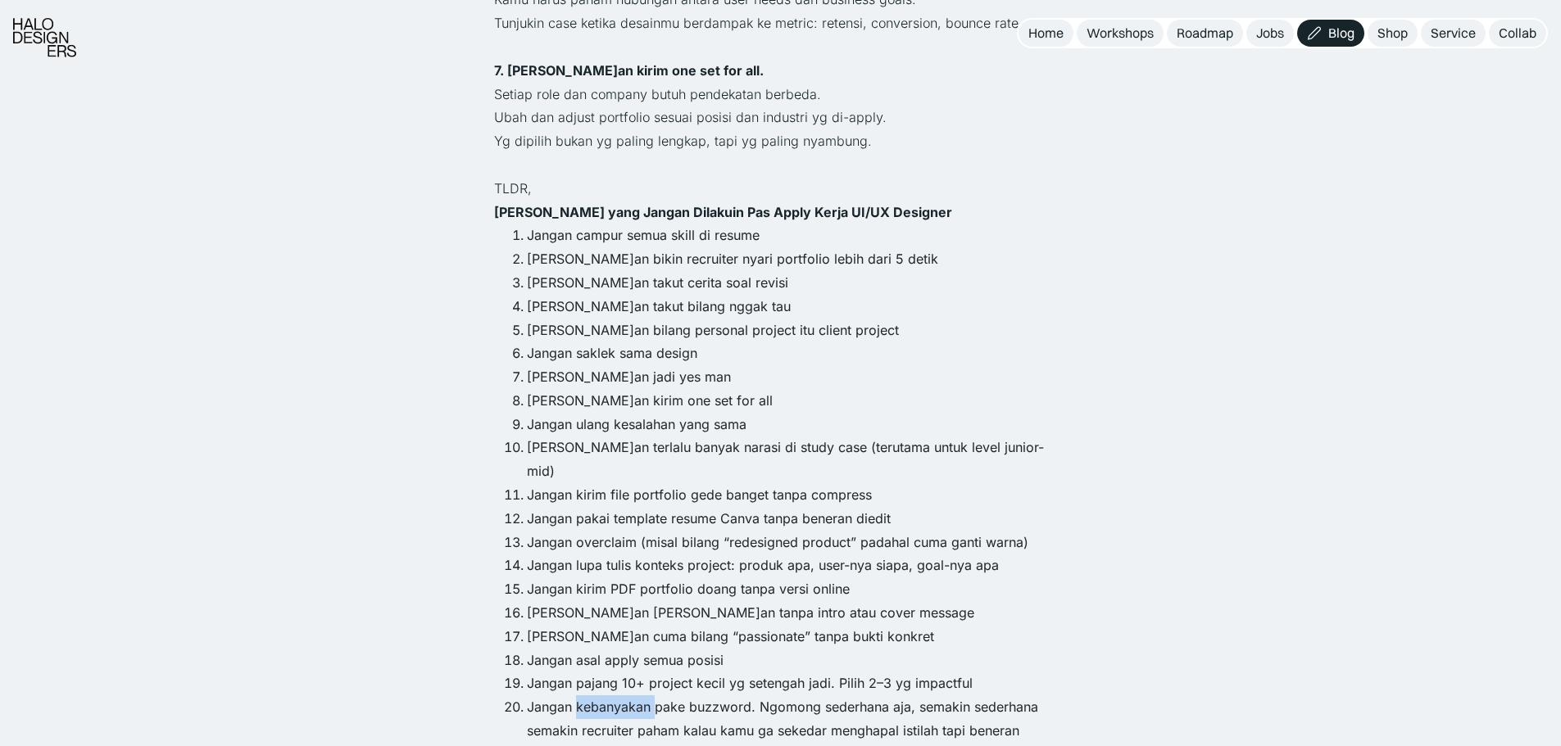
click at [619, 695] on li "Jangan kebanyakan pake buzzword. Ngomong sederhana aja, semakin sederhana semak…" at bounding box center [797, 730] width 541 height 70
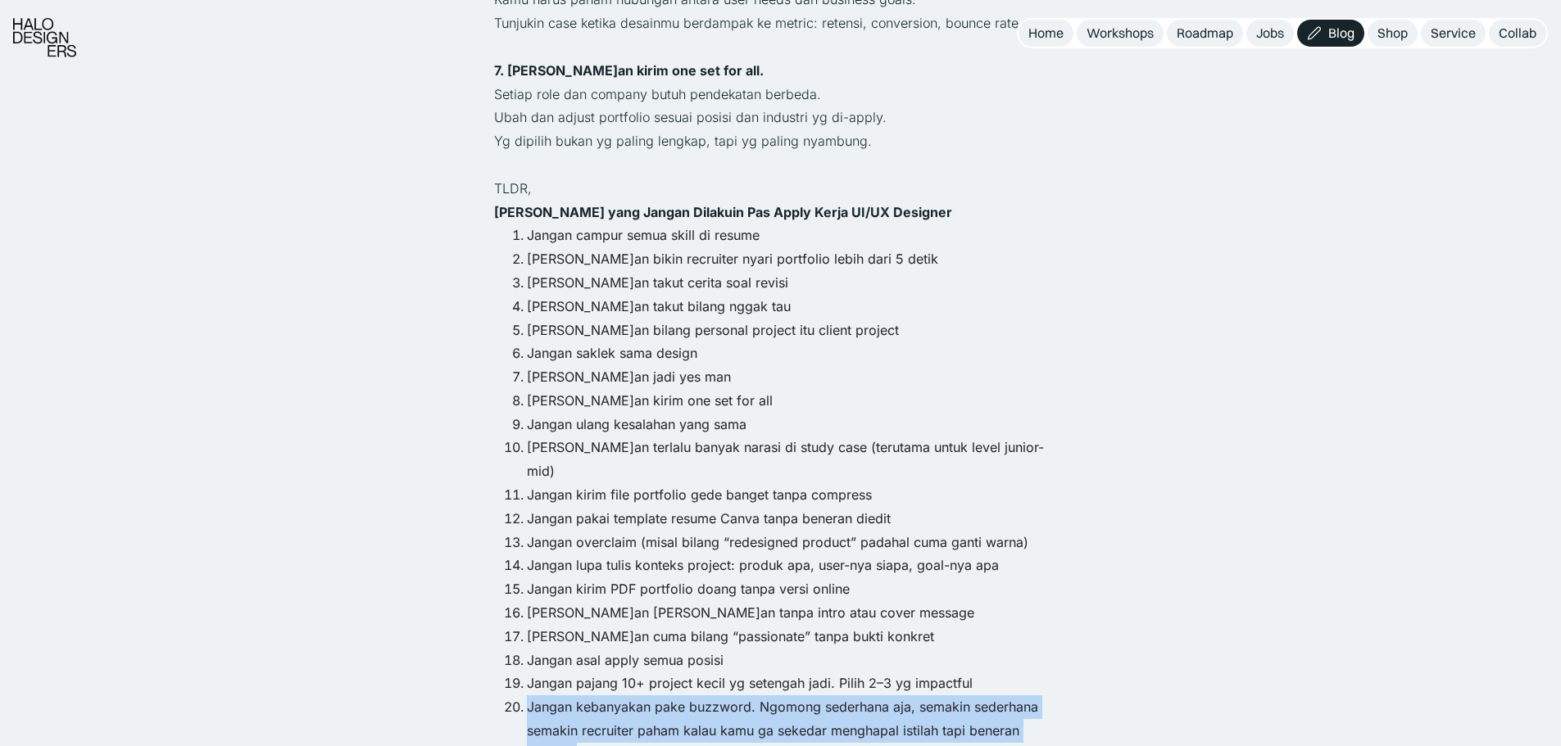
click at [619, 695] on li "Jangan kebanyakan pake buzzword. Ngomong sederhana aja, semakin sederhana semak…" at bounding box center [797, 730] width 541 height 70
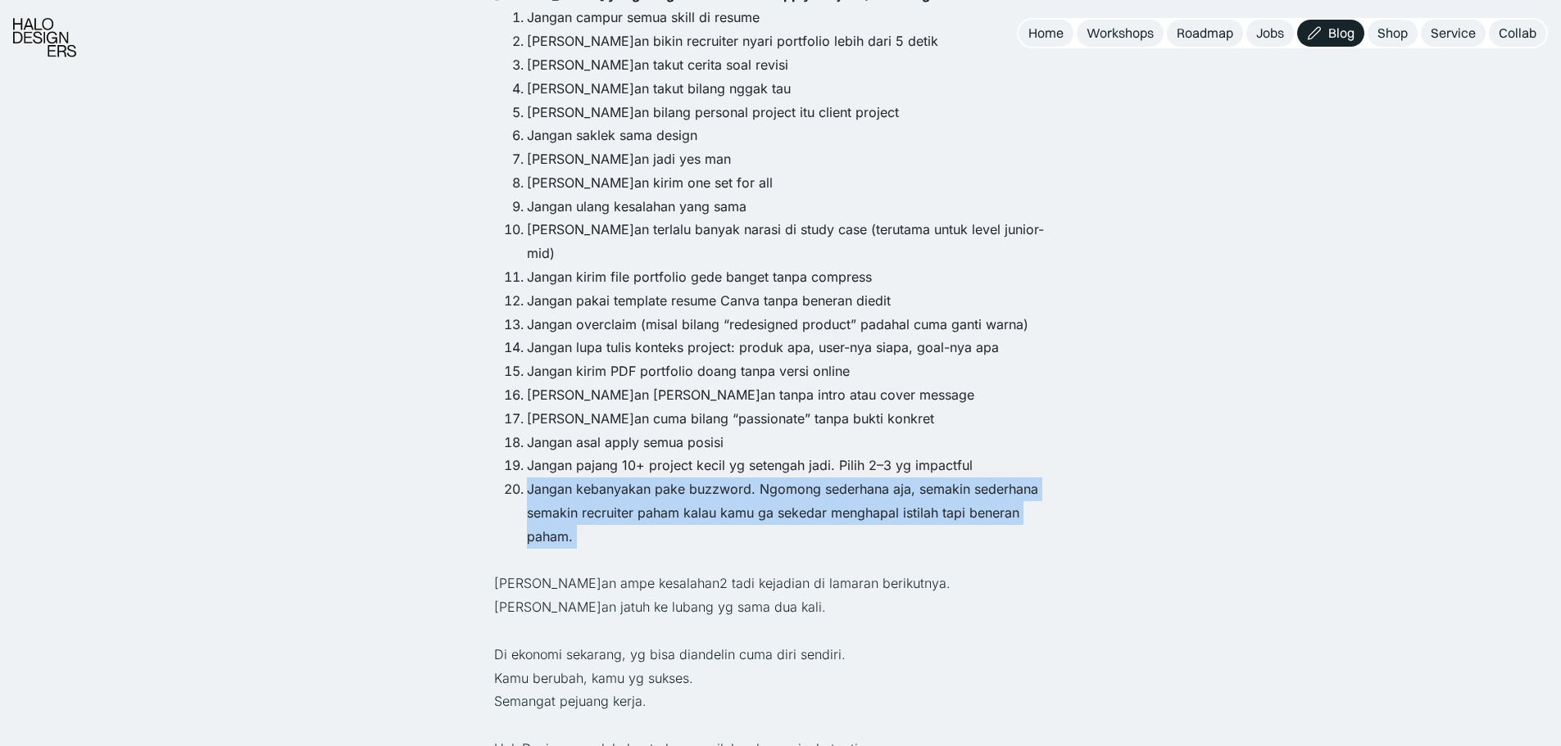
scroll to position [1857, 0]
click at [731, 477] on li "Jangan kebanyakan pake buzzword. Ngomong sederhana aja, semakin sederhana semak…" at bounding box center [797, 512] width 541 height 70
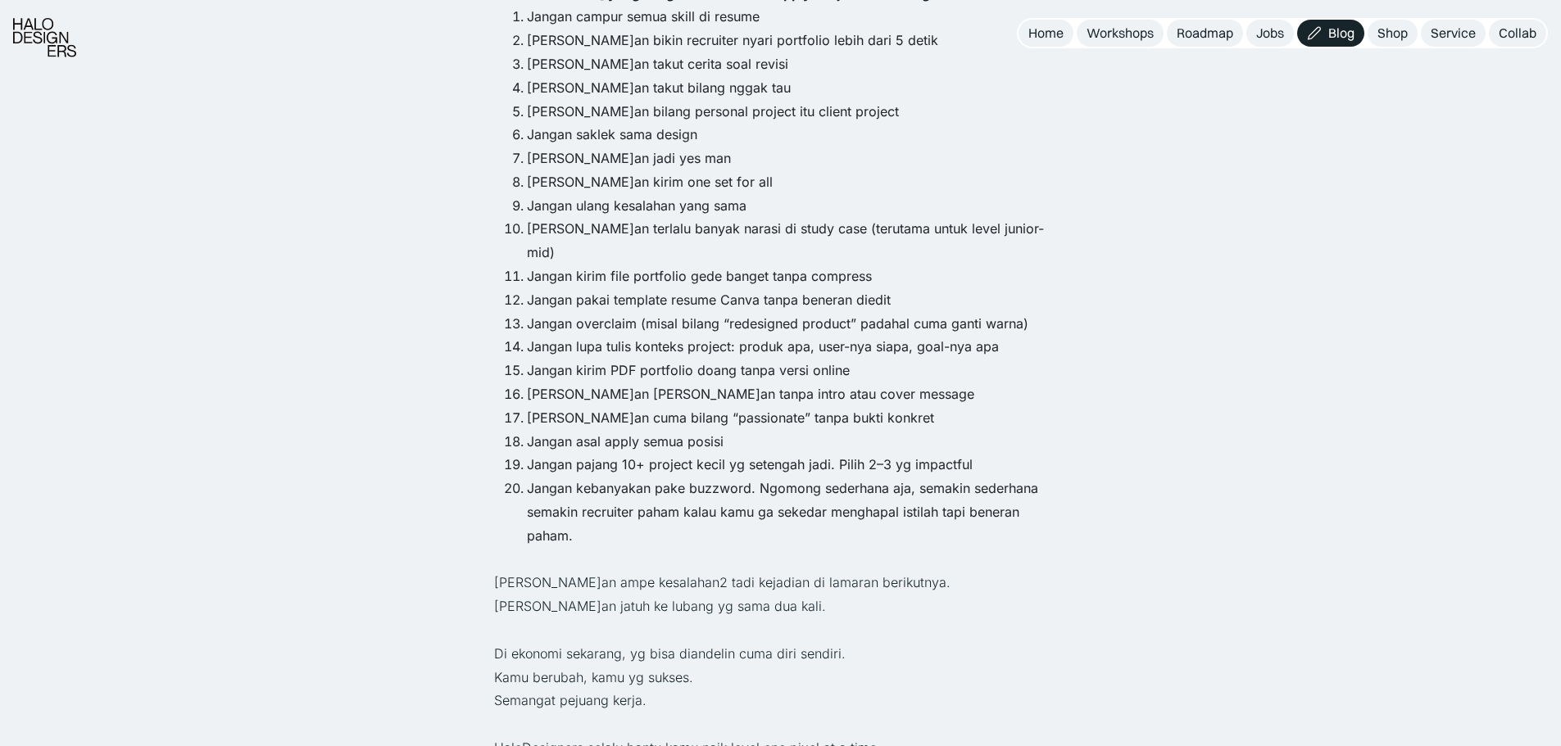
click at [731, 477] on li "Jangan kebanyakan pake buzzword. Ngomong sederhana aja, semakin sederhana semak…" at bounding box center [797, 512] width 541 height 70
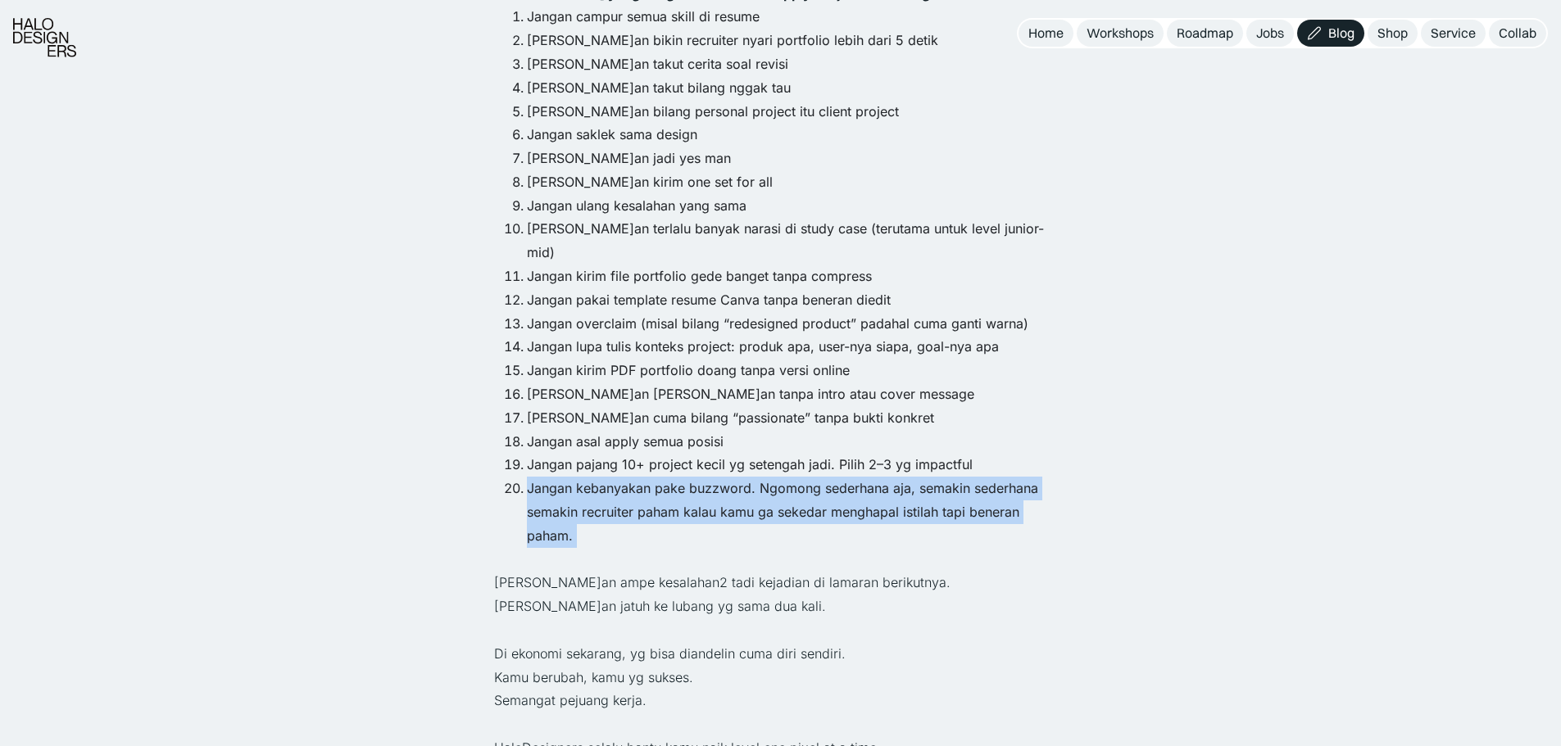
click at [731, 477] on li "Jangan kebanyakan pake buzzword. Ngomong sederhana aja, semakin sederhana semak…" at bounding box center [797, 512] width 541 height 70
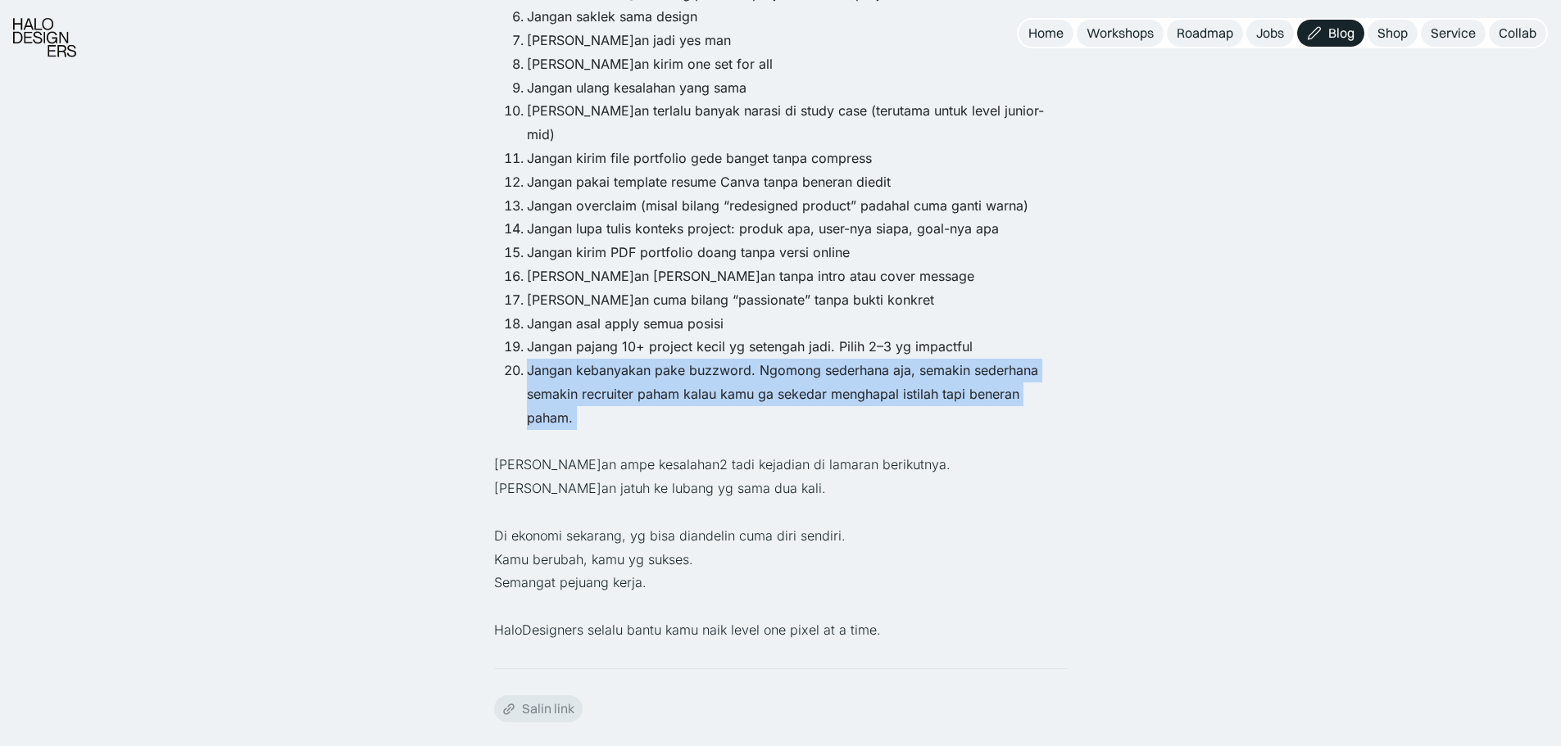
scroll to position [2075, 0]
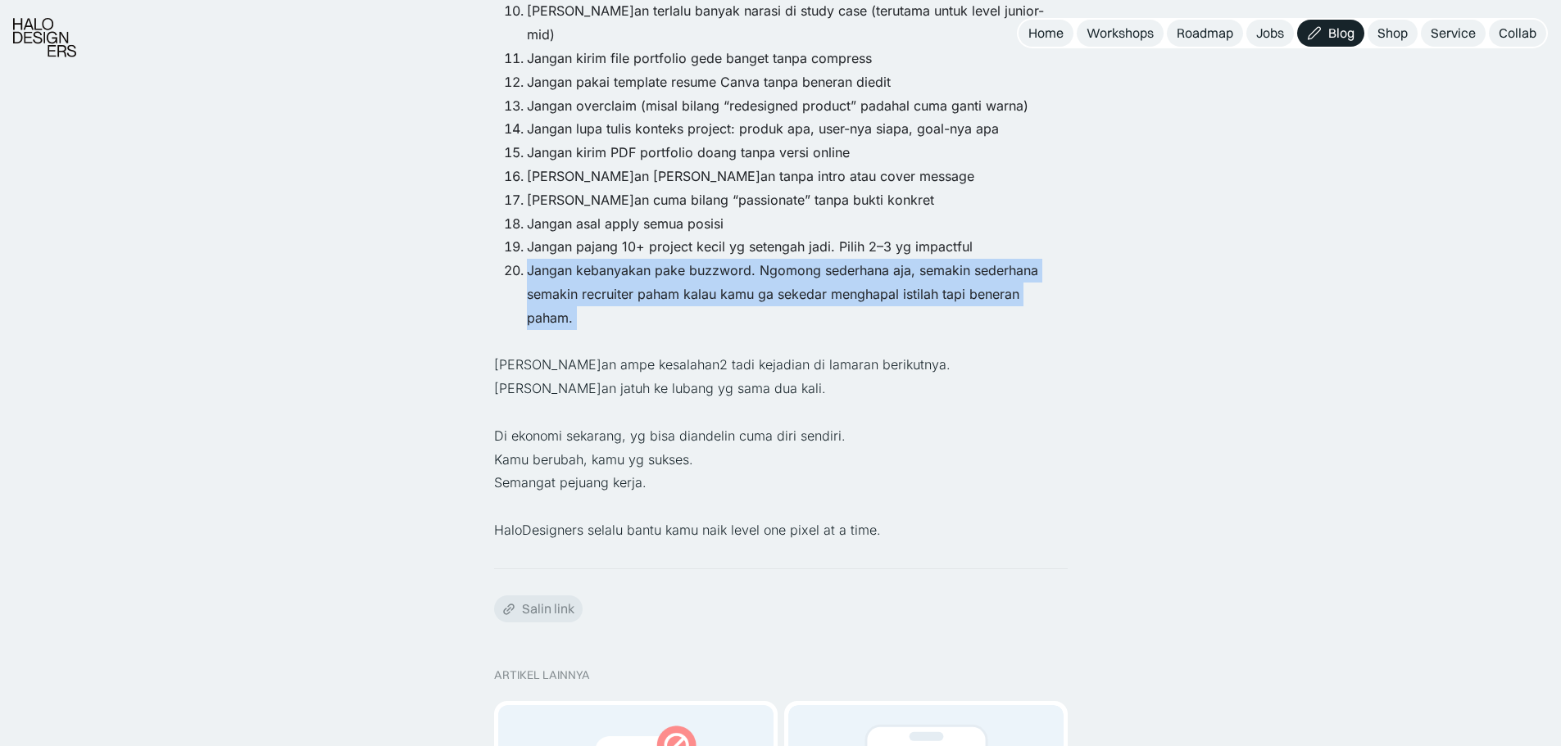
click at [591, 259] on li "Jangan kebanyakan pake buzzword. Ngomong sederhana aja, semakin sederhana semak…" at bounding box center [797, 294] width 541 height 70
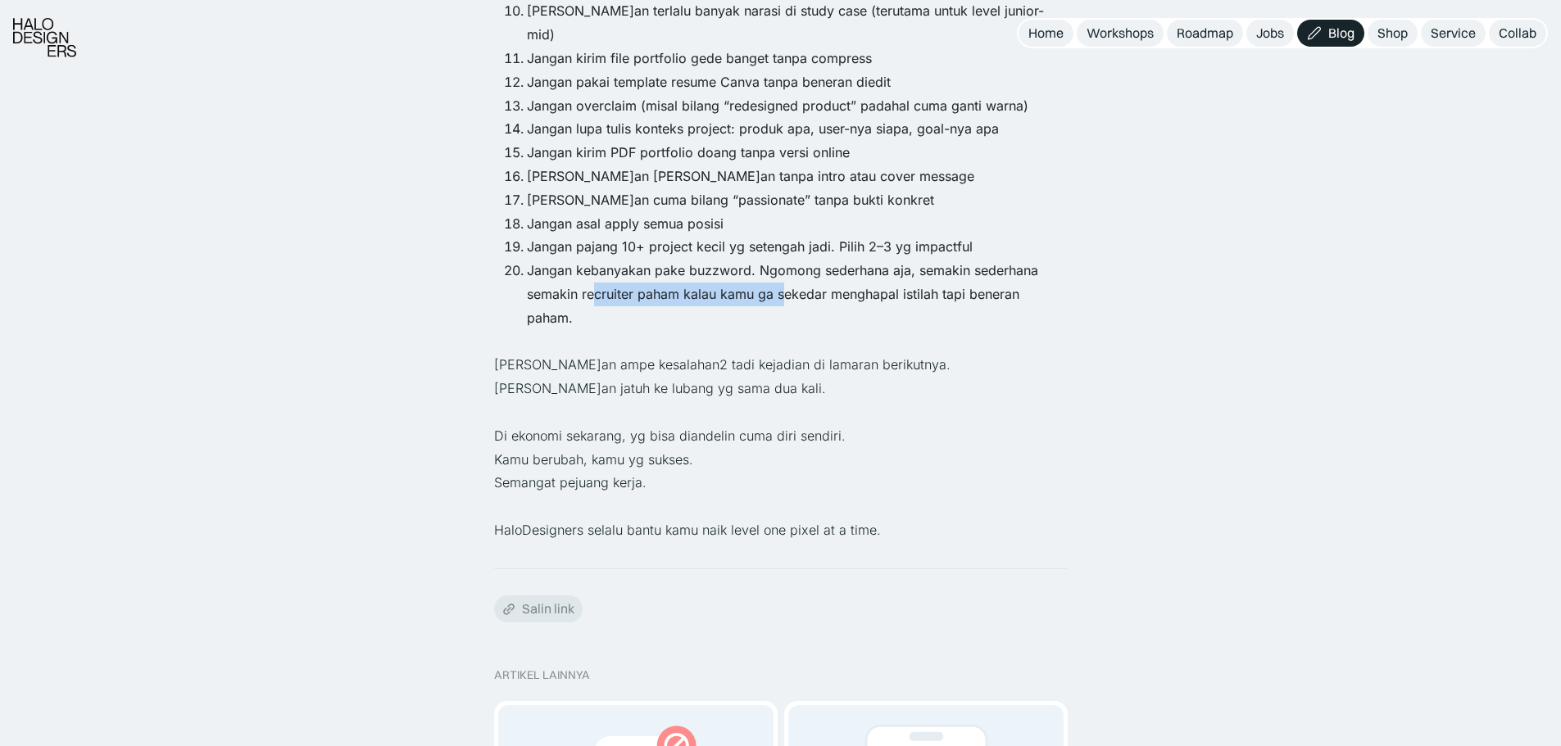
drag, startPoint x: 596, startPoint y: 224, endPoint x: 782, endPoint y: 226, distance: 186.8
click at [782, 259] on li "Jangan kebanyakan pake buzzword. Ngomong sederhana aja, semakin sederhana semak…" at bounding box center [797, 294] width 541 height 70
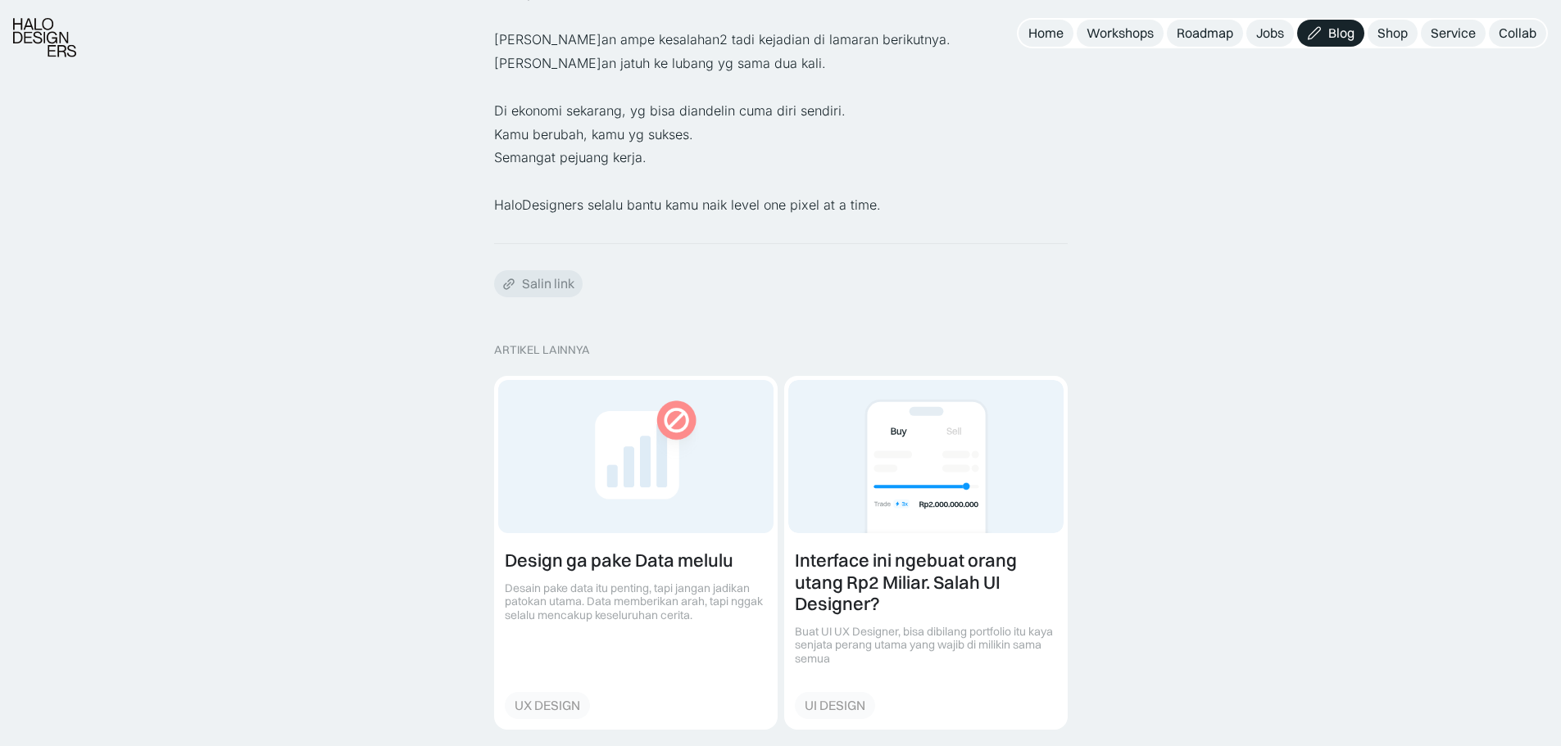
scroll to position [2512, 0]
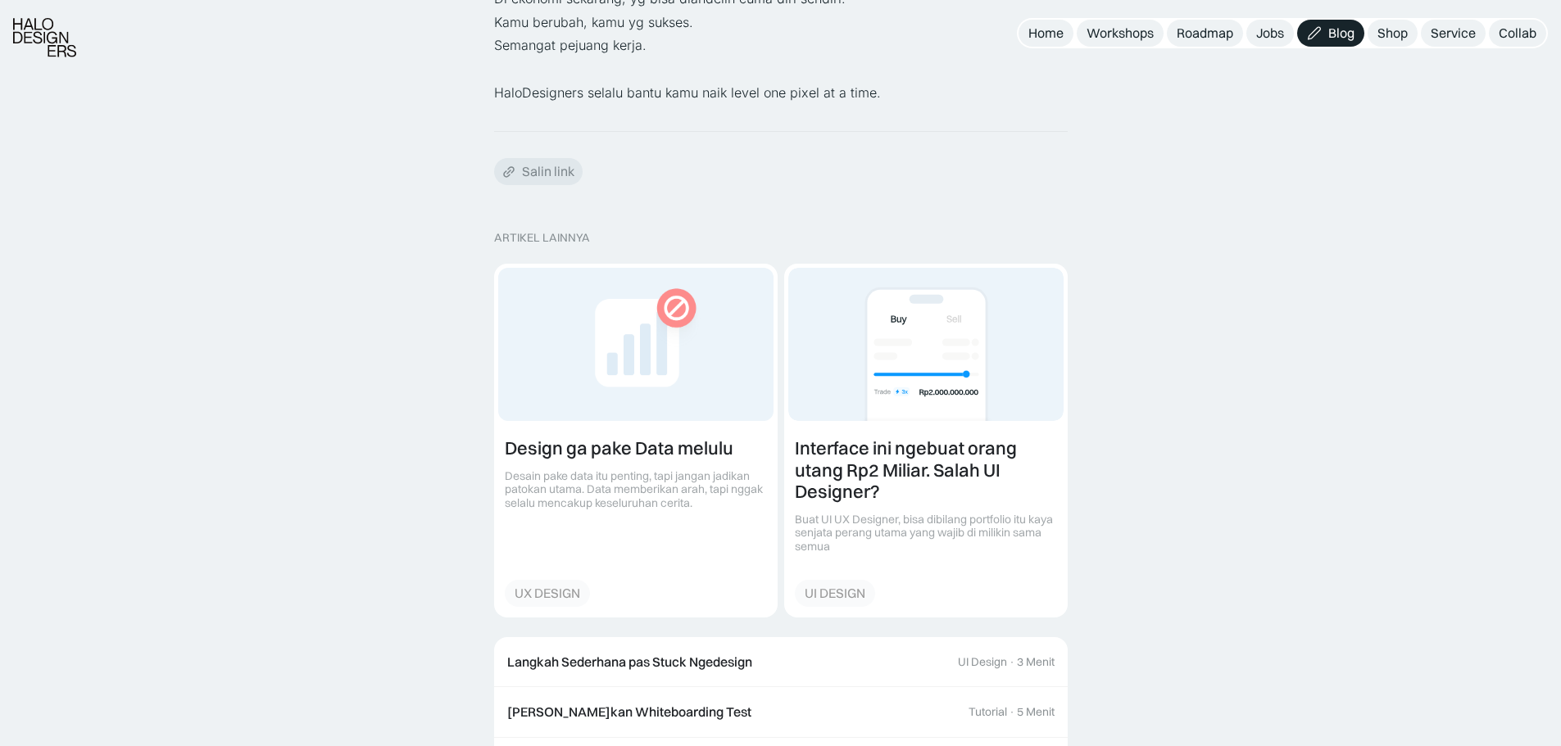
click at [1328, 25] on div "Blog" at bounding box center [1341, 33] width 26 height 17
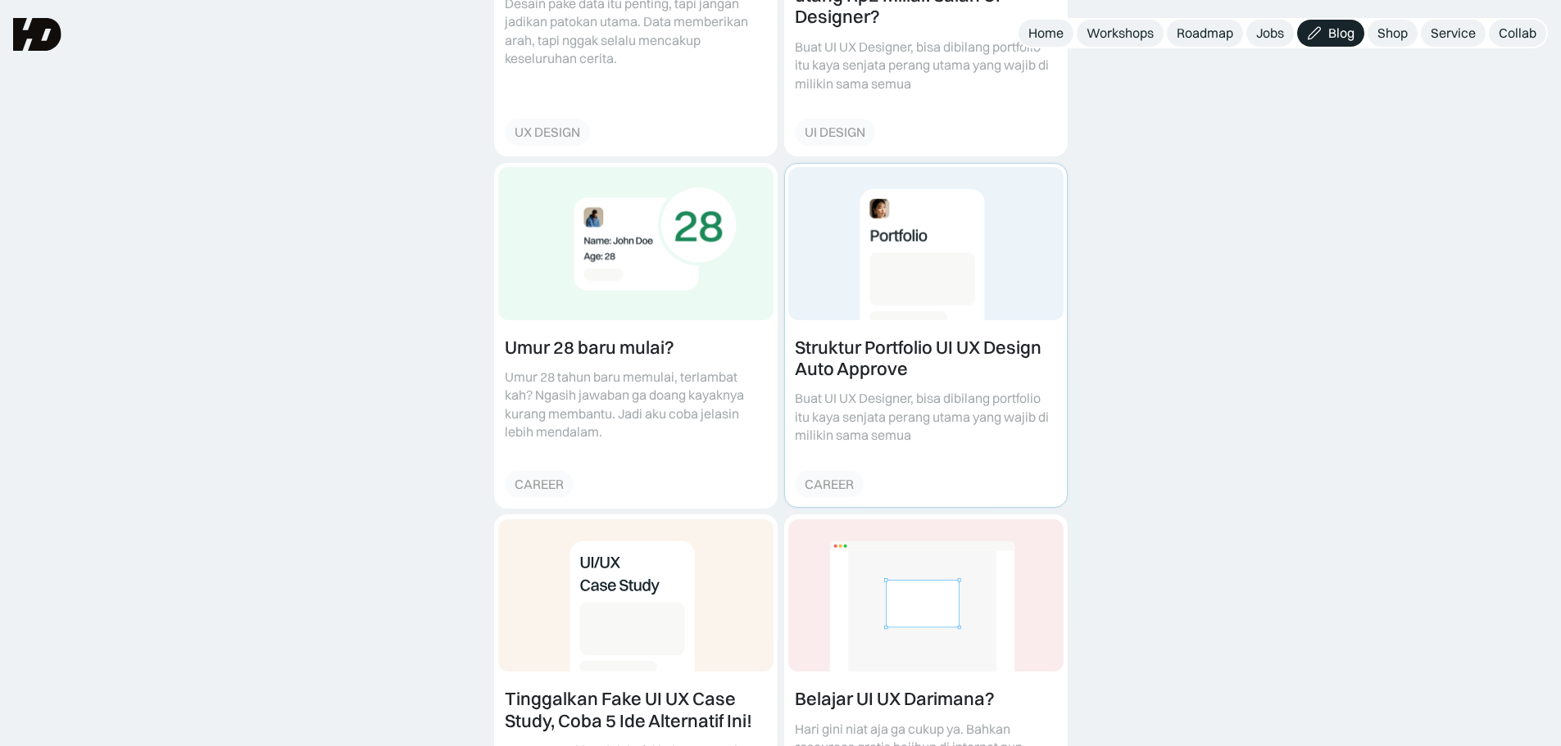
scroll to position [701, 0]
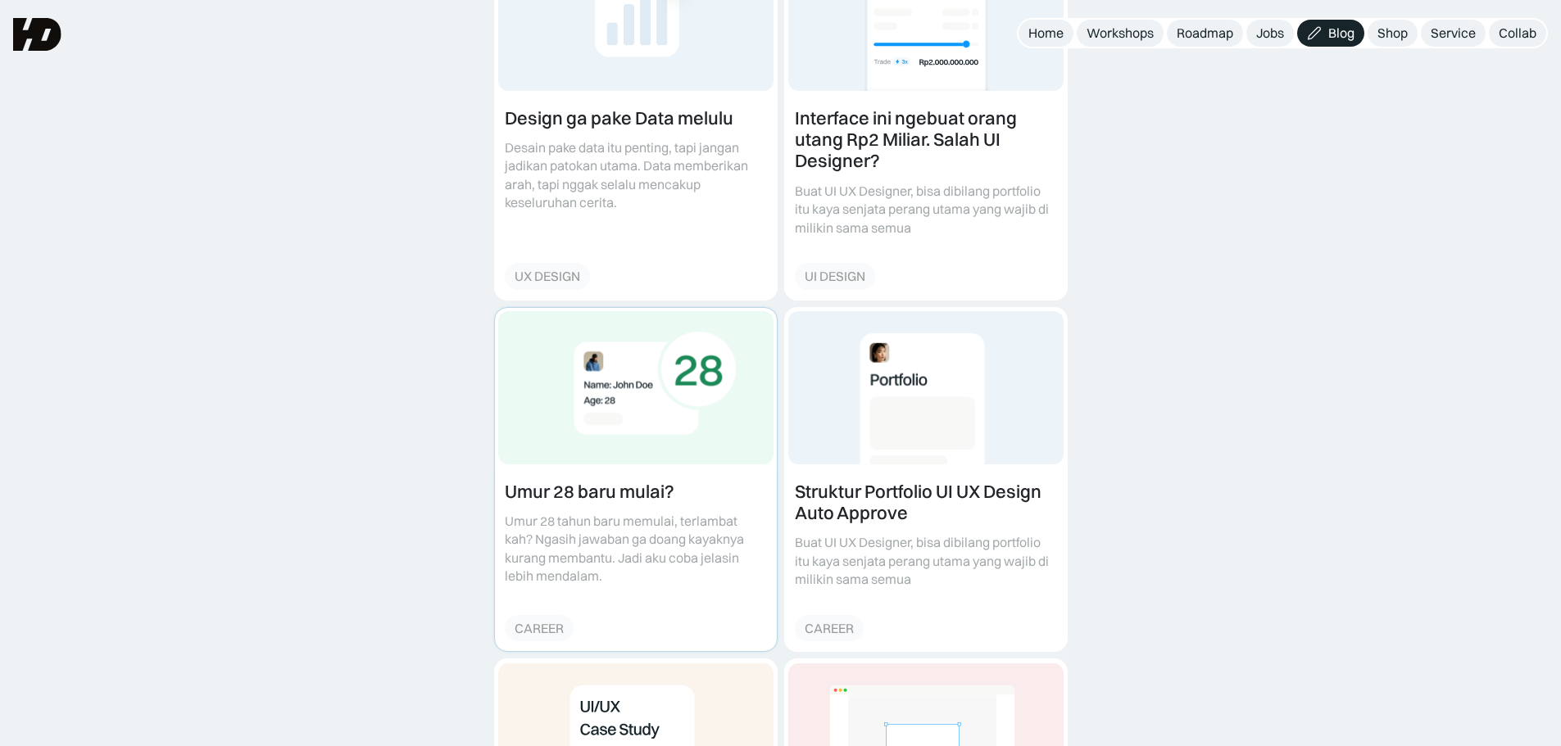
click at [523, 610] on link at bounding box center [636, 480] width 282 height 344
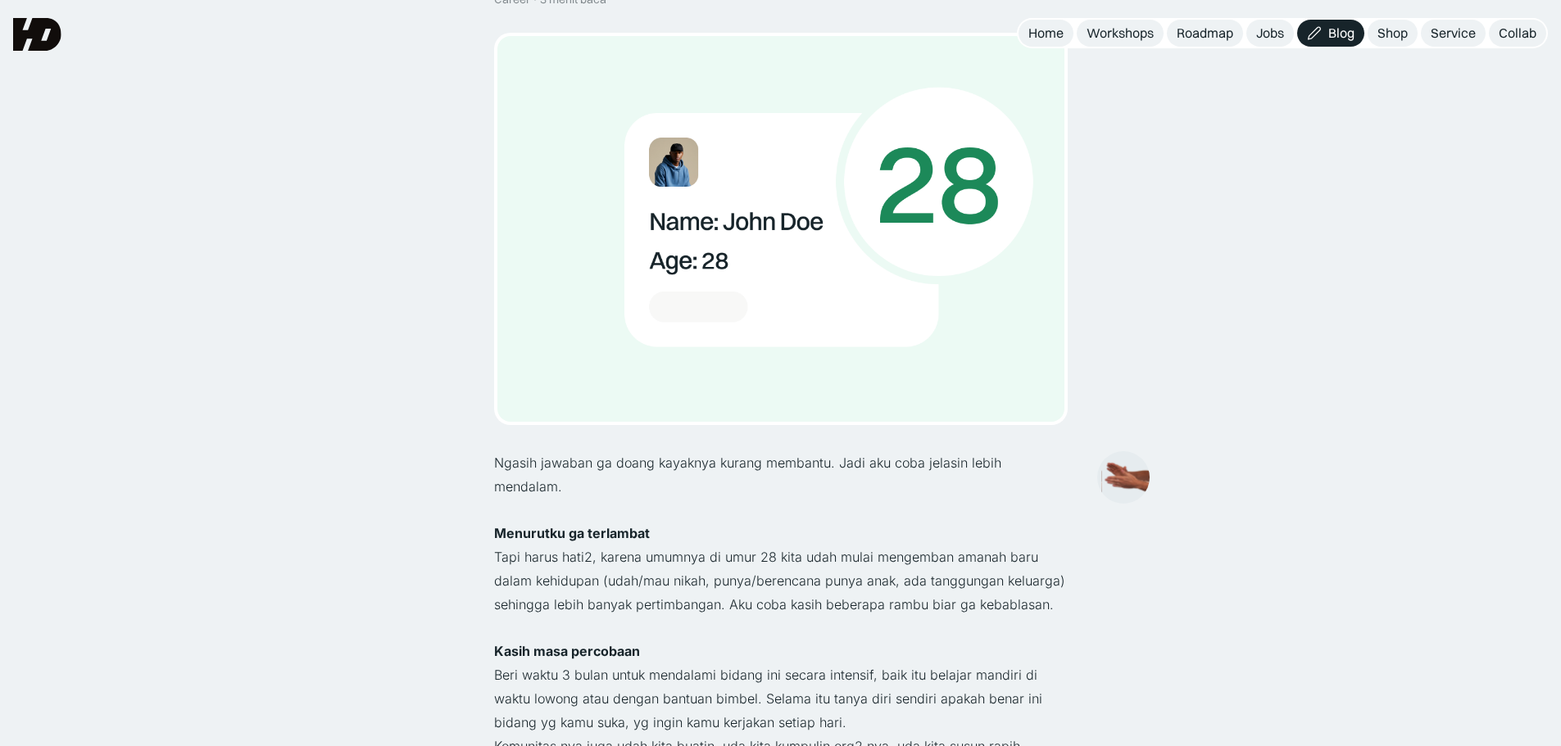
scroll to position [2, 0]
